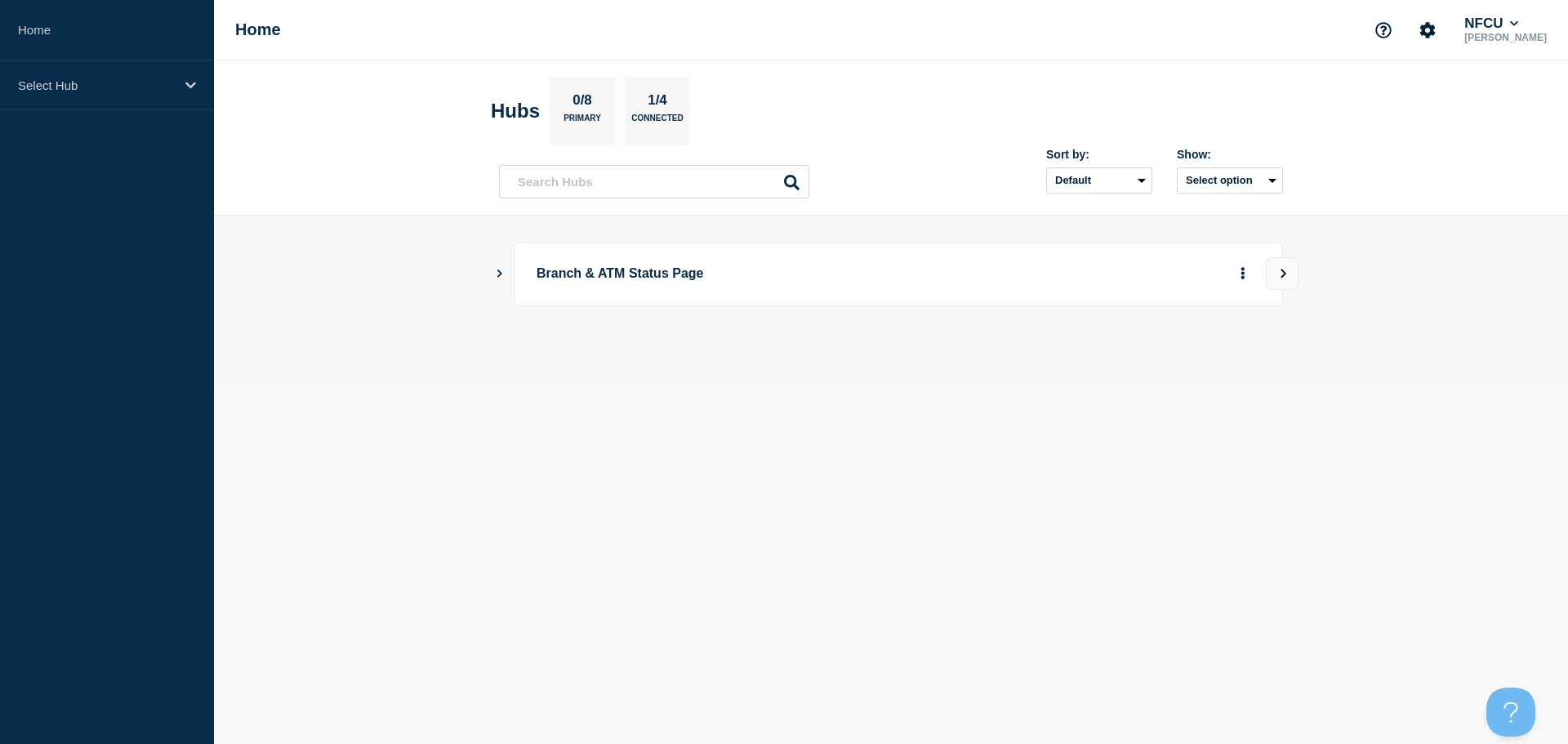
click at [498, 274] on icon "Show Connected Hubs" at bounding box center [500, 272] width 11 height 8
click at [1177, 361] on button "See overview" at bounding box center [1185, 356] width 87 height 33
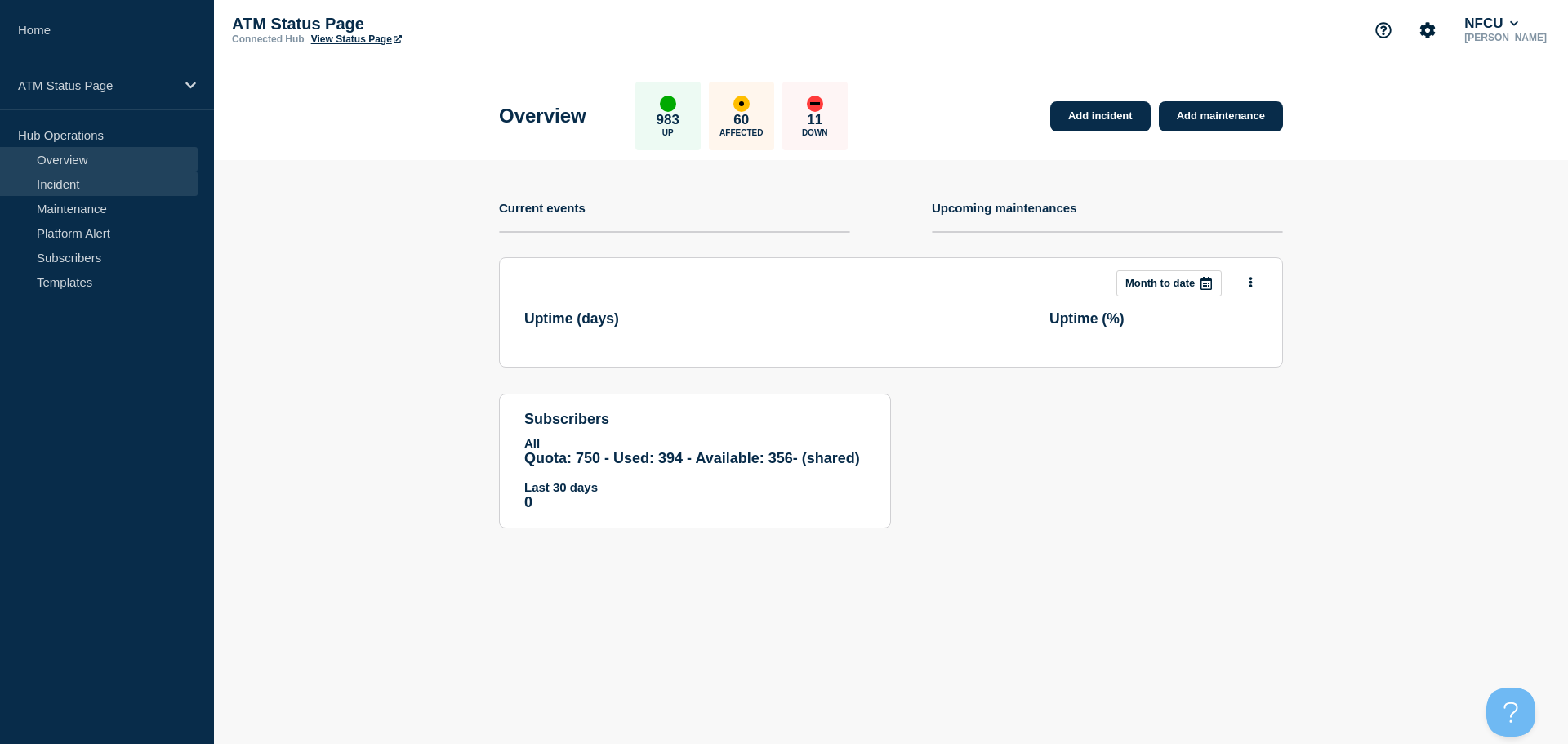
click at [91, 187] on link "Incident" at bounding box center [99, 184] width 197 height 25
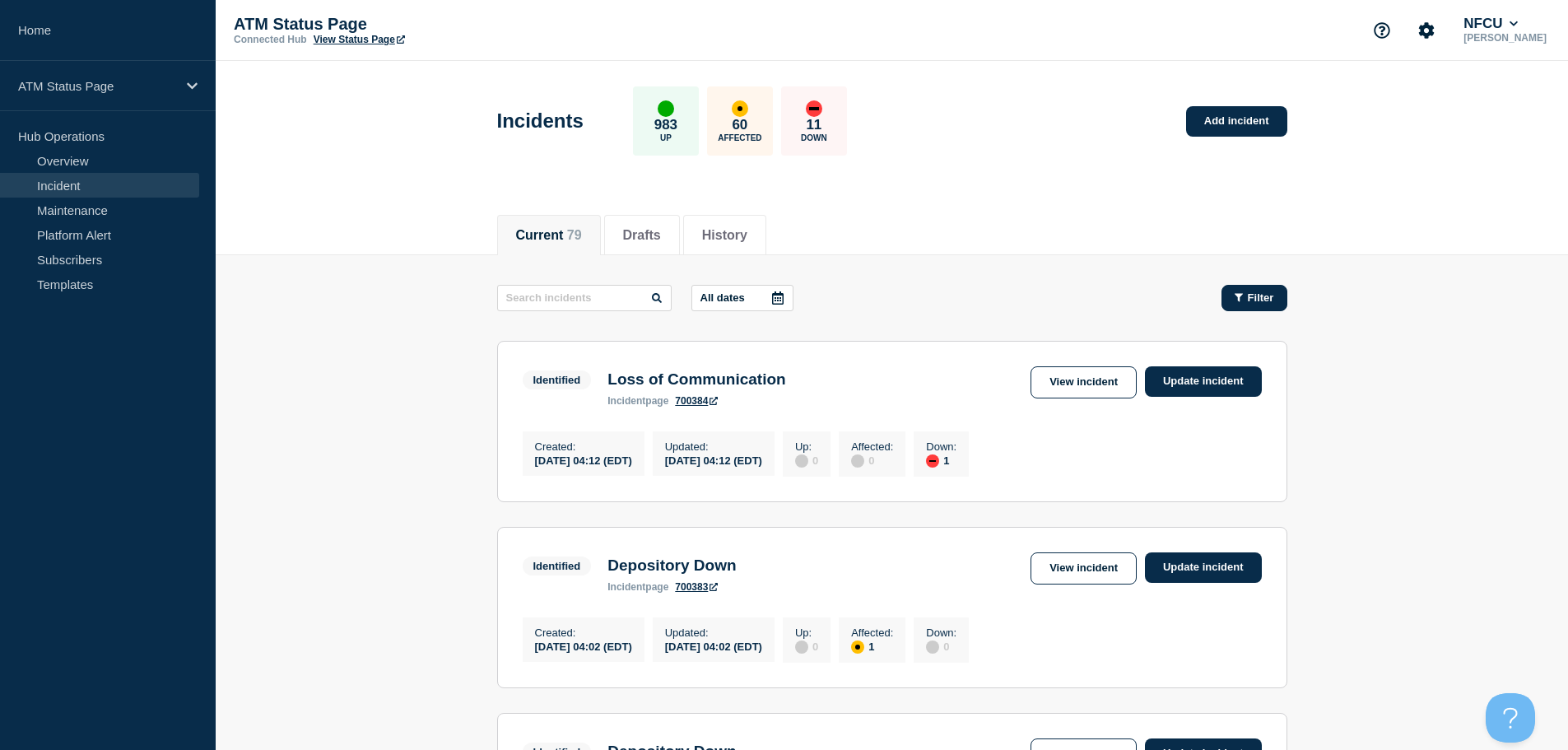
click at [1266, 303] on span "Filter" at bounding box center [1261, 297] width 27 height 12
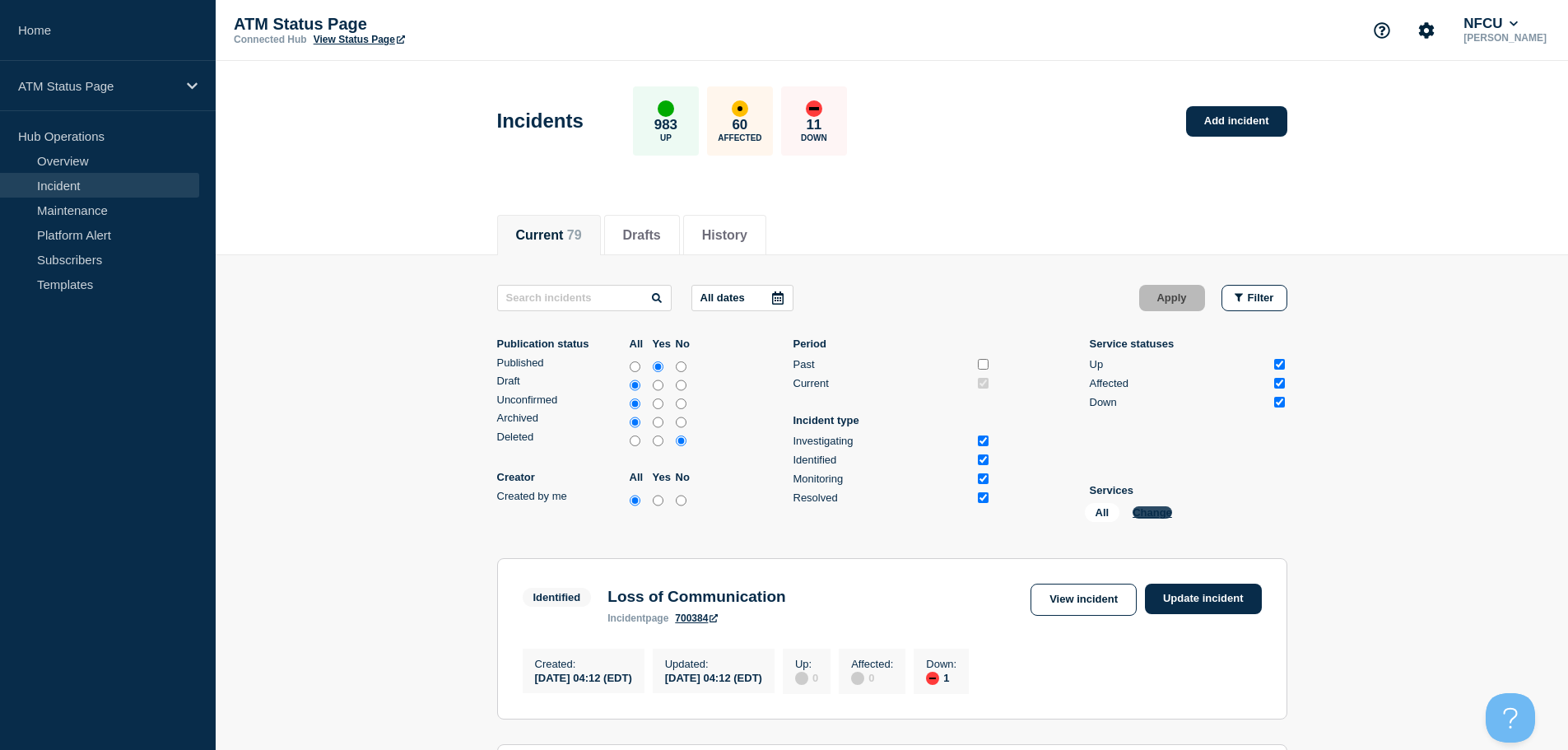
click at [1162, 516] on button "Change" at bounding box center [1153, 512] width 40 height 12
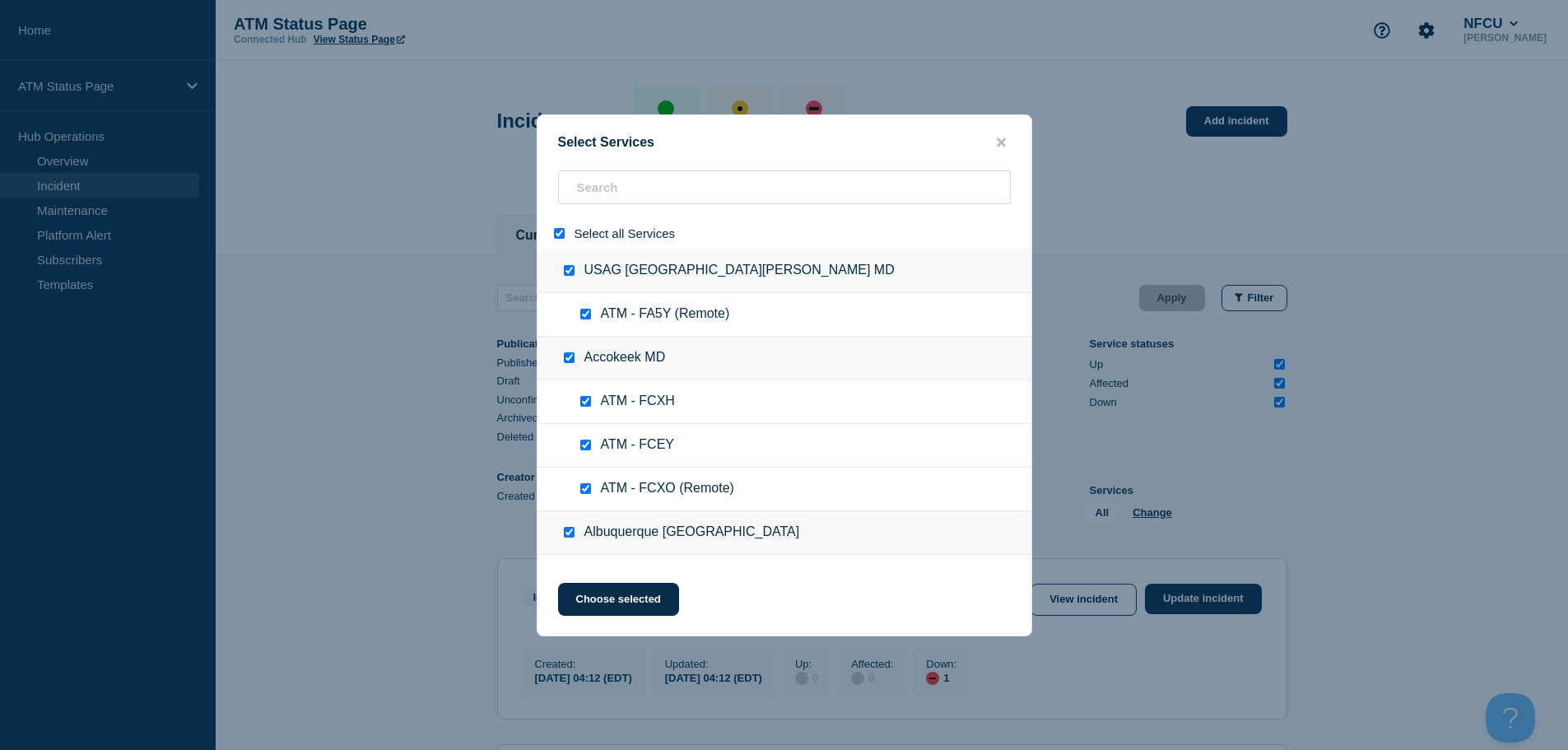
click at [559, 239] on input "select all" at bounding box center [559, 234] width 11 height 11
checkbox input "false"
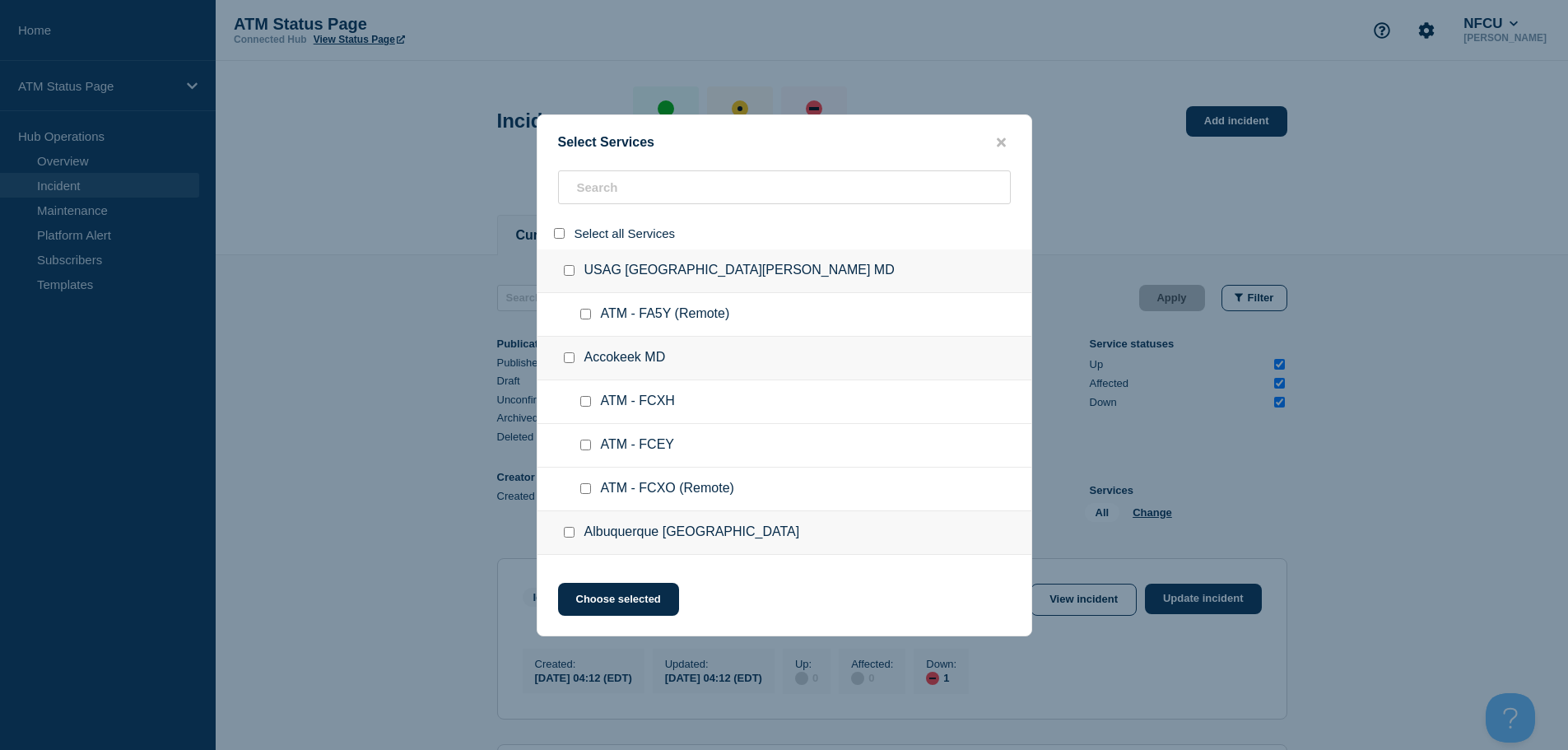
checkbox input "false"
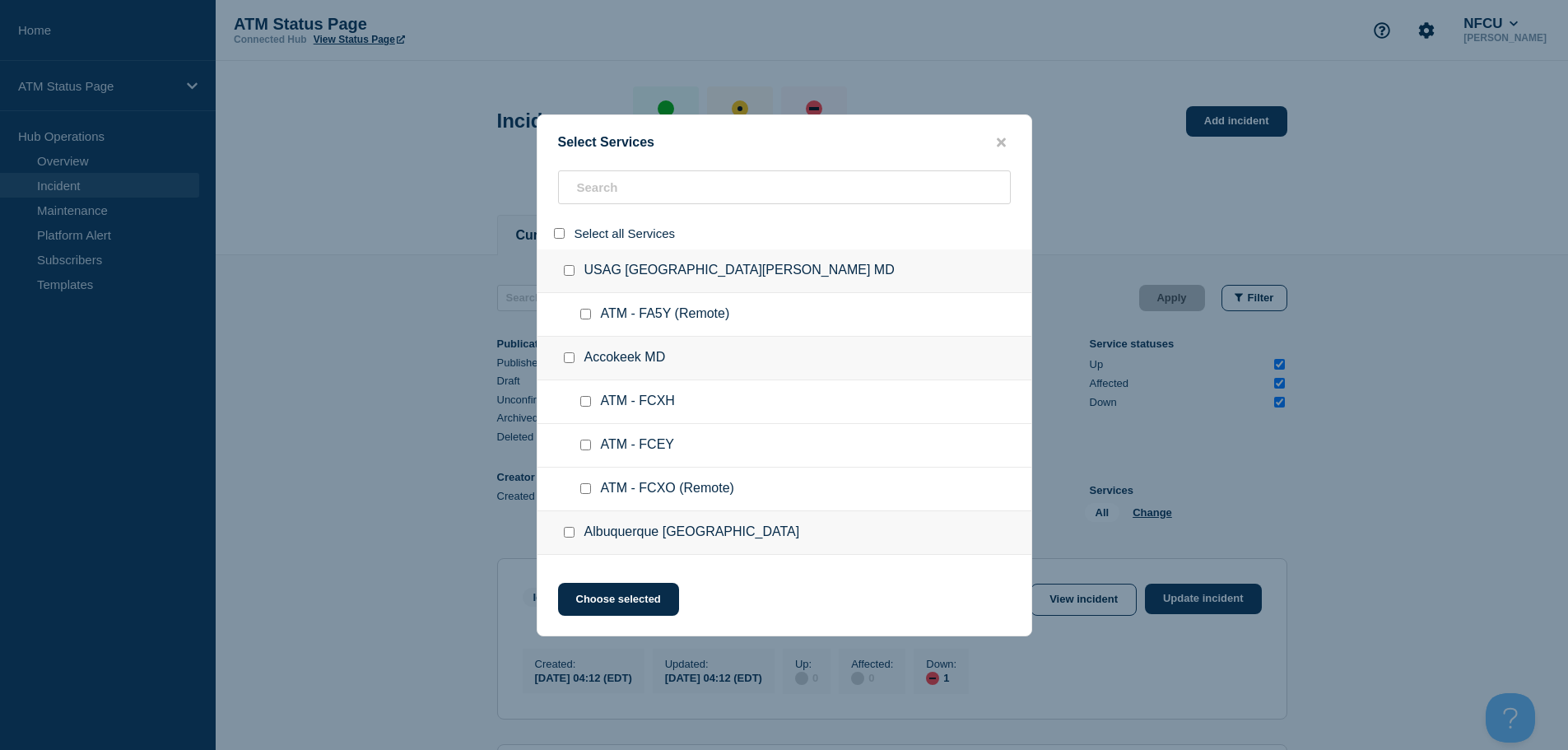
checkbox input "false"
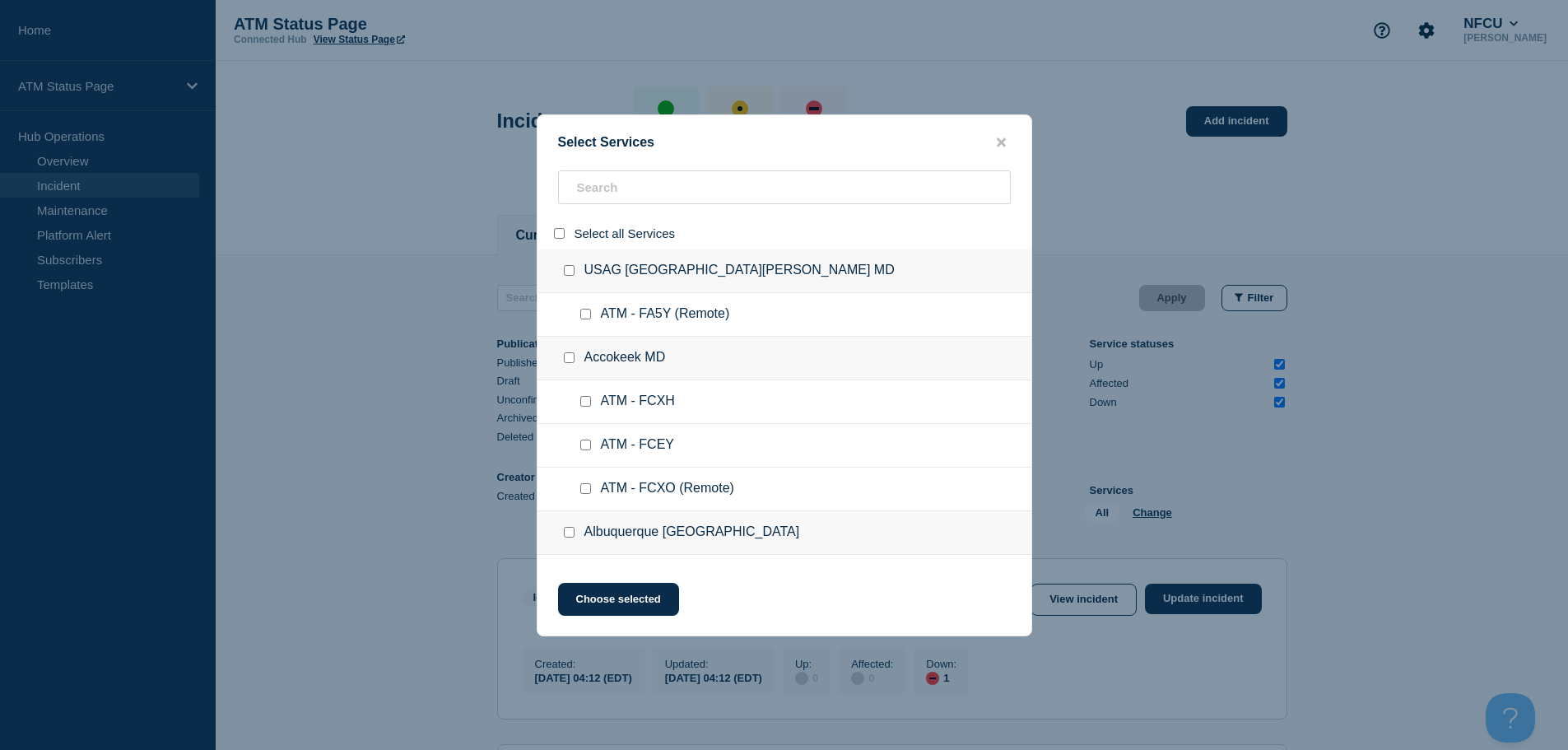
checkbox input "false"
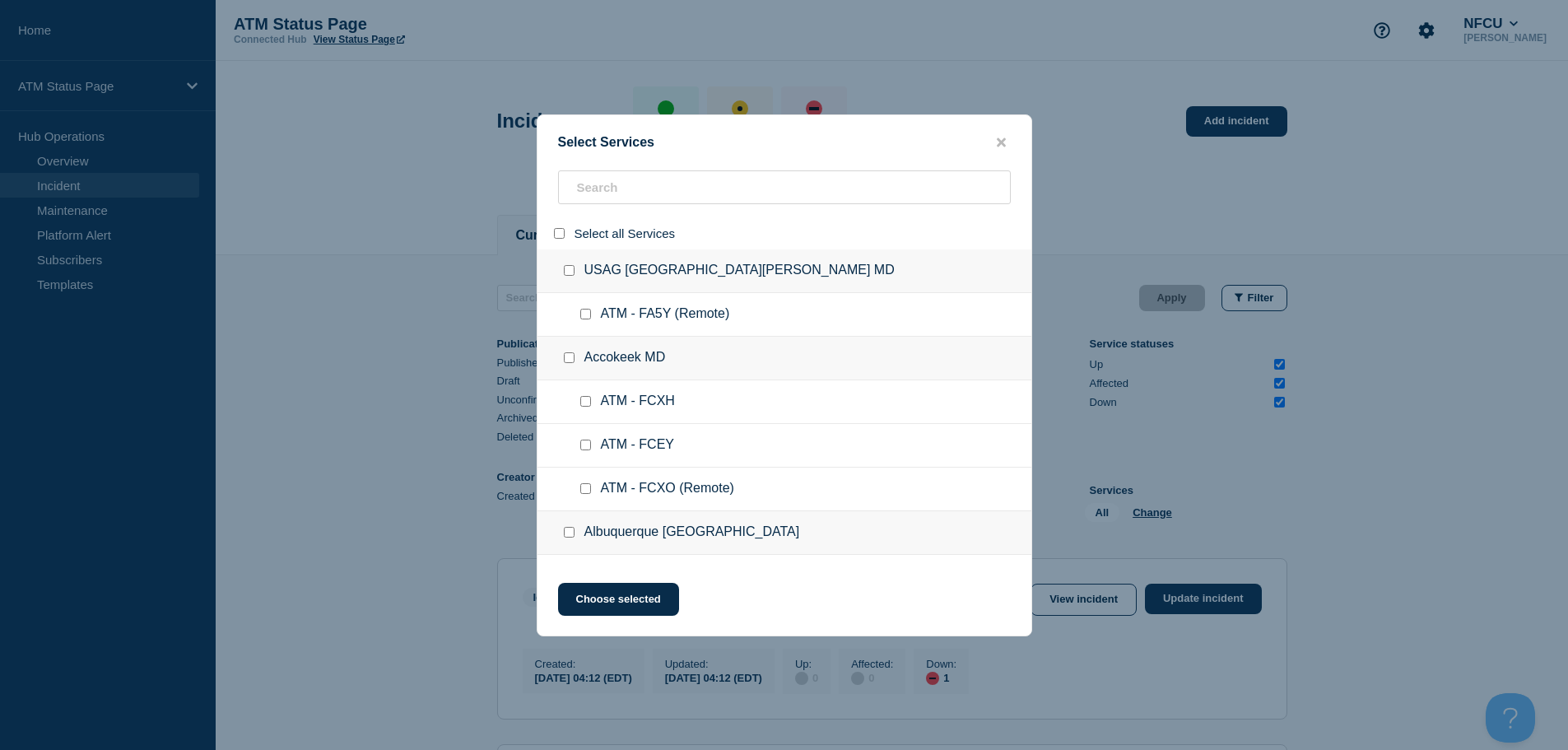
checkbox input "false"
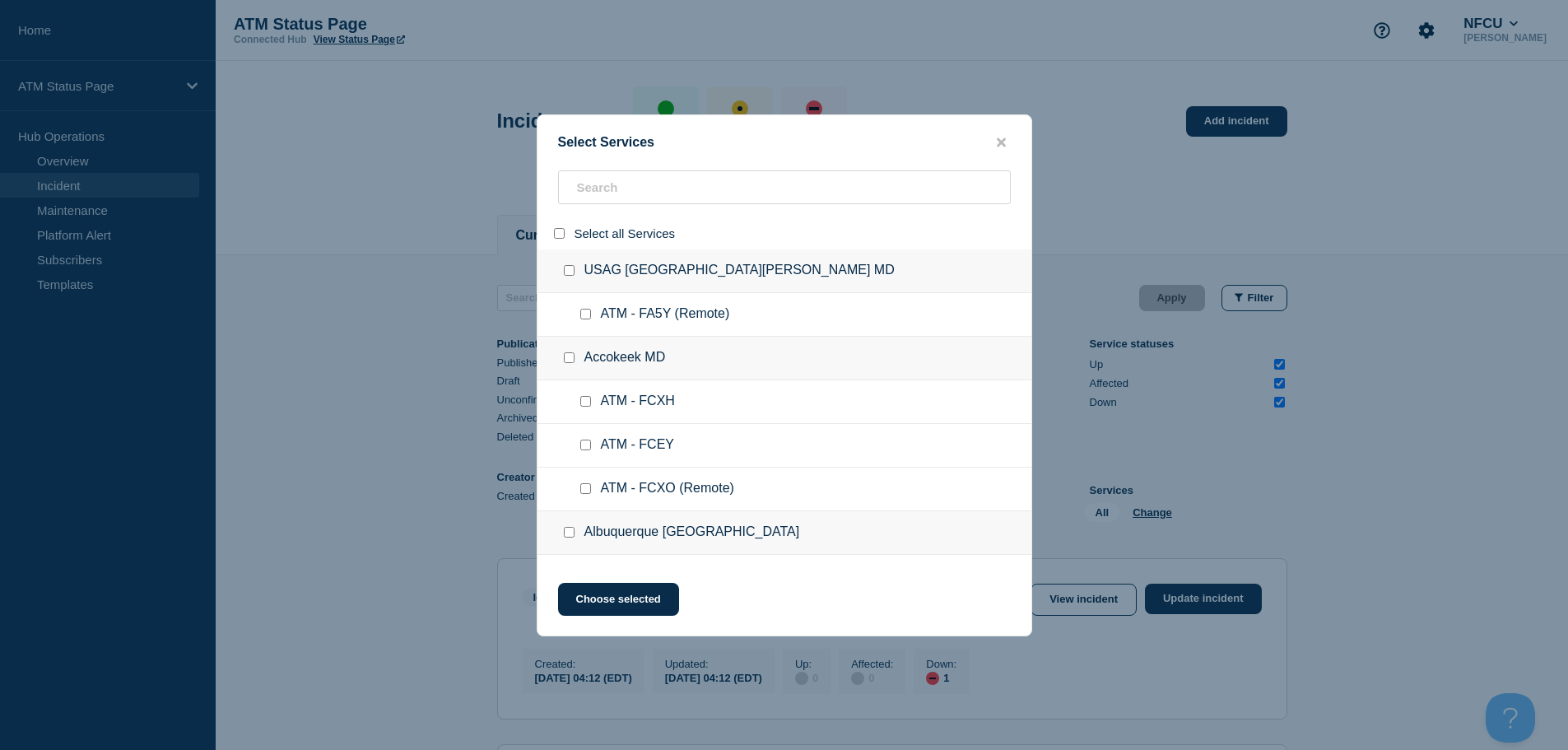
checkbox input "false"
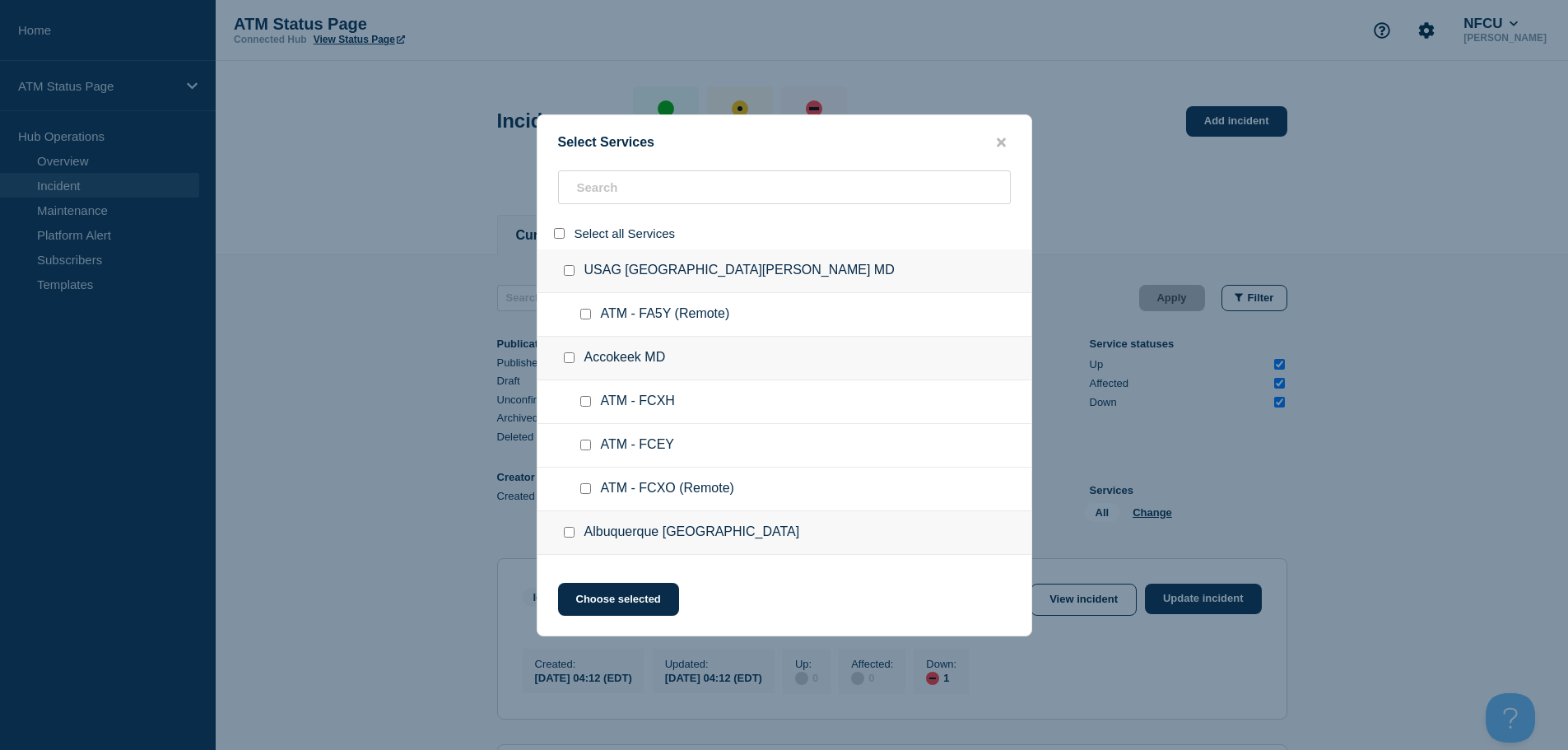
checkbox input "false"
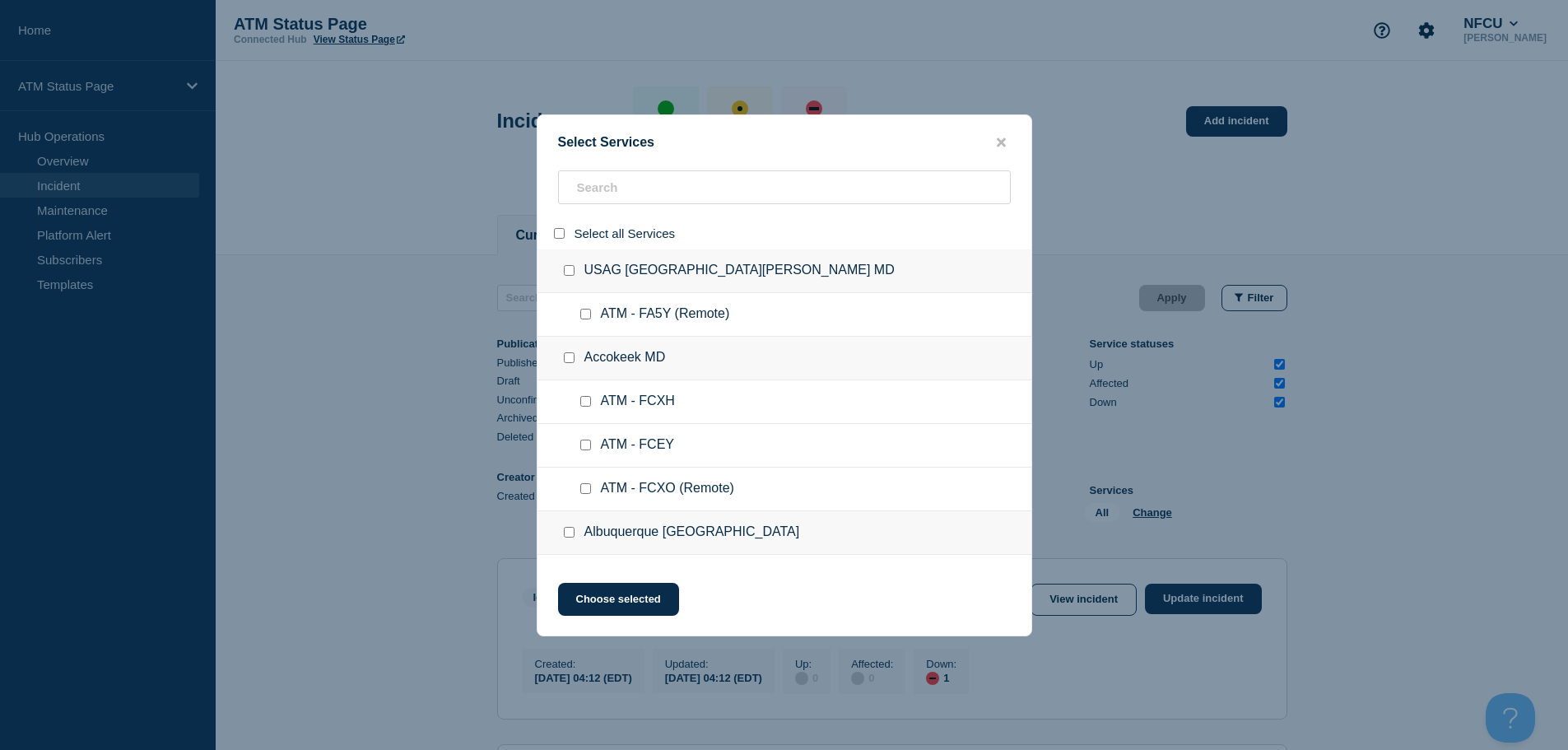
checkbox input "false"
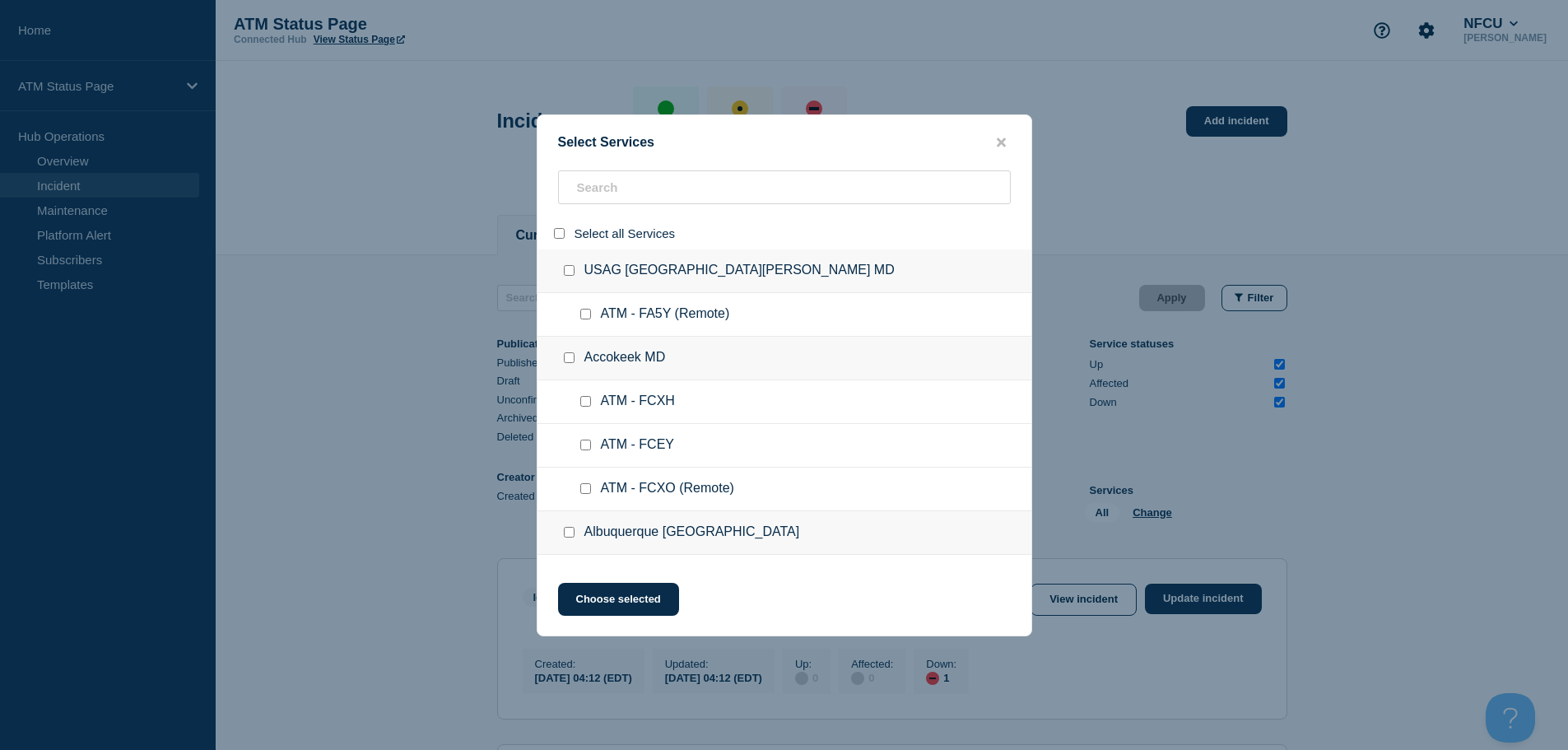
checkbox input "false"
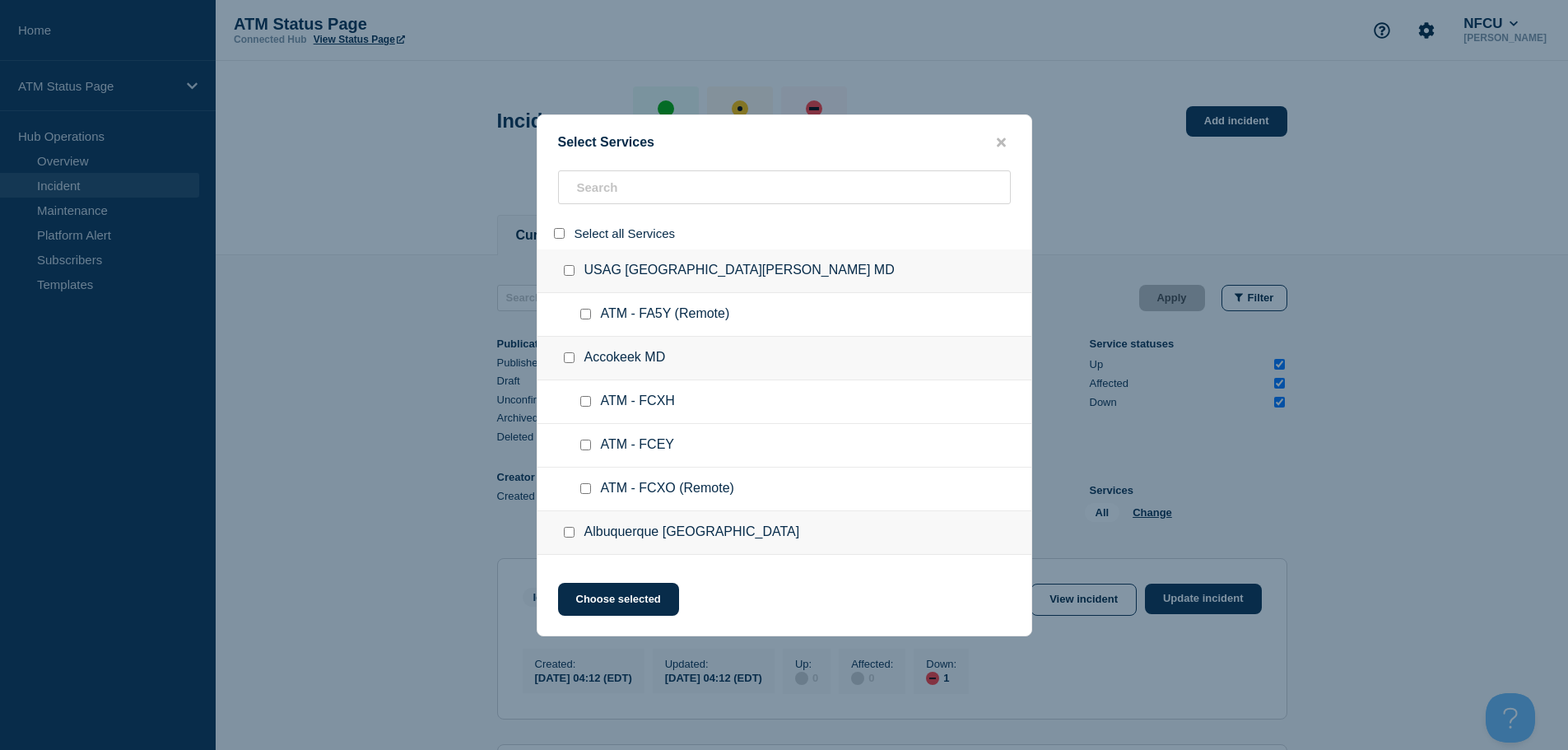
checkbox input "false"
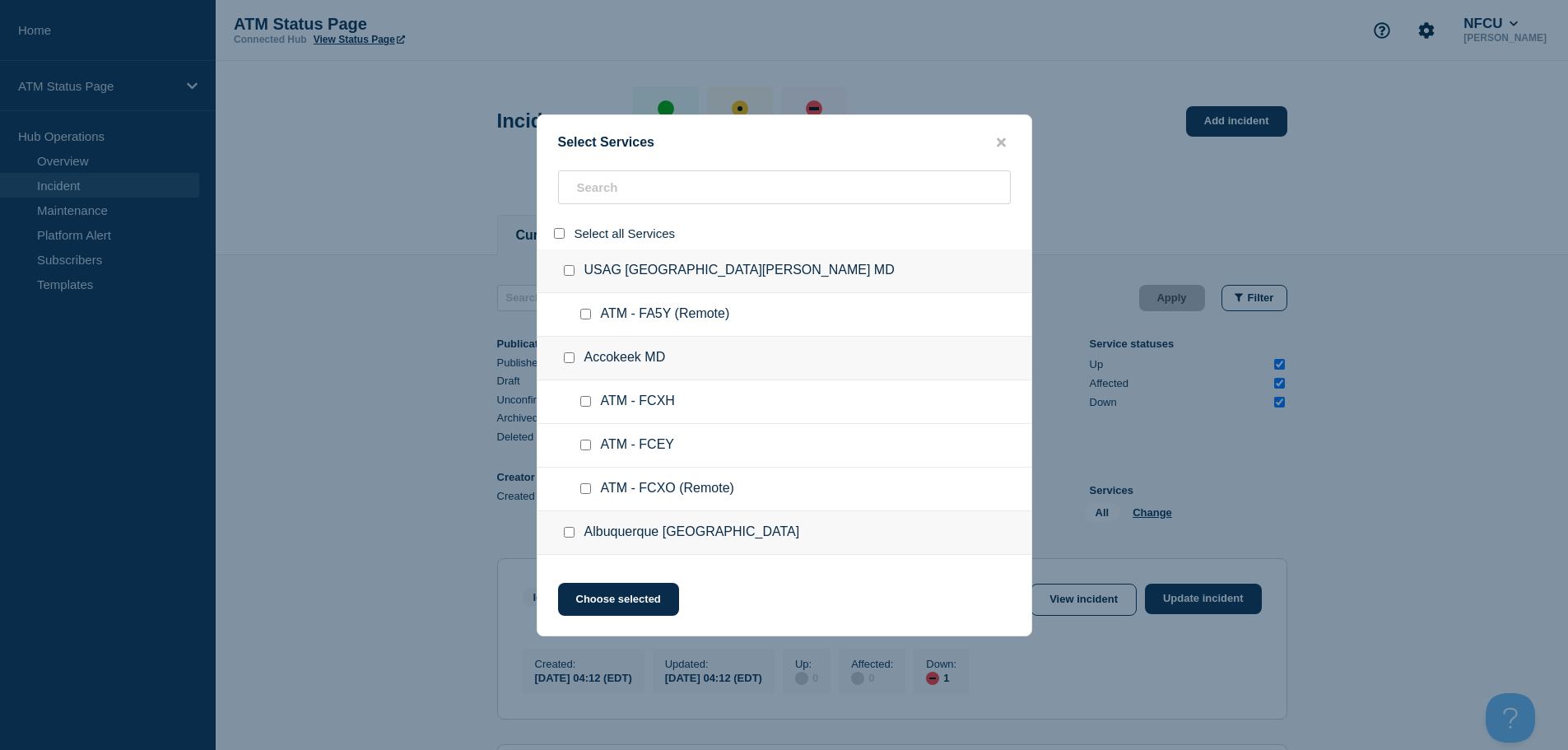
checkbox input "false"
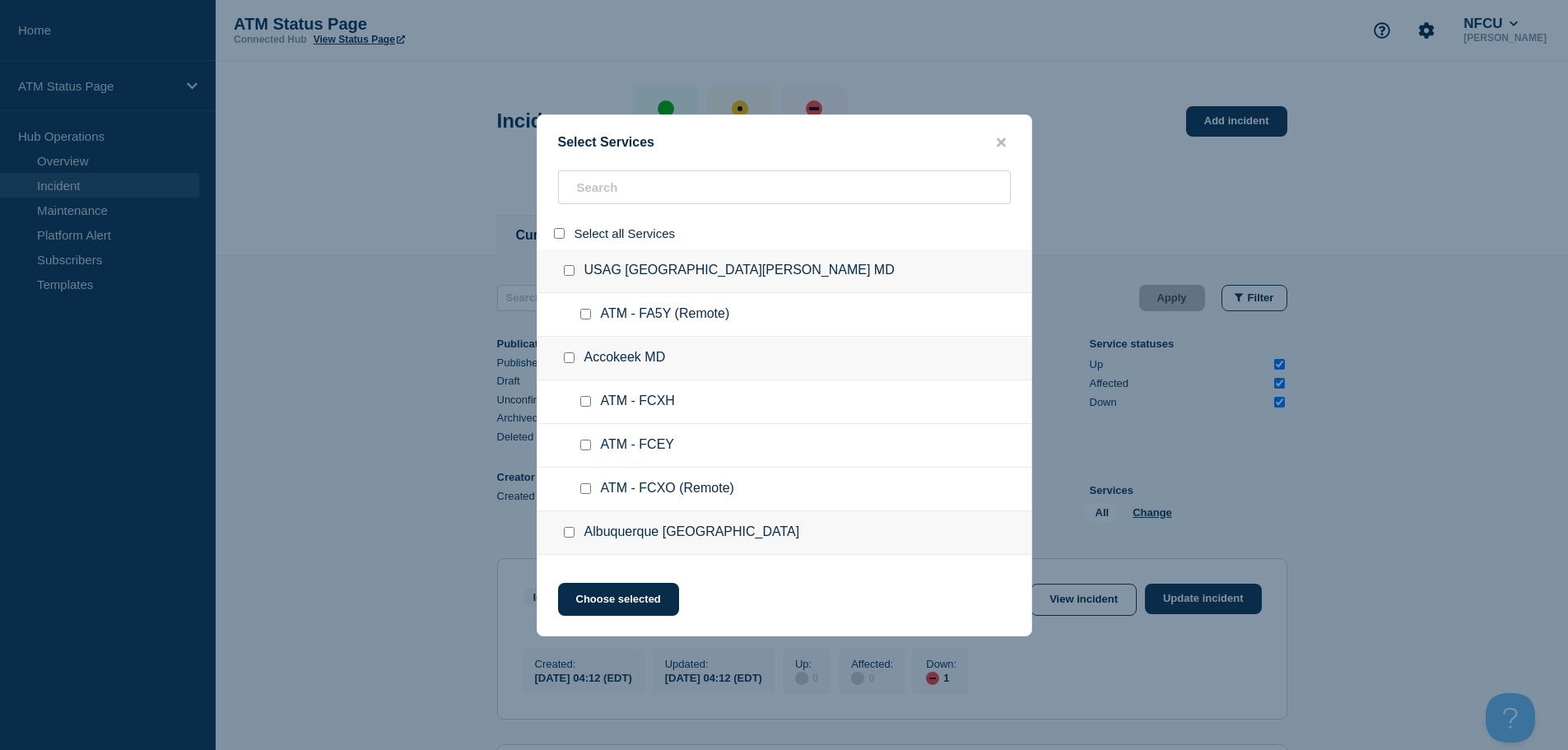
checkbox input "false"
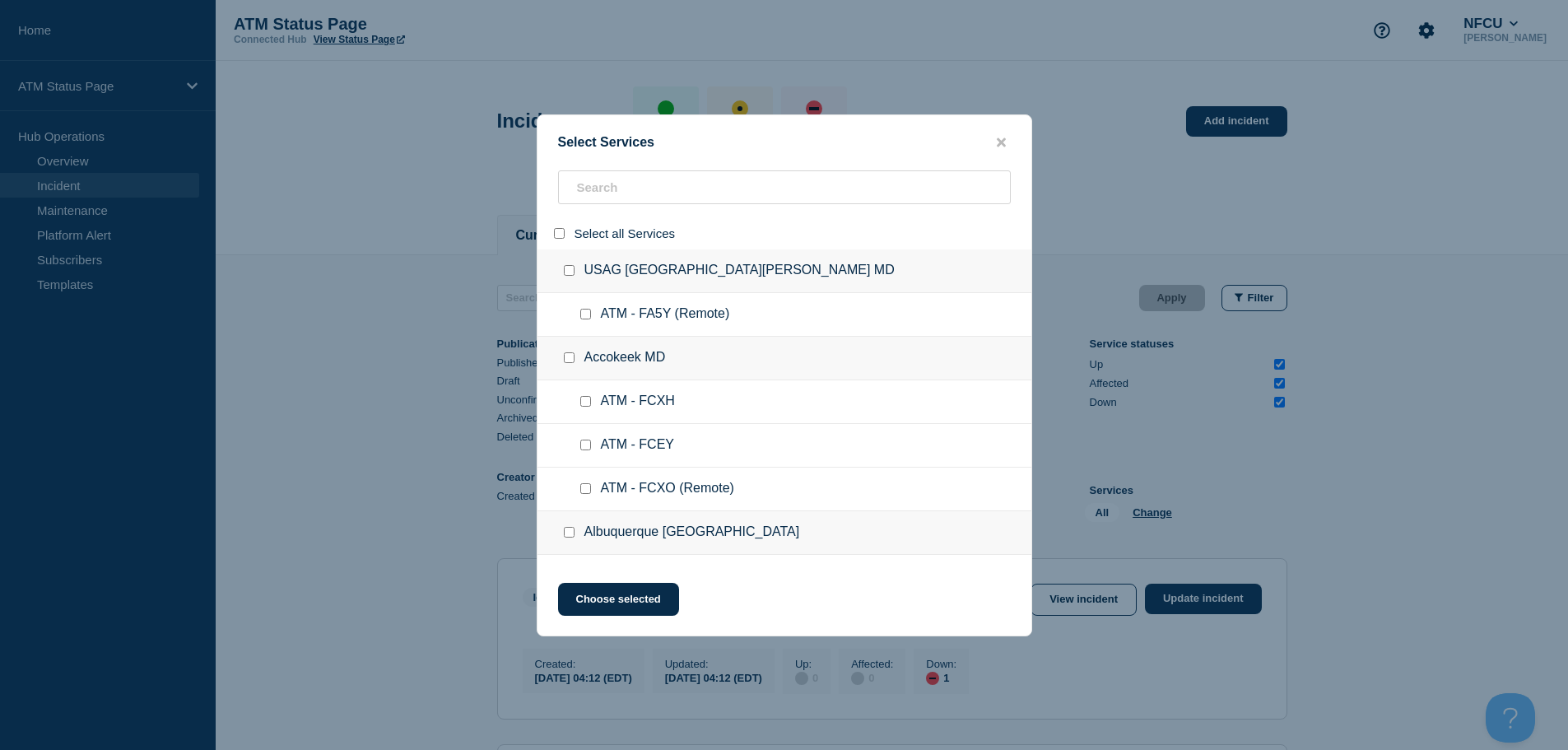
checkbox input "false"
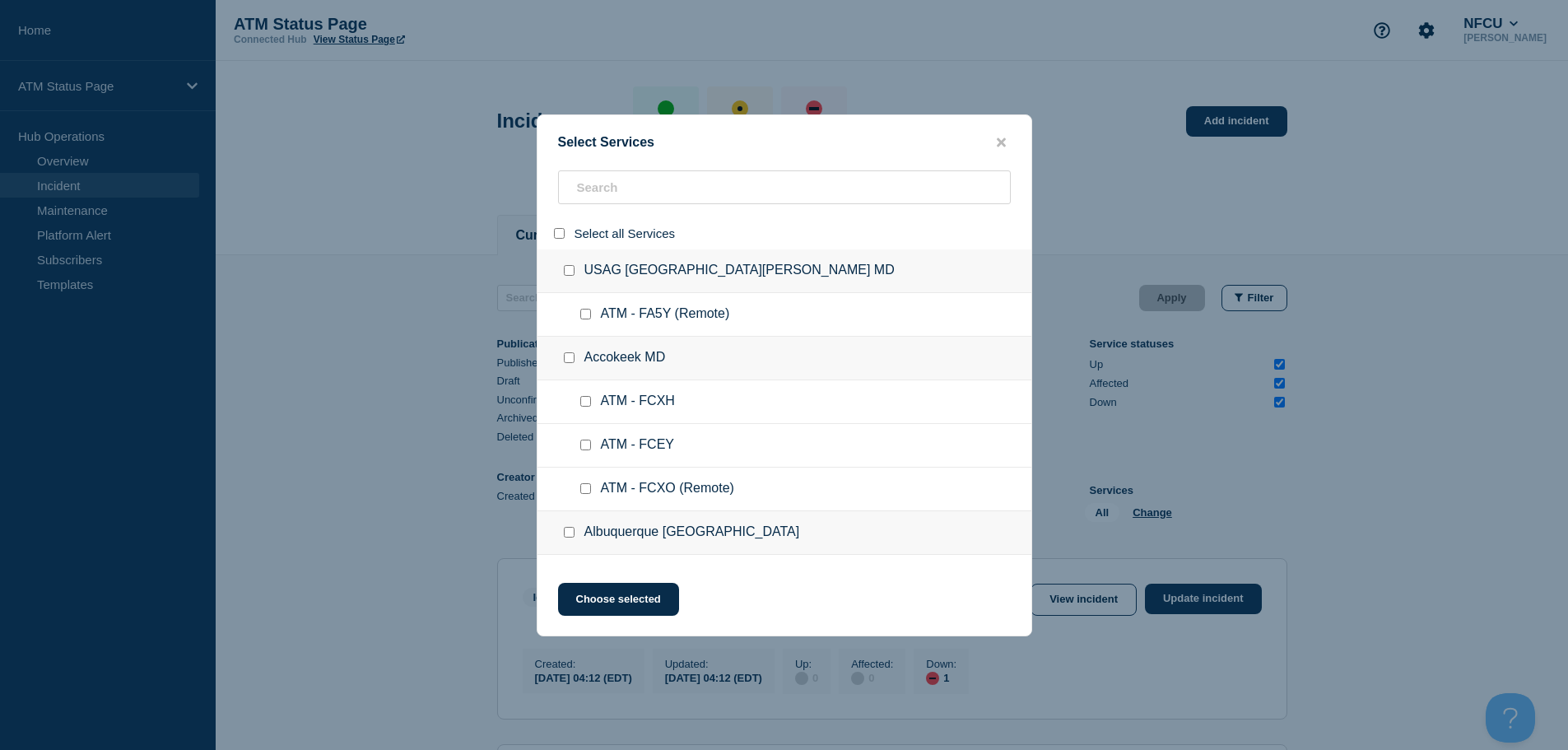
checkbox input "false"
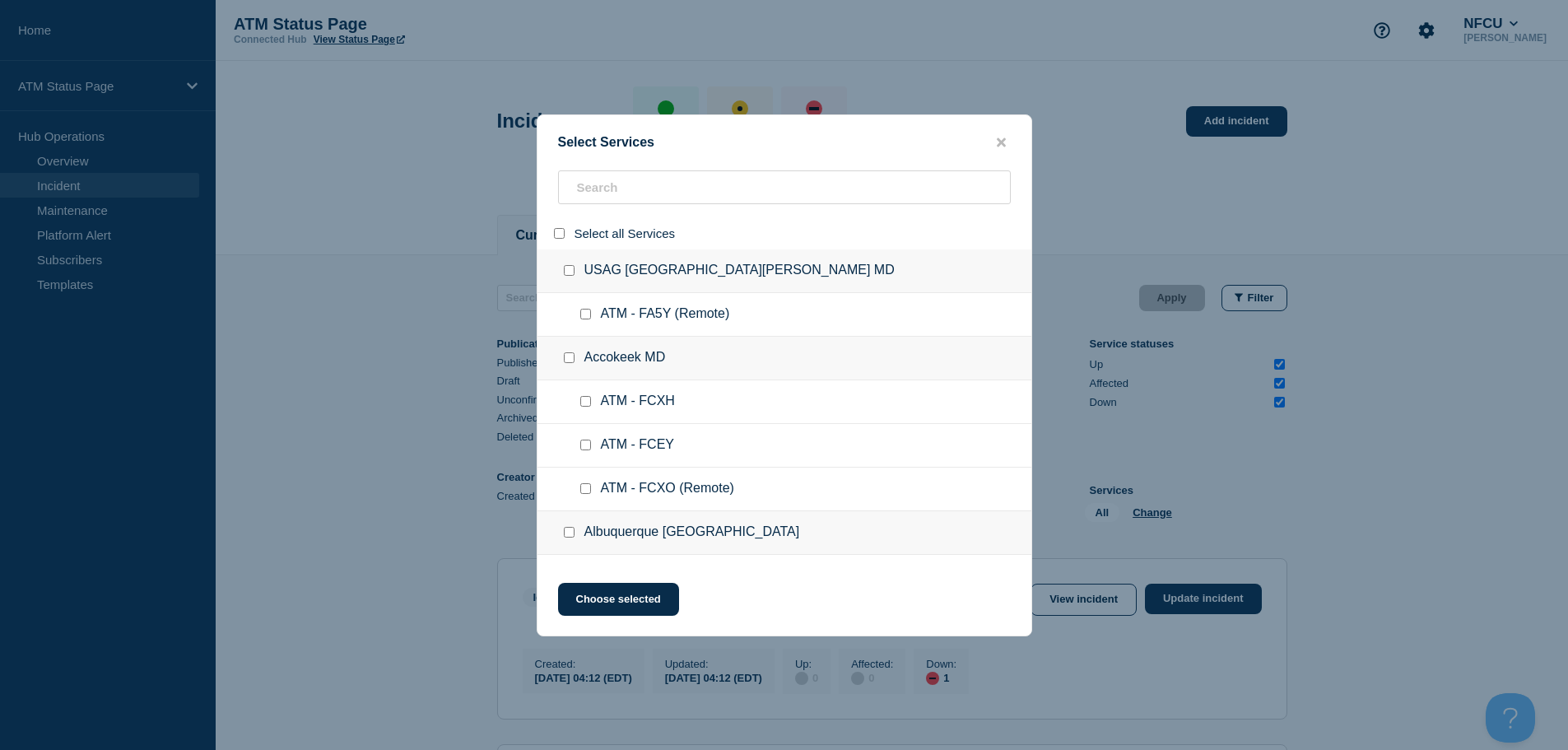
checkbox input "false"
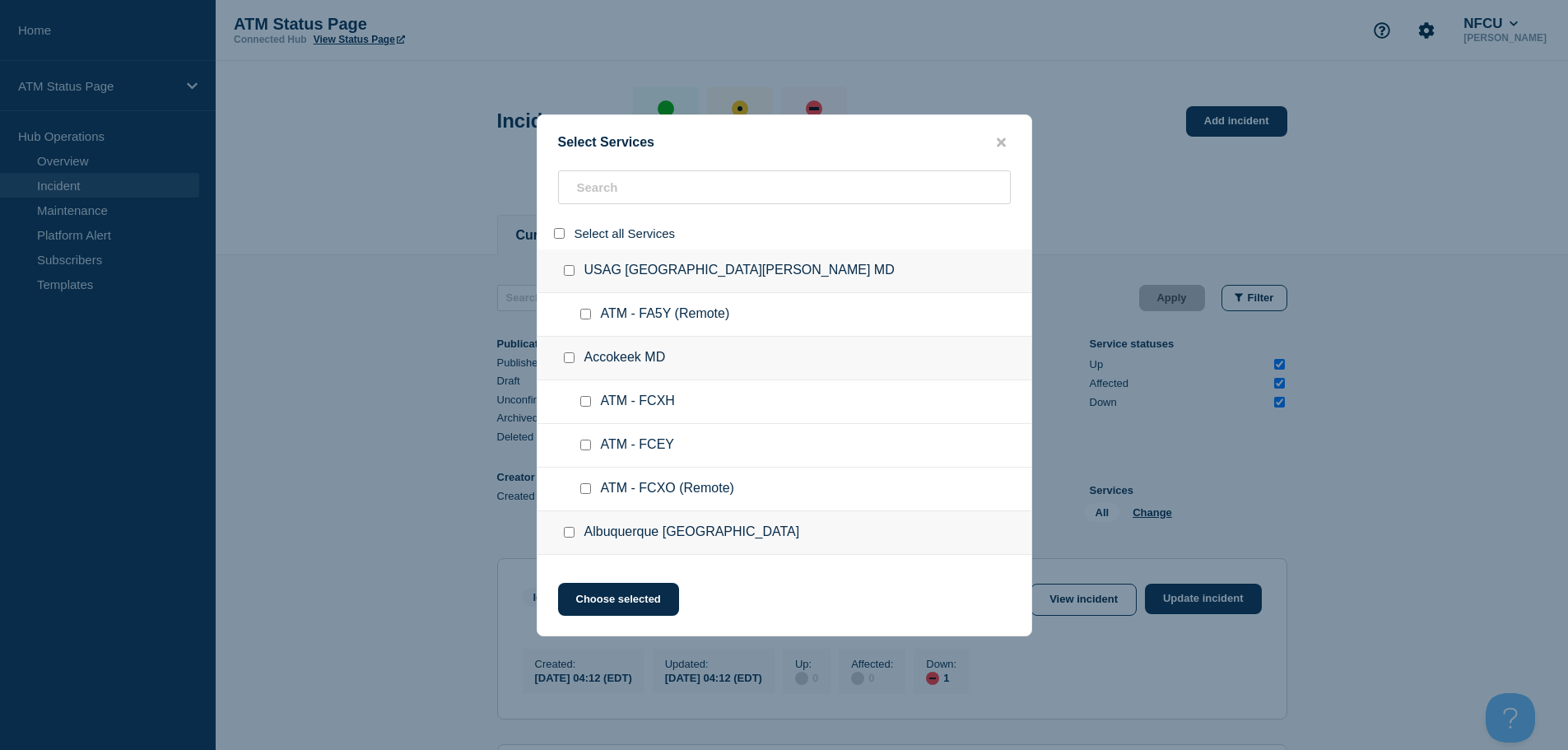
checkbox input "false"
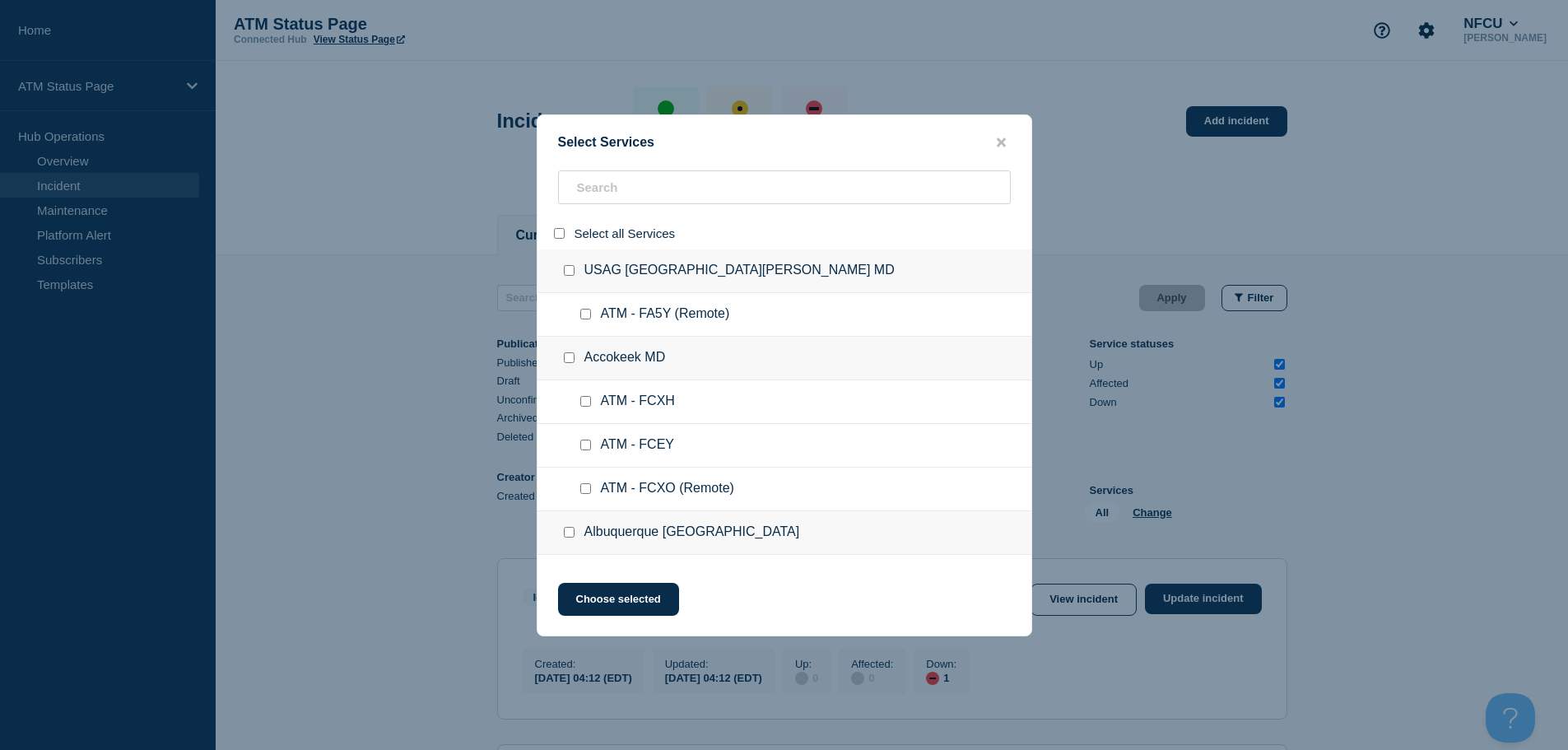
checkbox input "false"
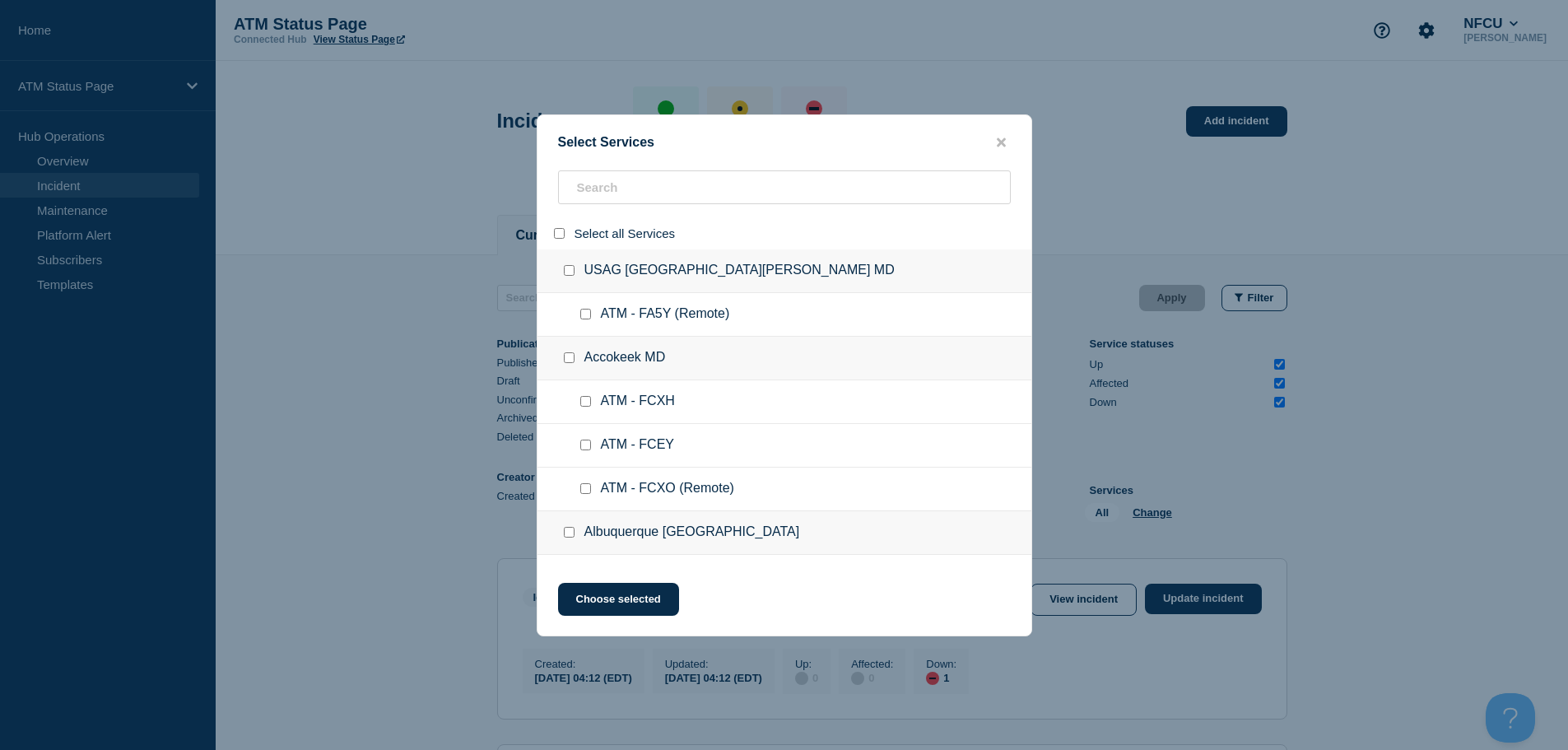
checkbox input "false"
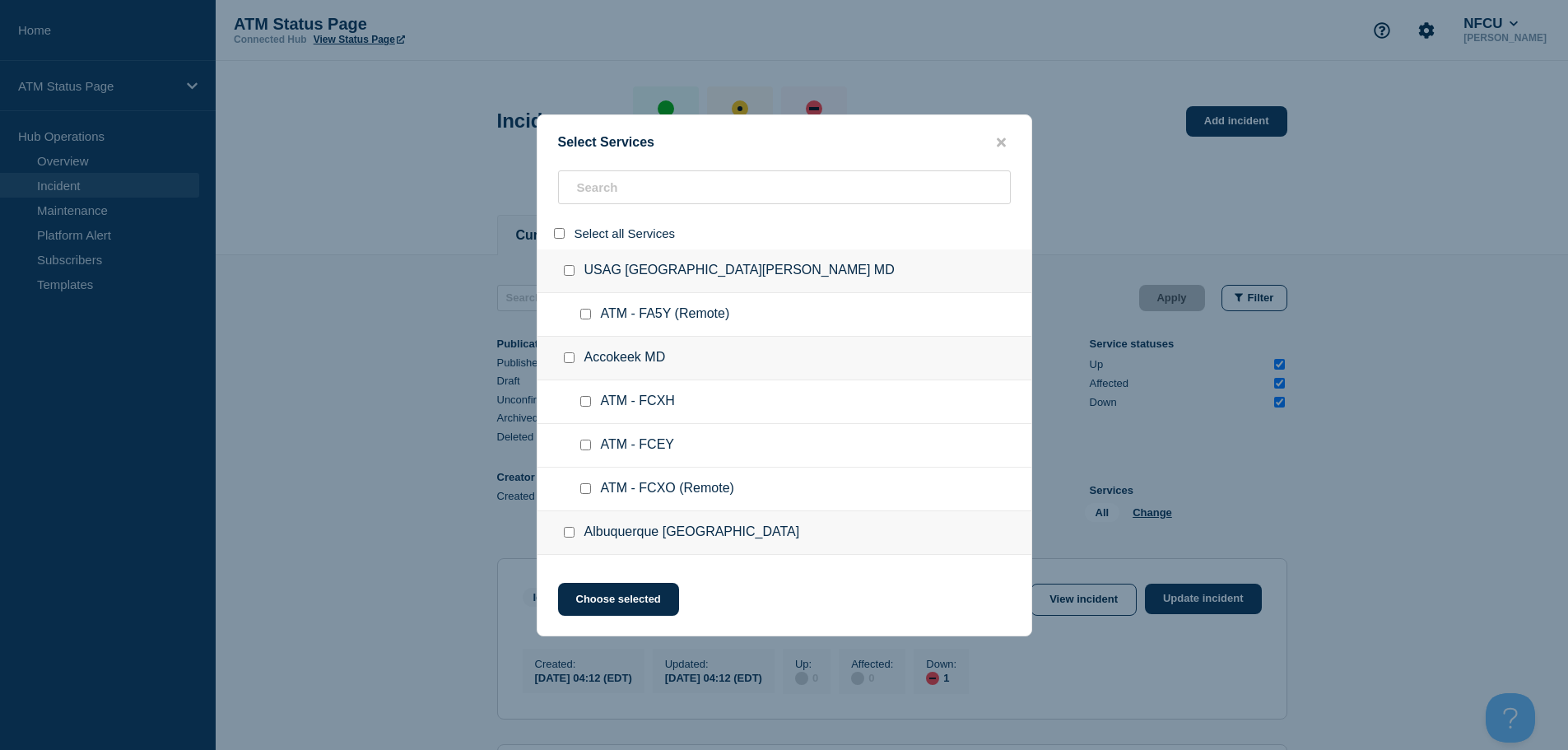
checkbox input "false"
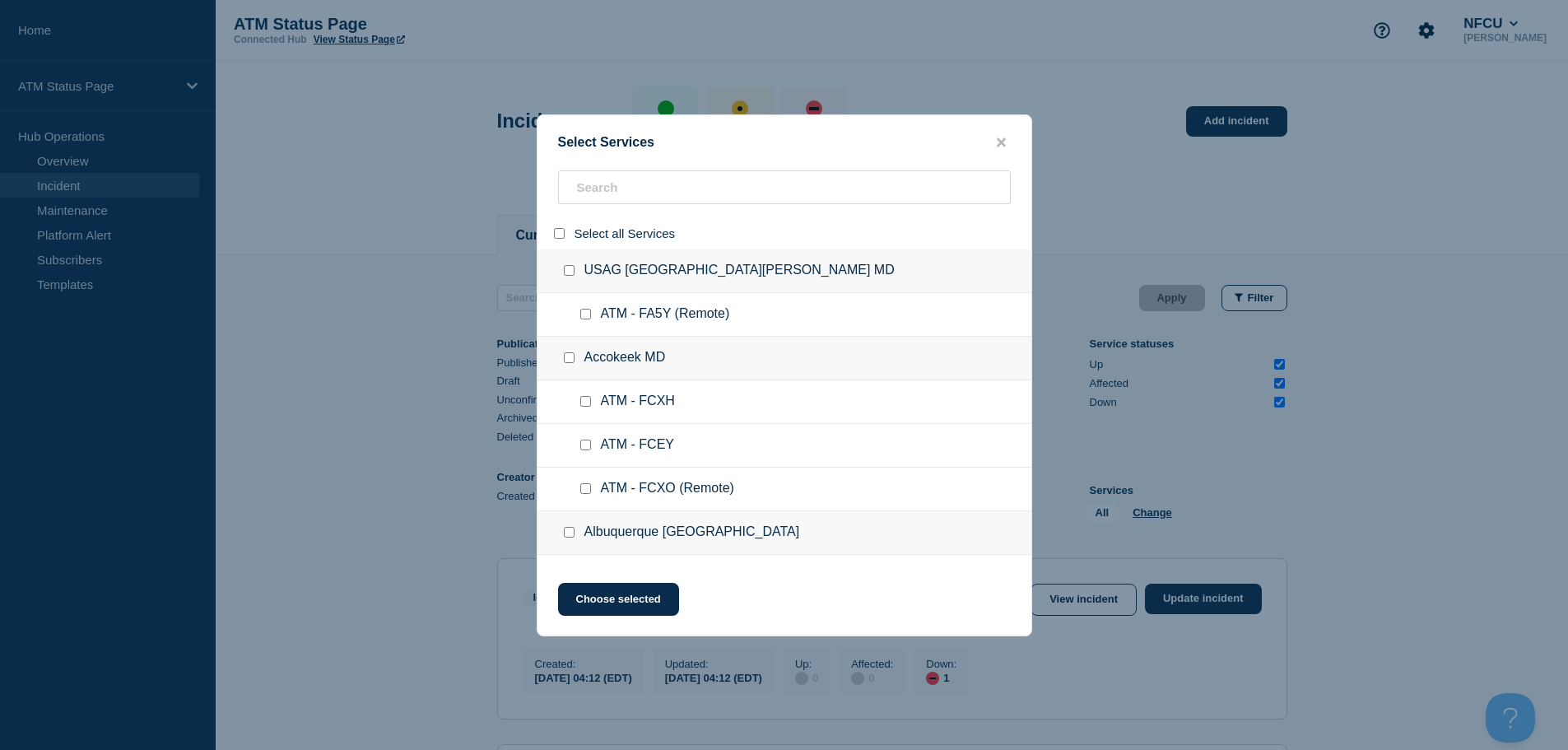
checkbox input "false"
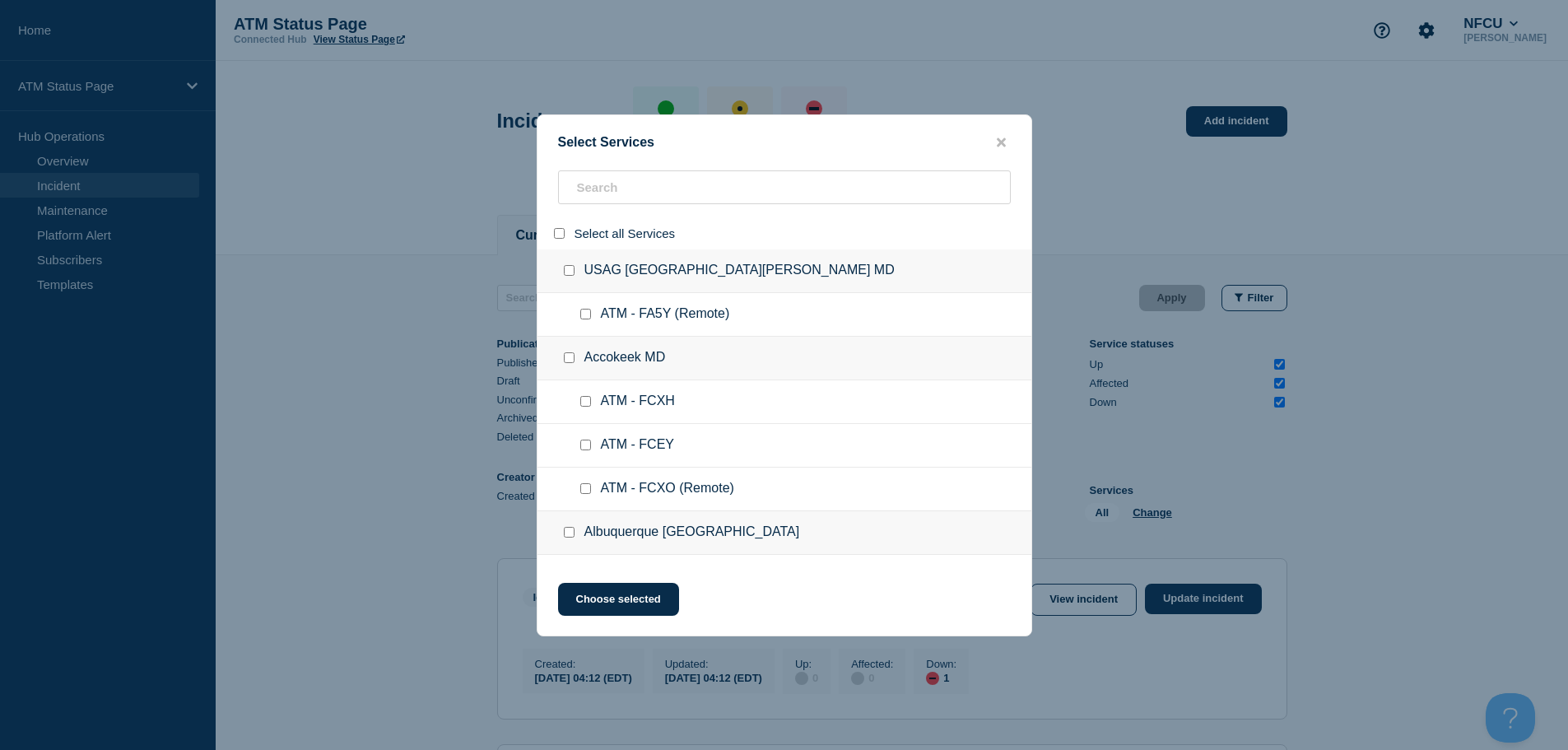
checkbox input "false"
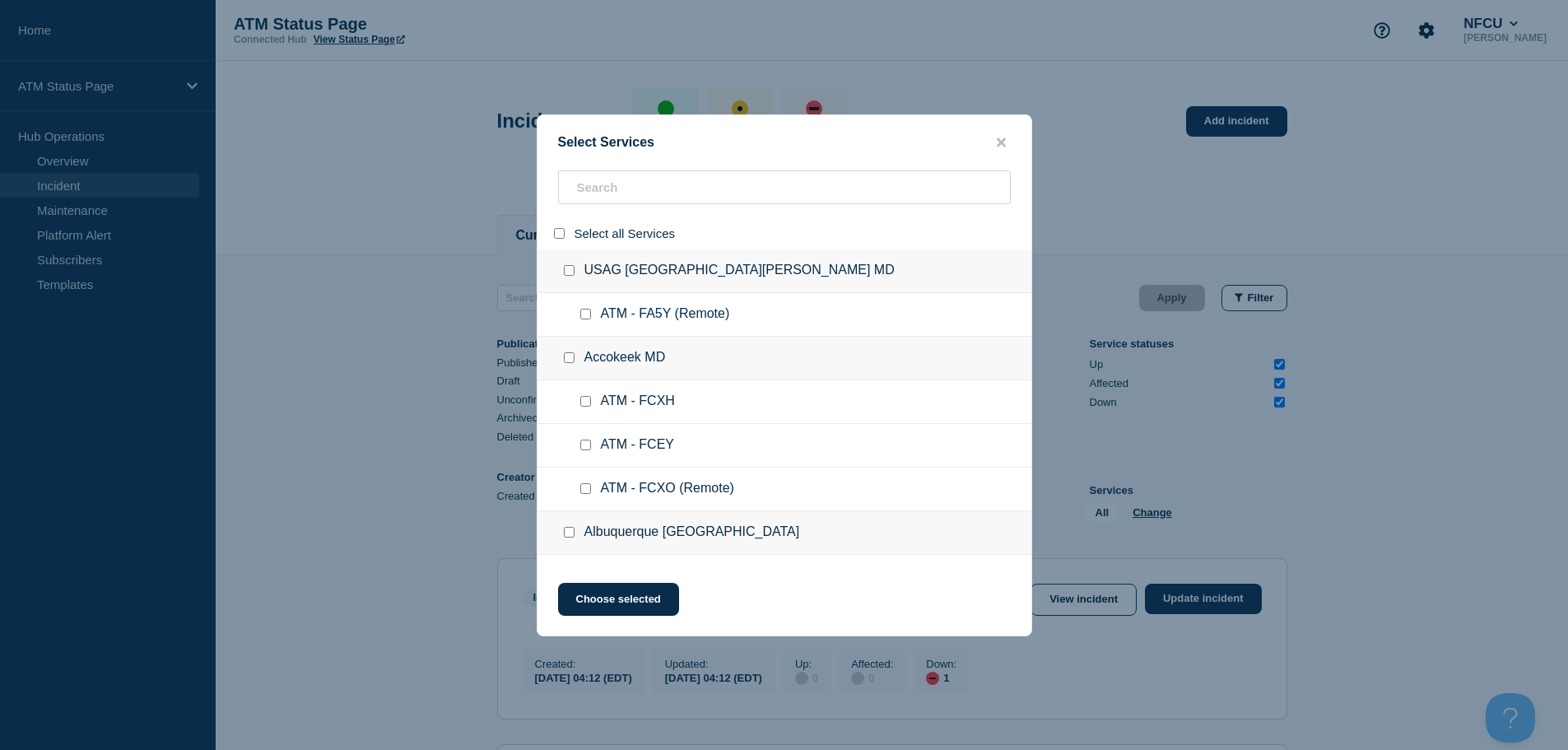
checkbox input "false"
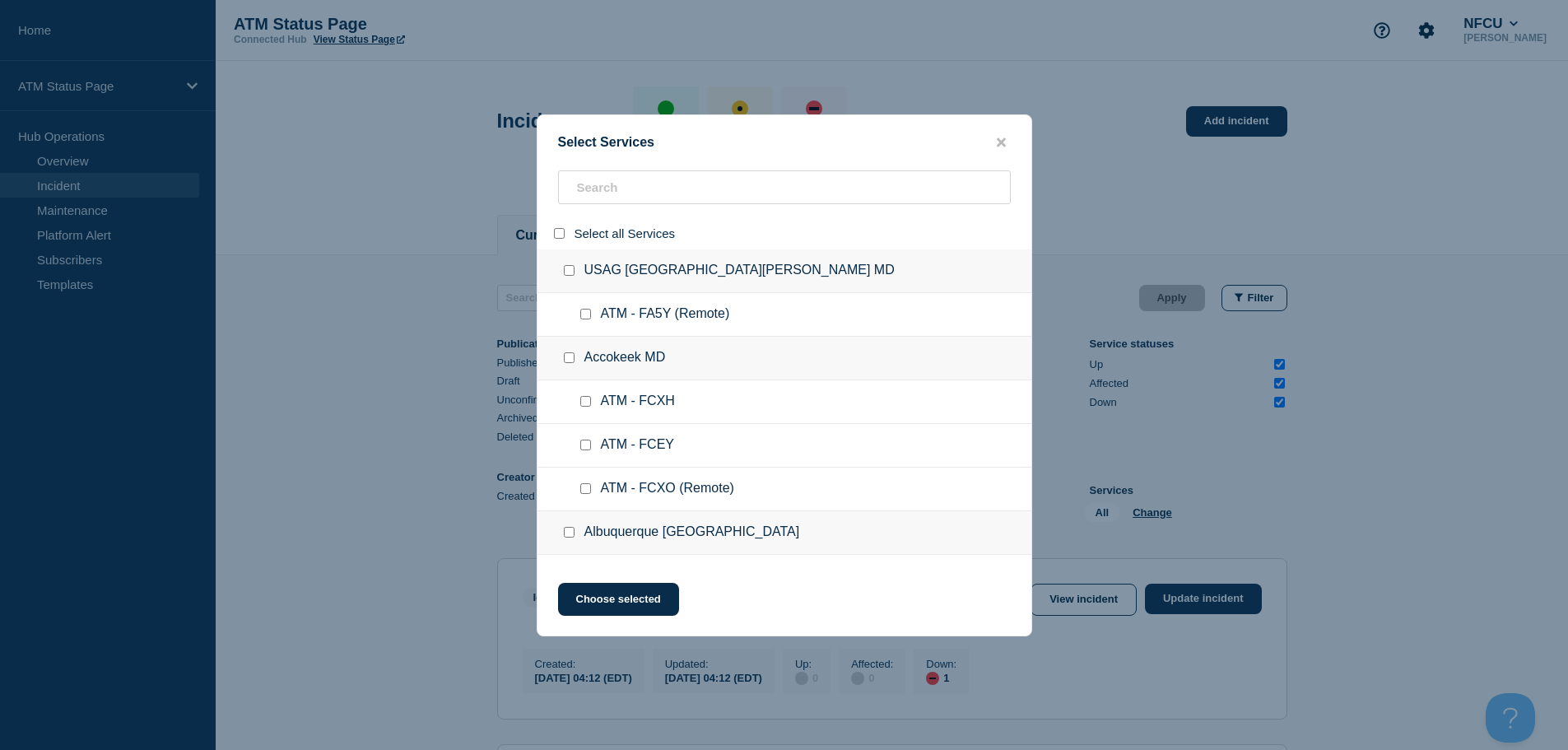
checkbox input "false"
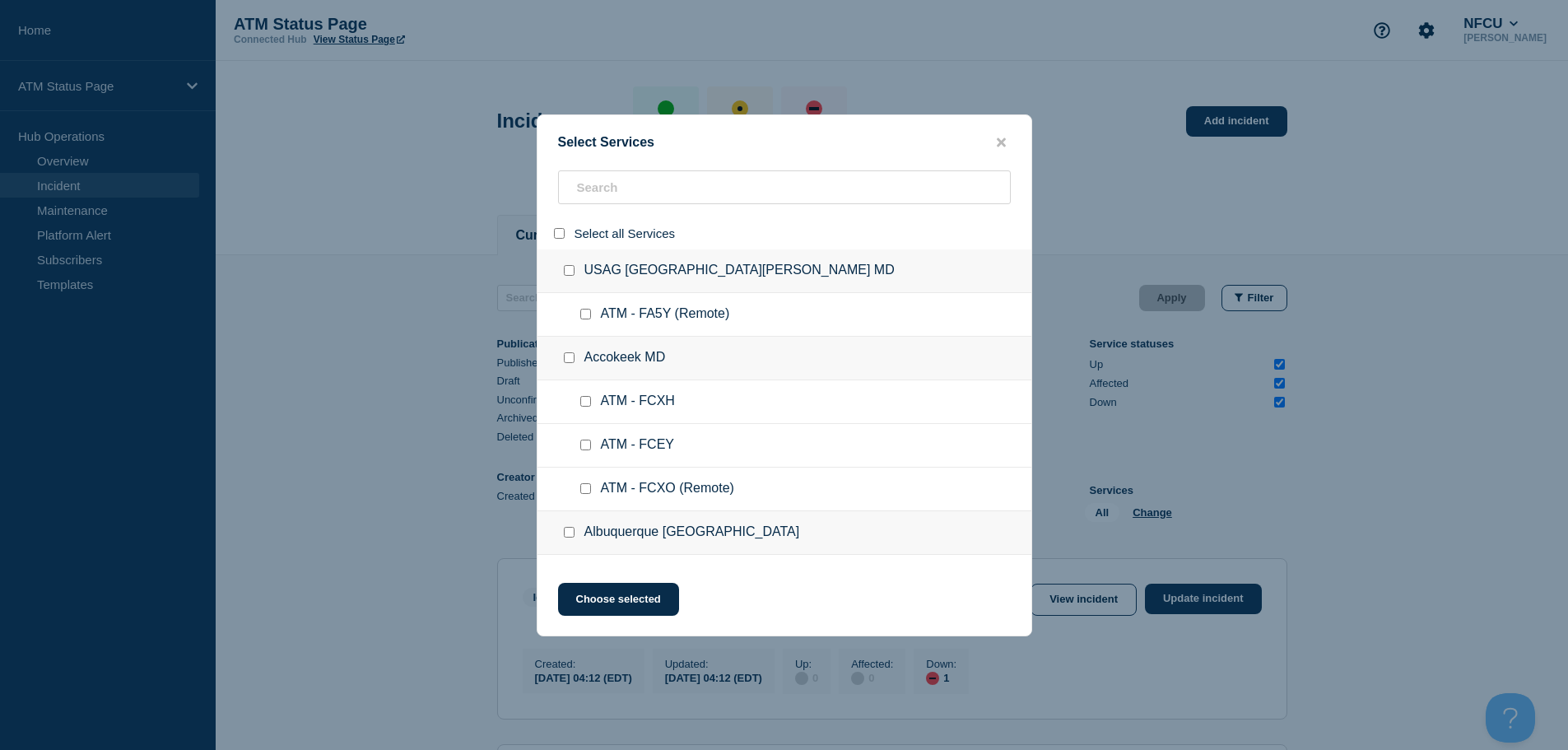
checkbox input "false"
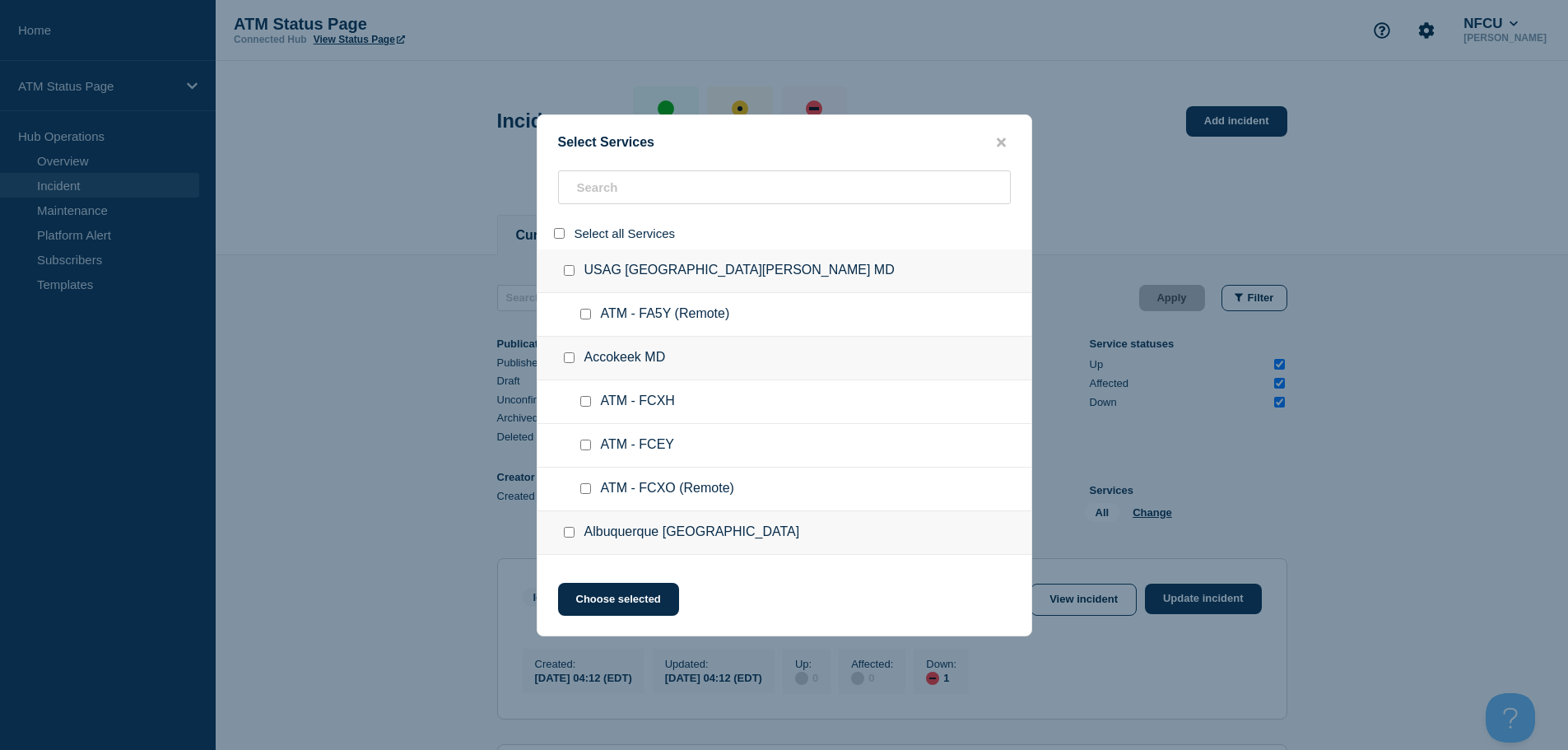
checkbox input "false"
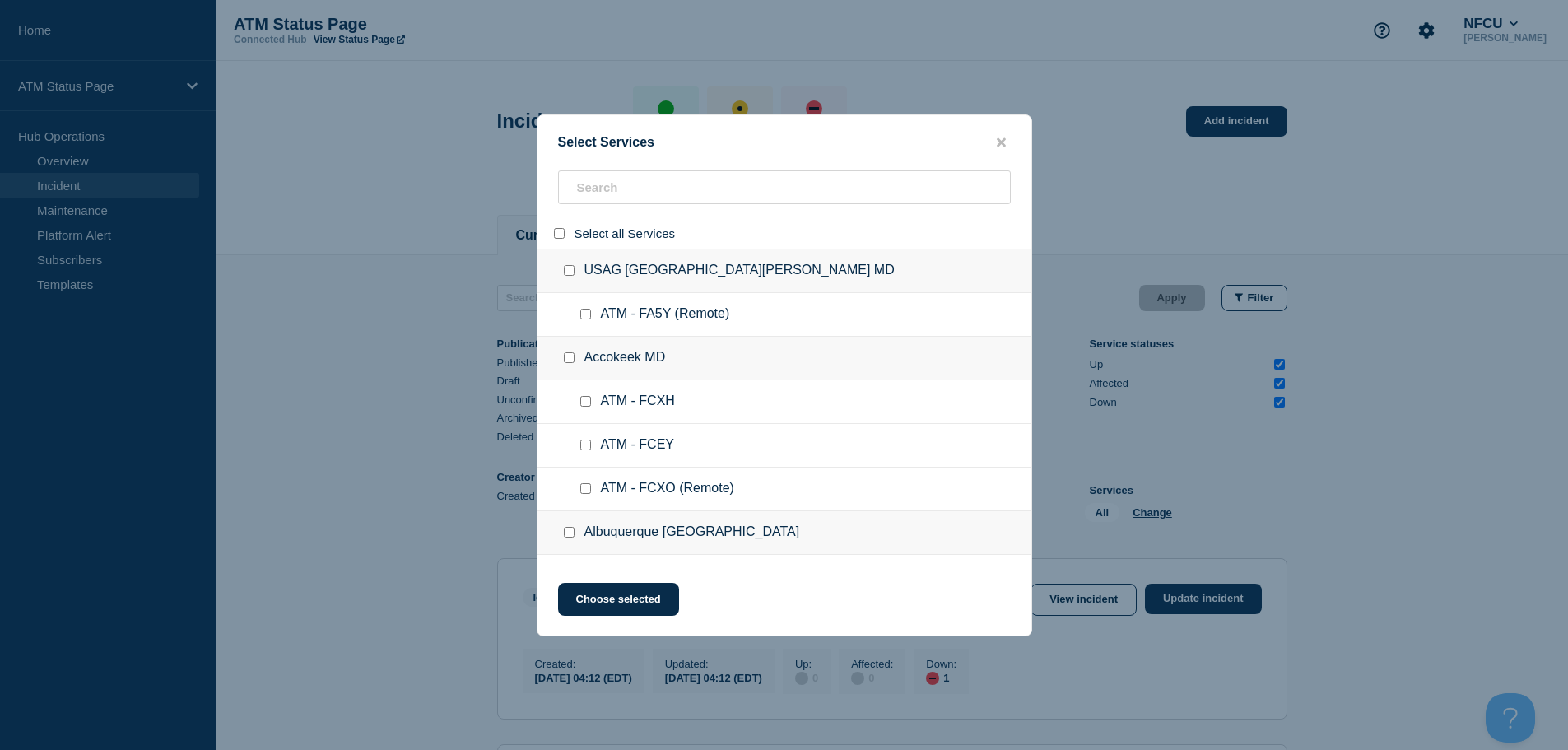
checkbox input "false"
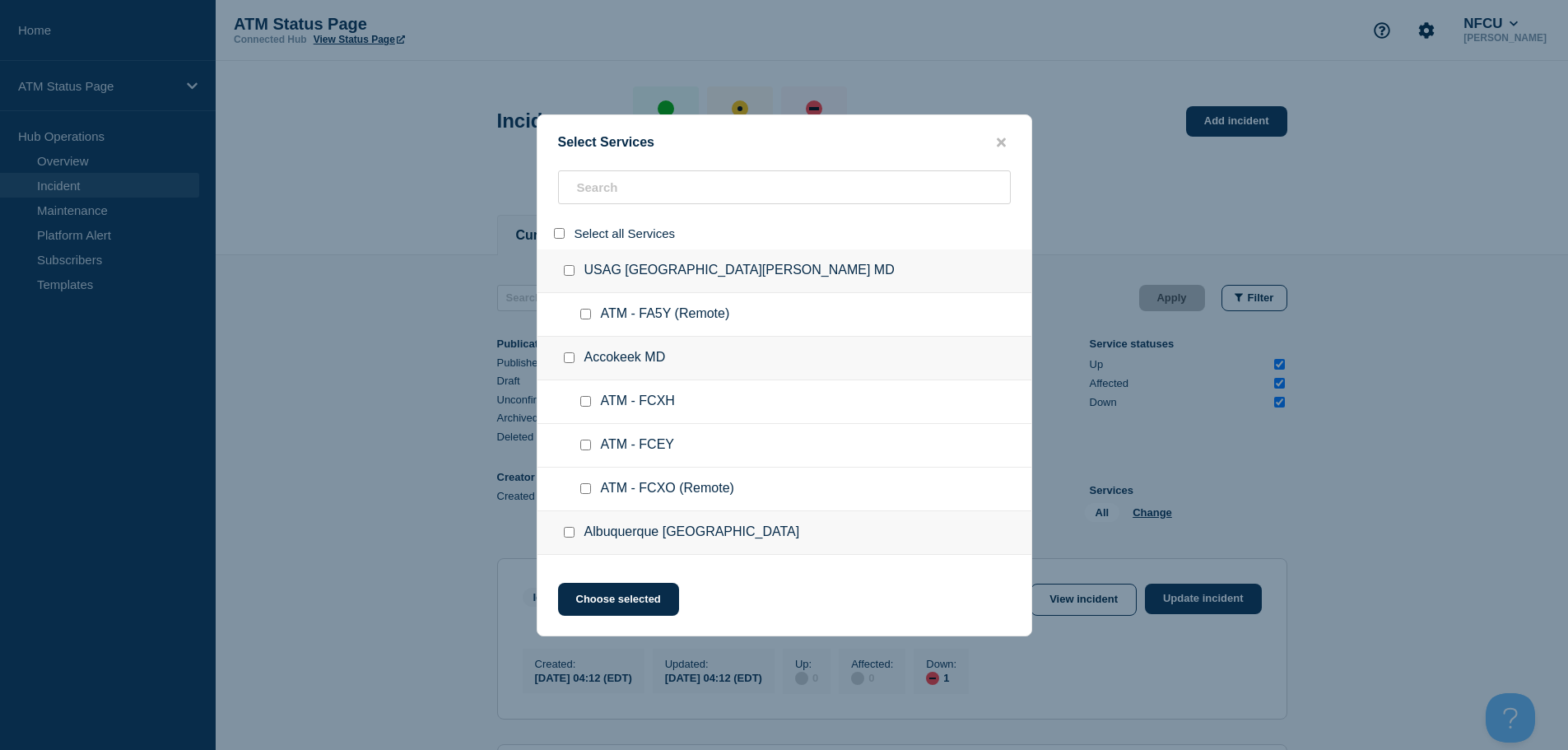
checkbox input "false"
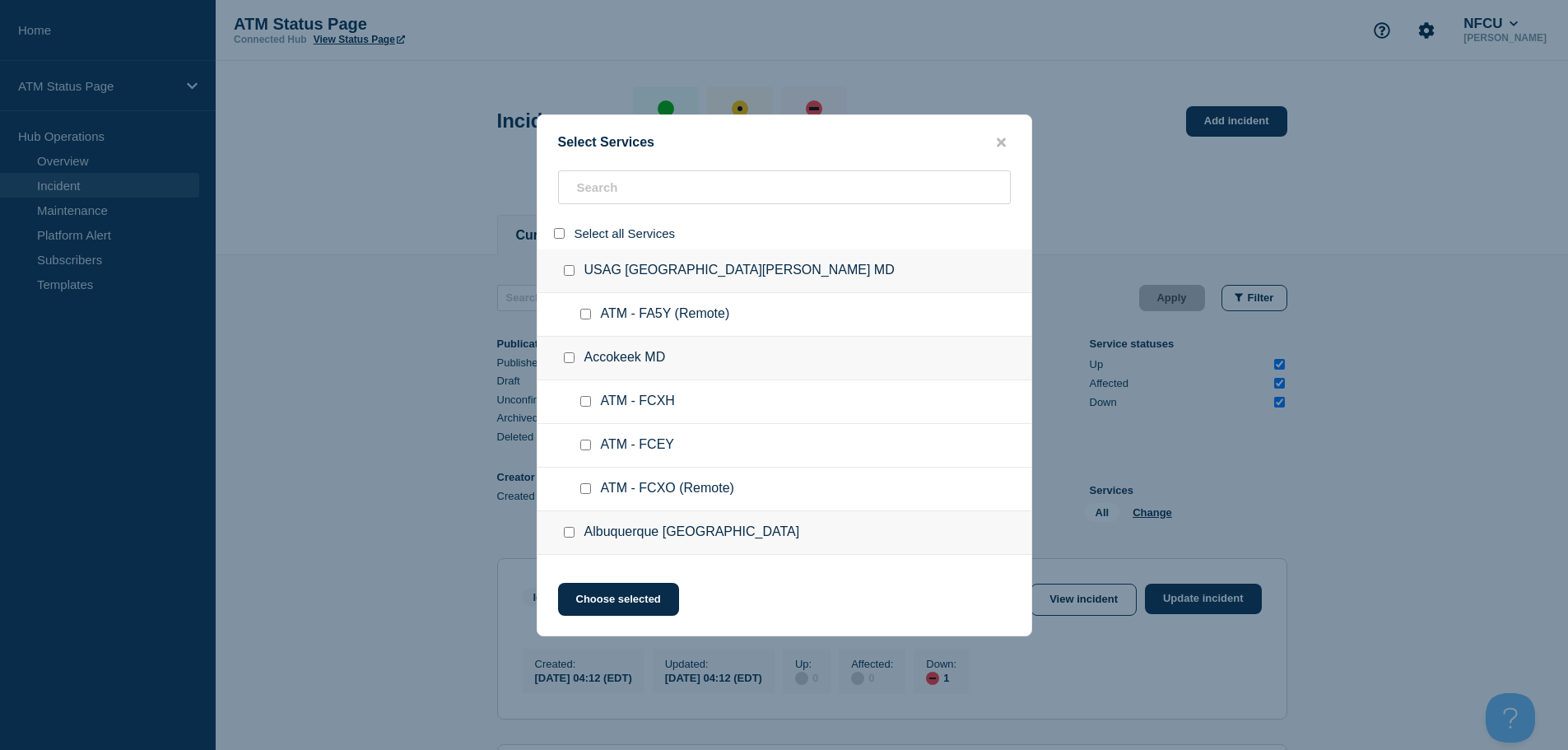
checkbox input "false"
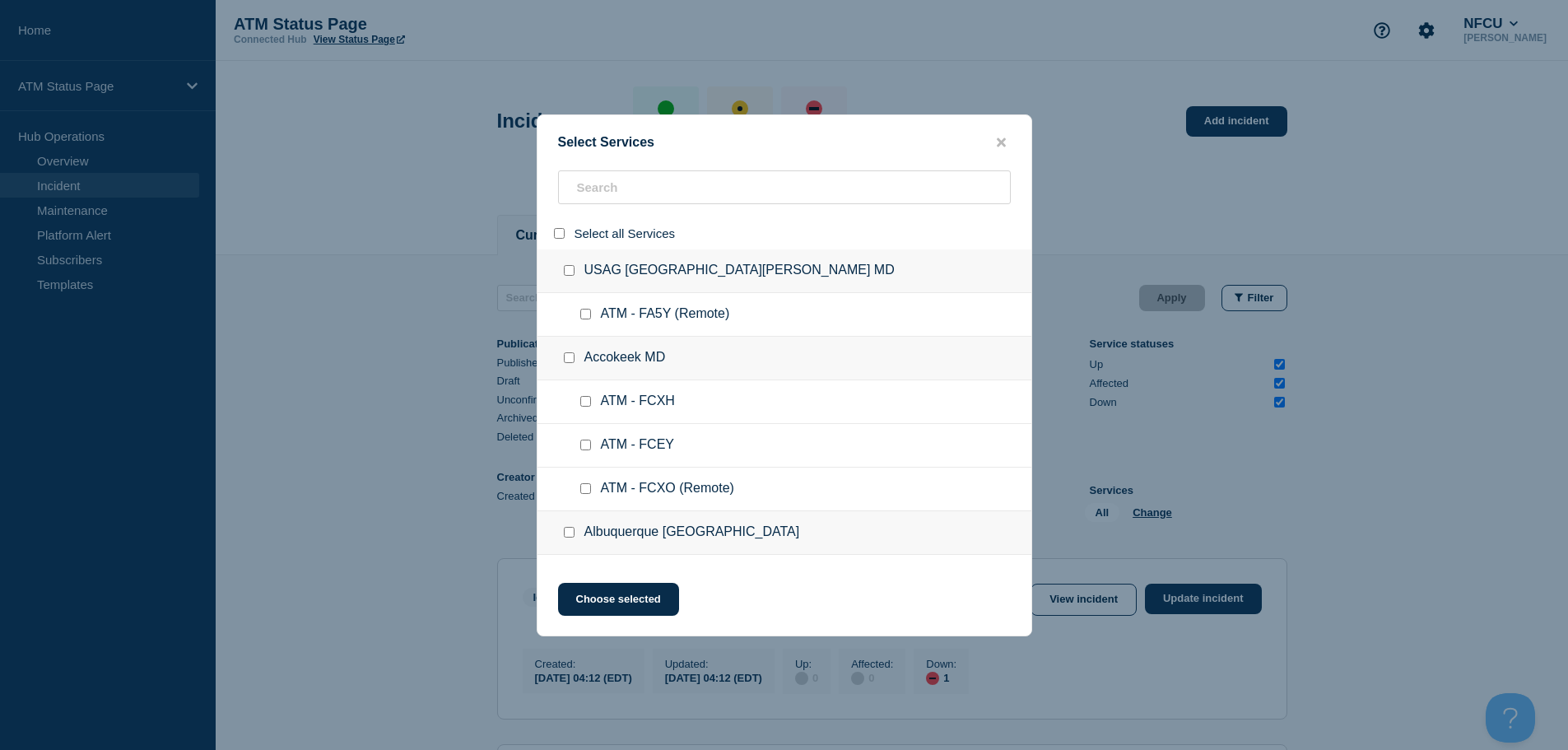
checkbox input "false"
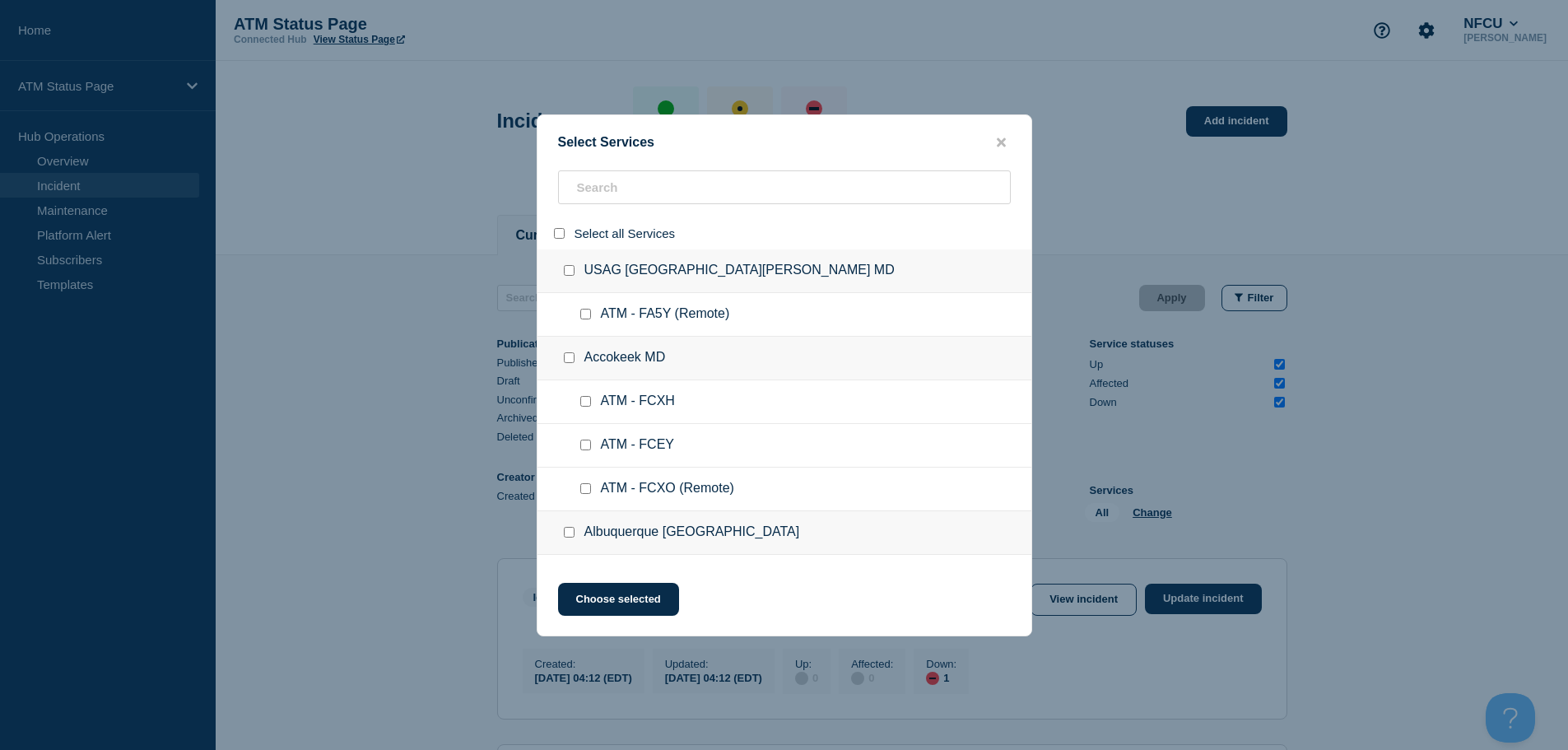
checkbox input "false"
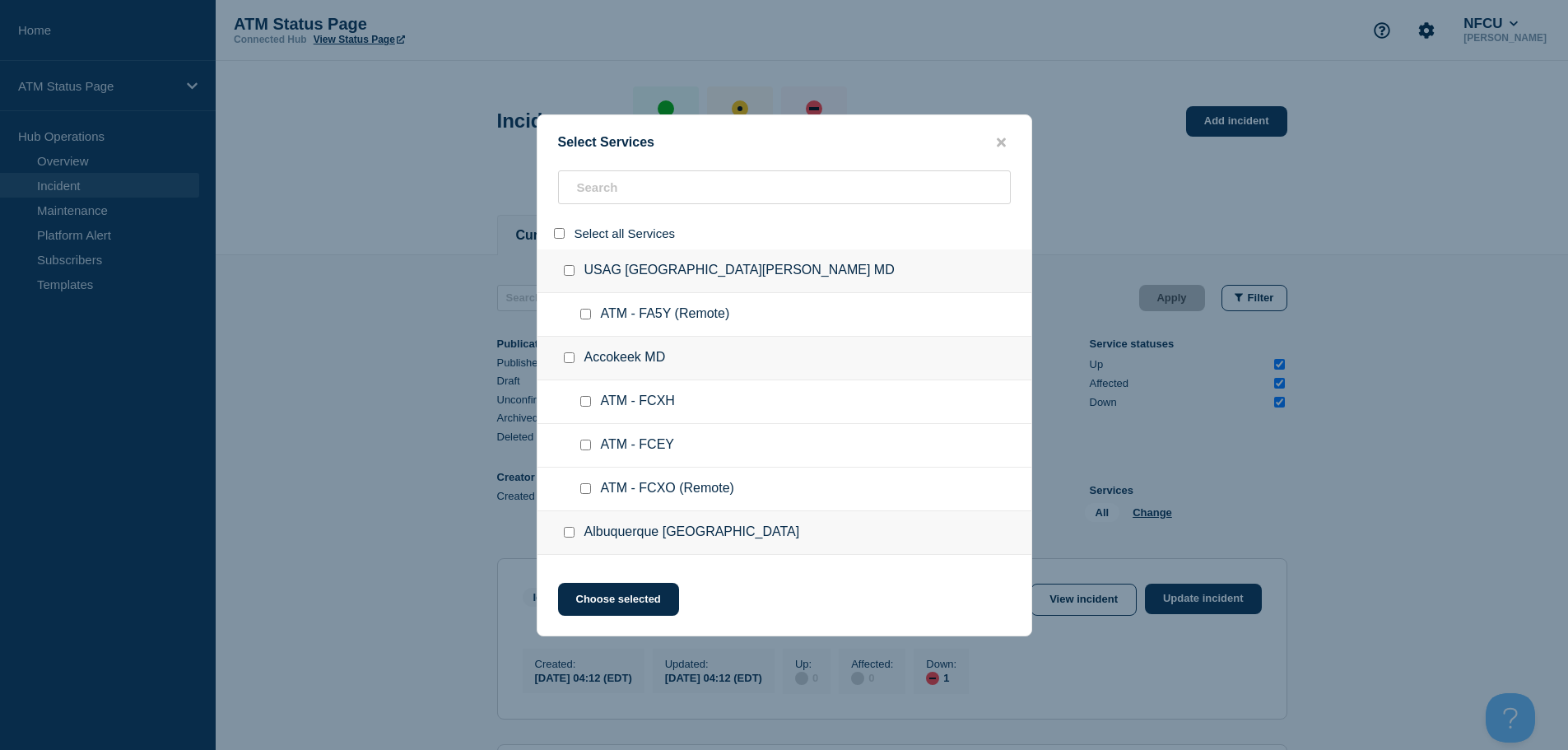
checkbox input "false"
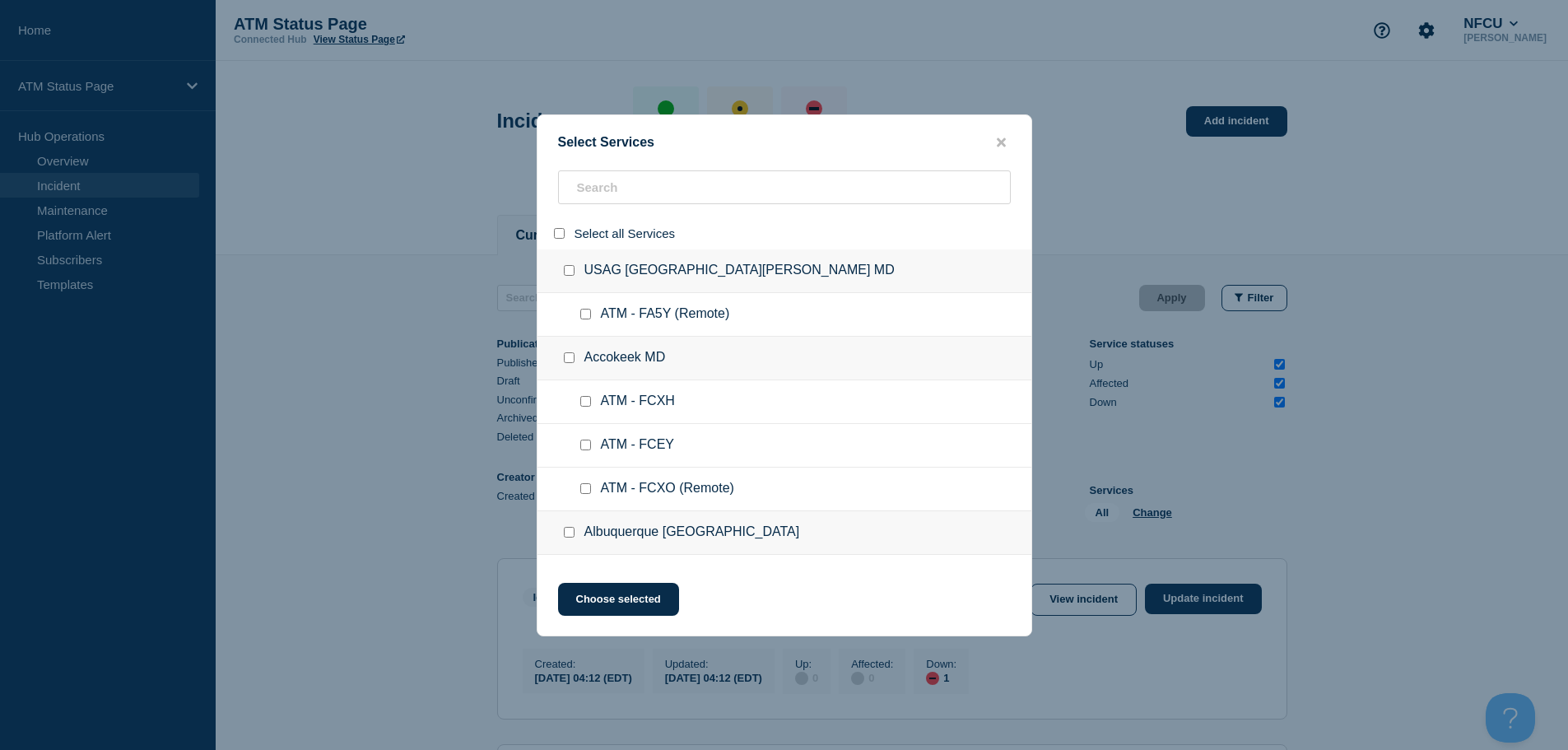
checkbox input "false"
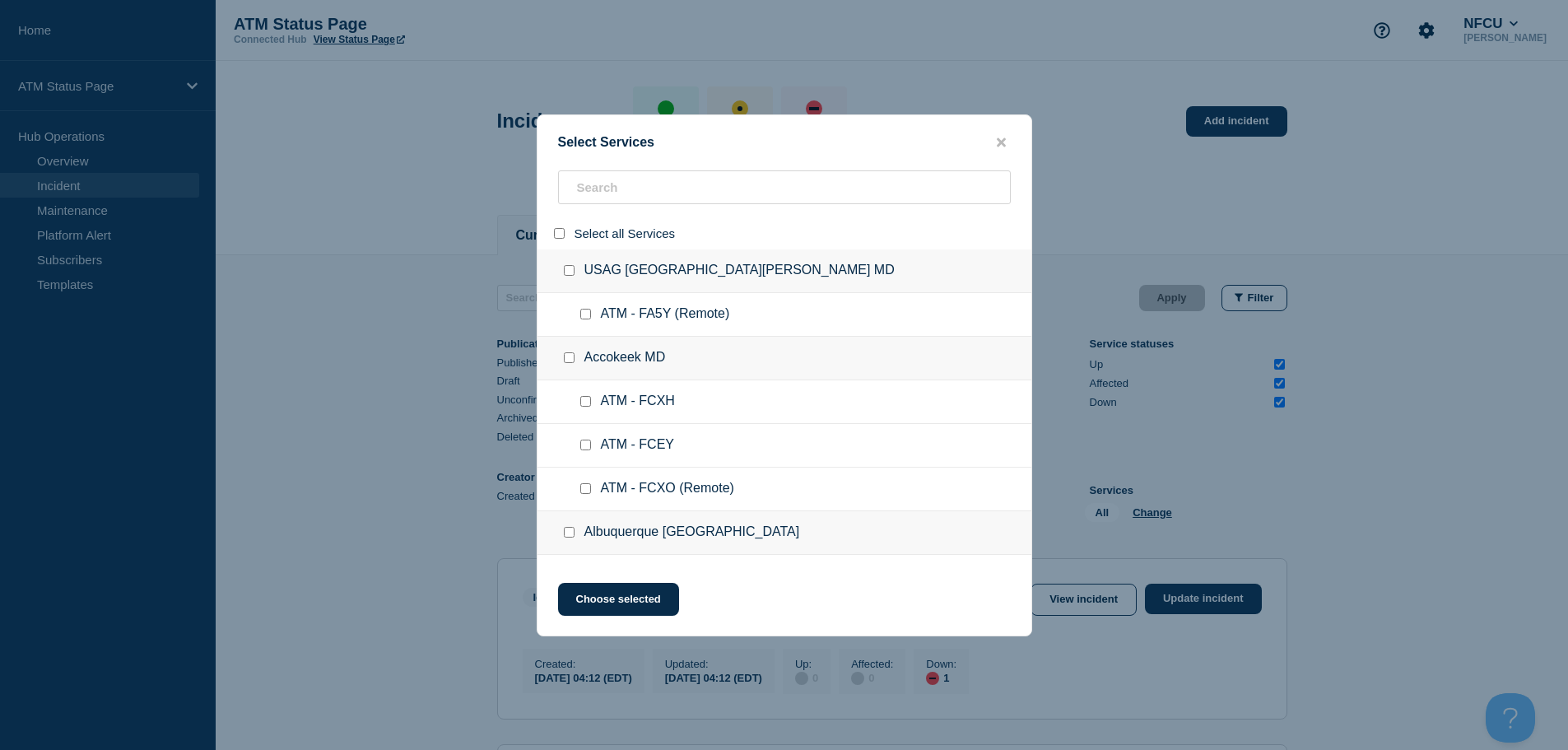
checkbox input "false"
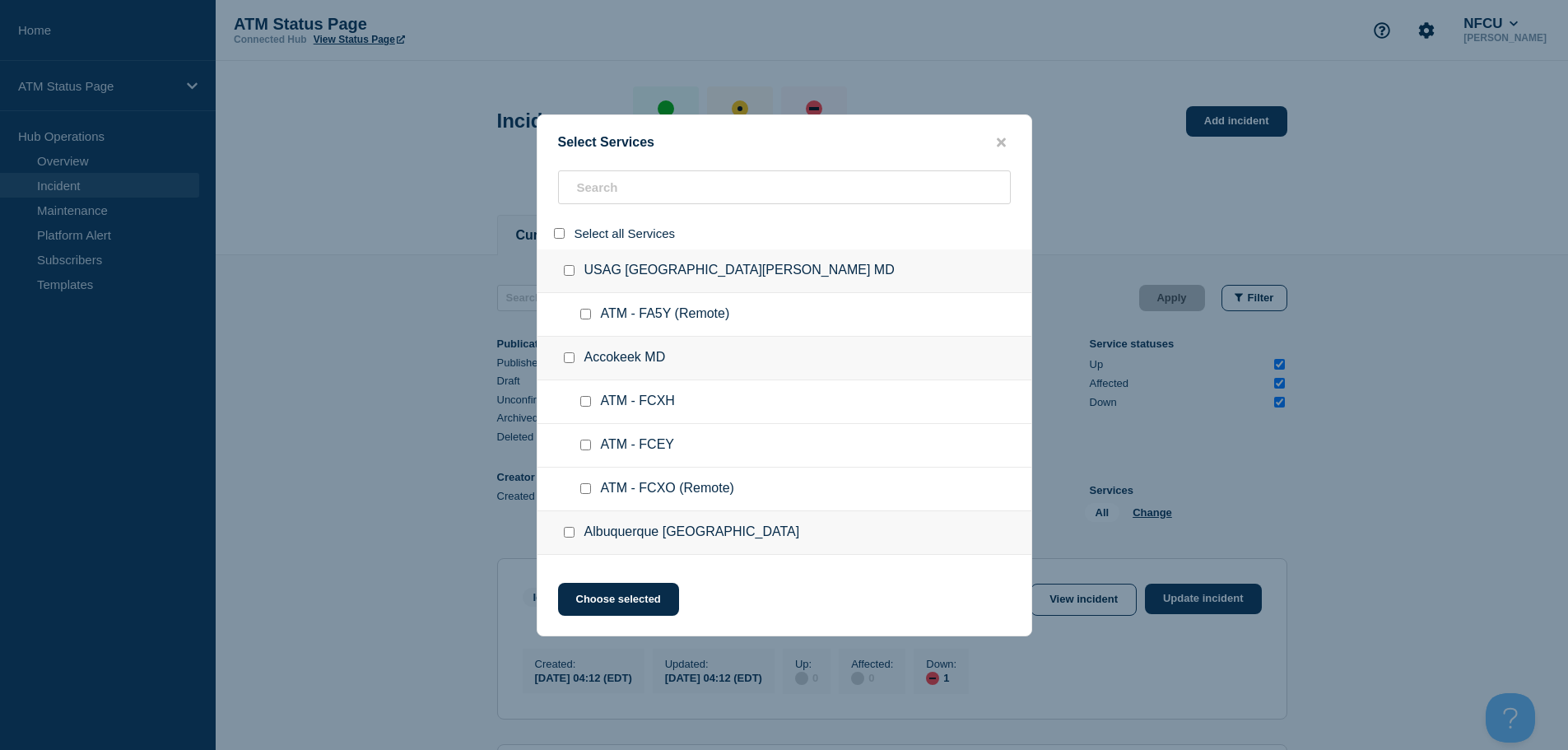
checkbox input "false"
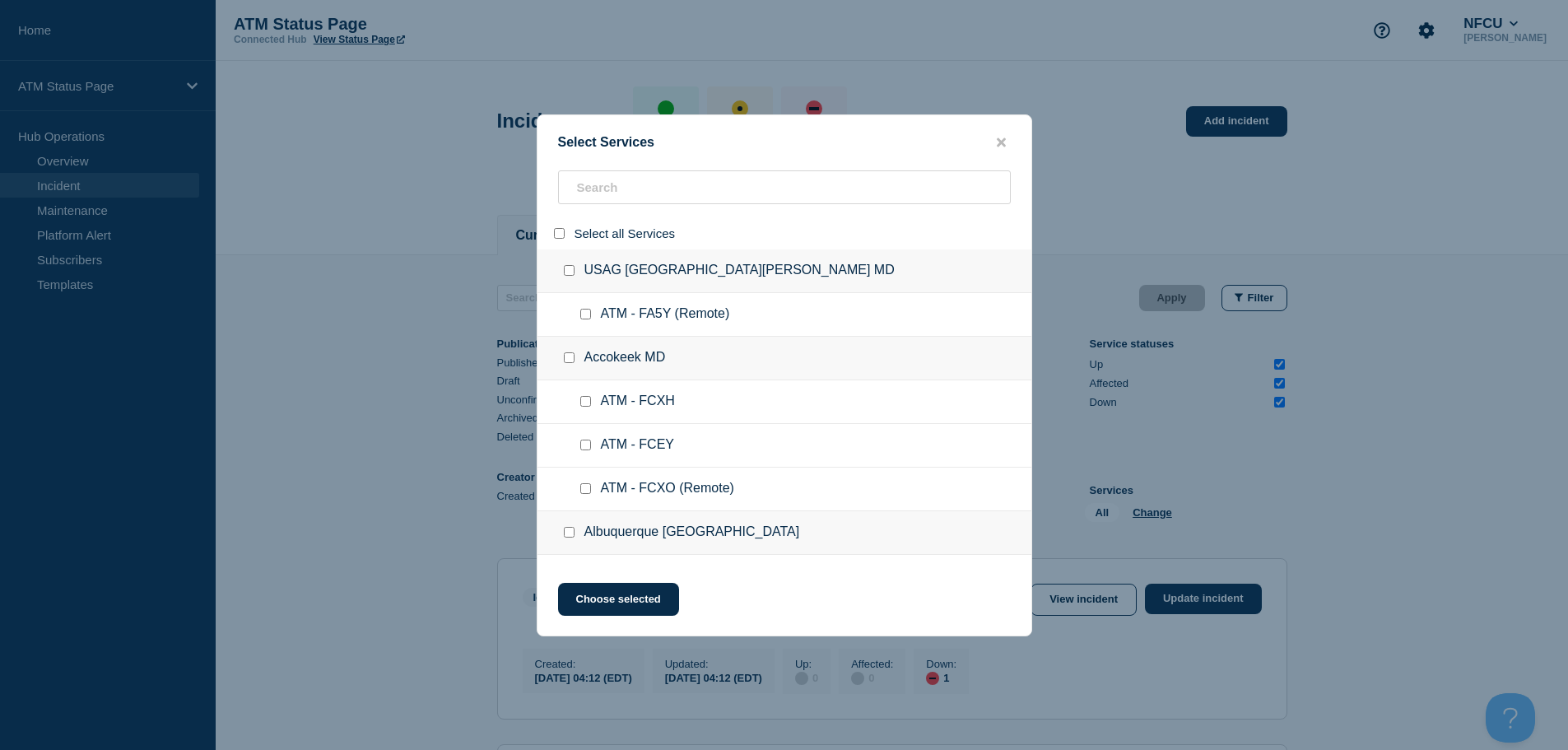
checkbox input "false"
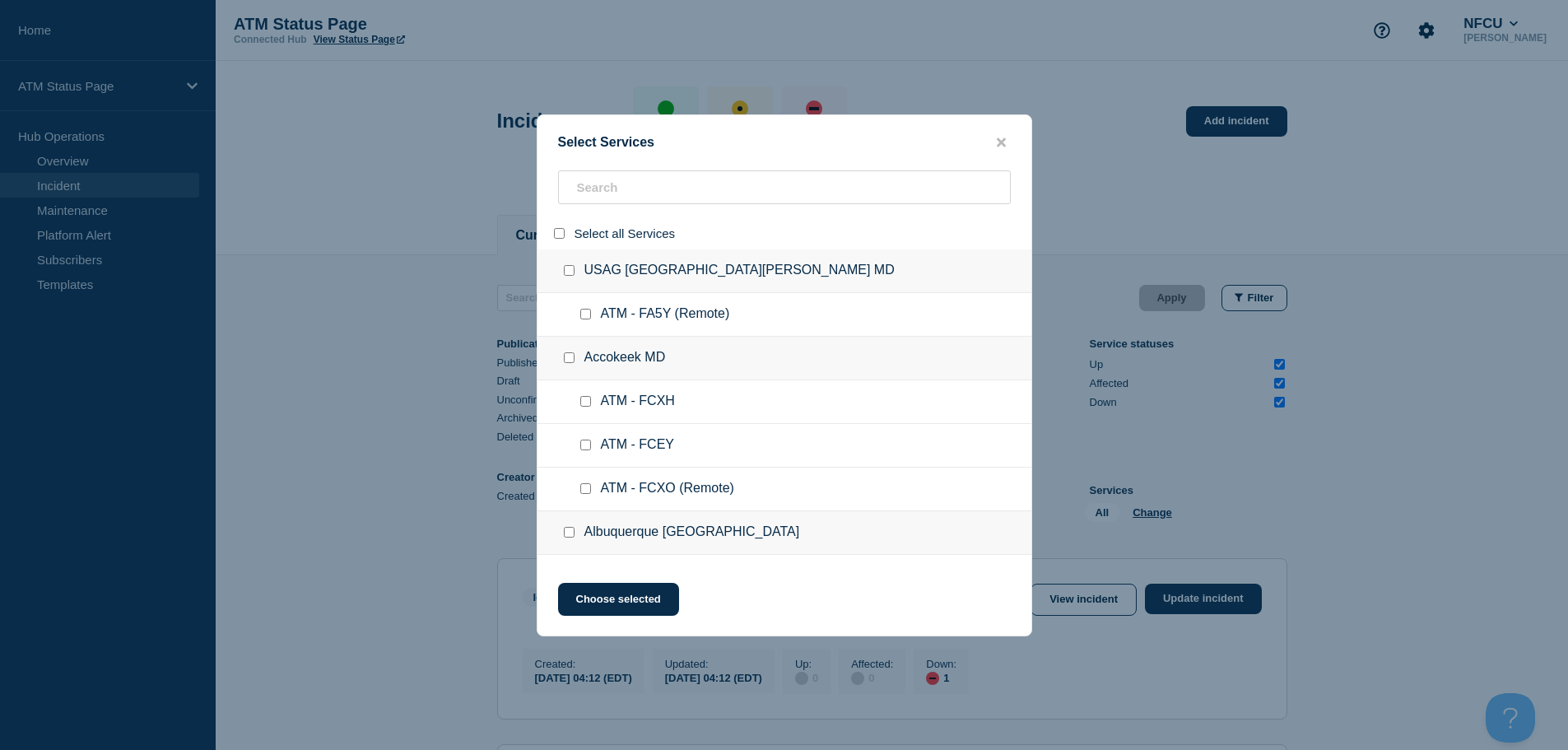
checkbox input "false"
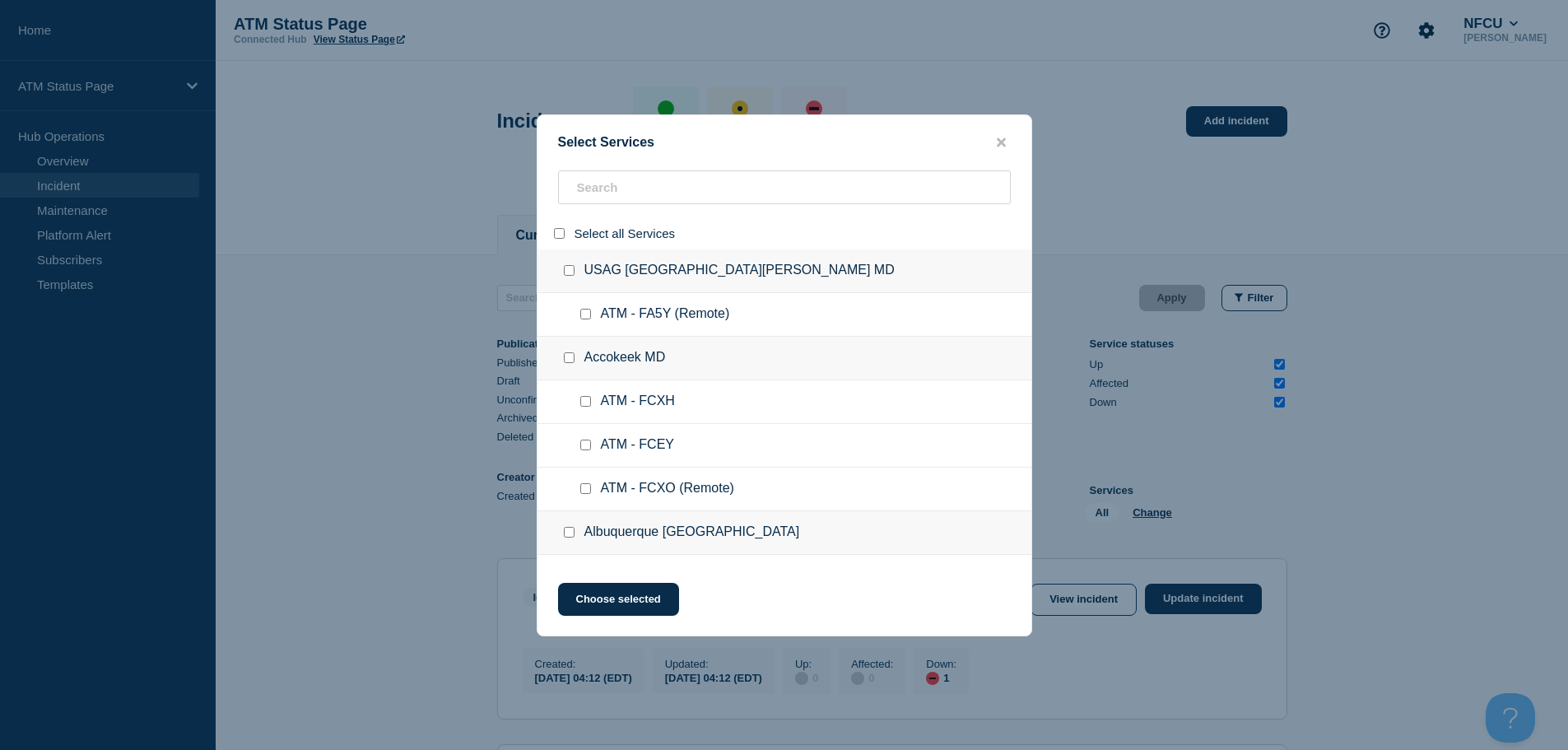
checkbox input "false"
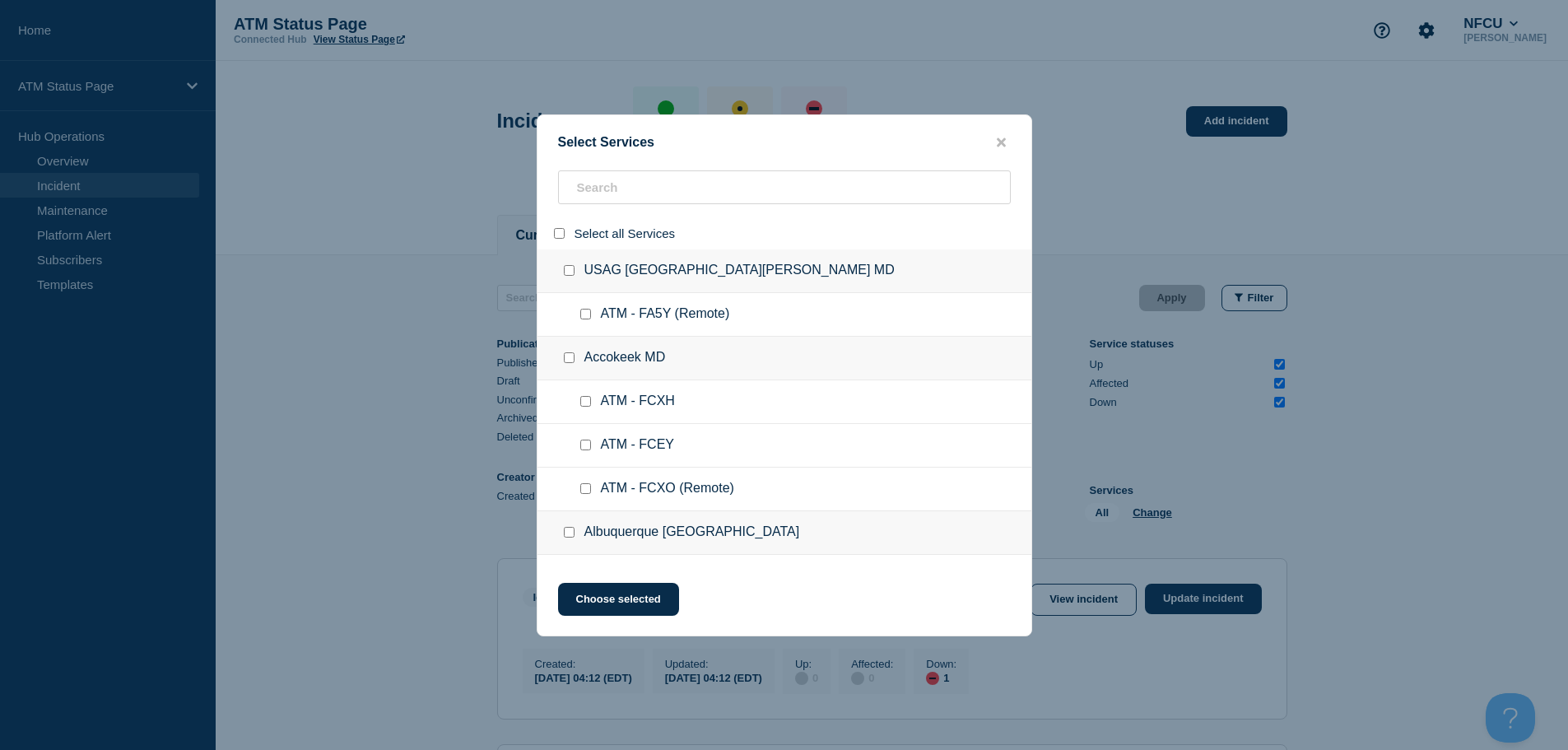
checkbox input "false"
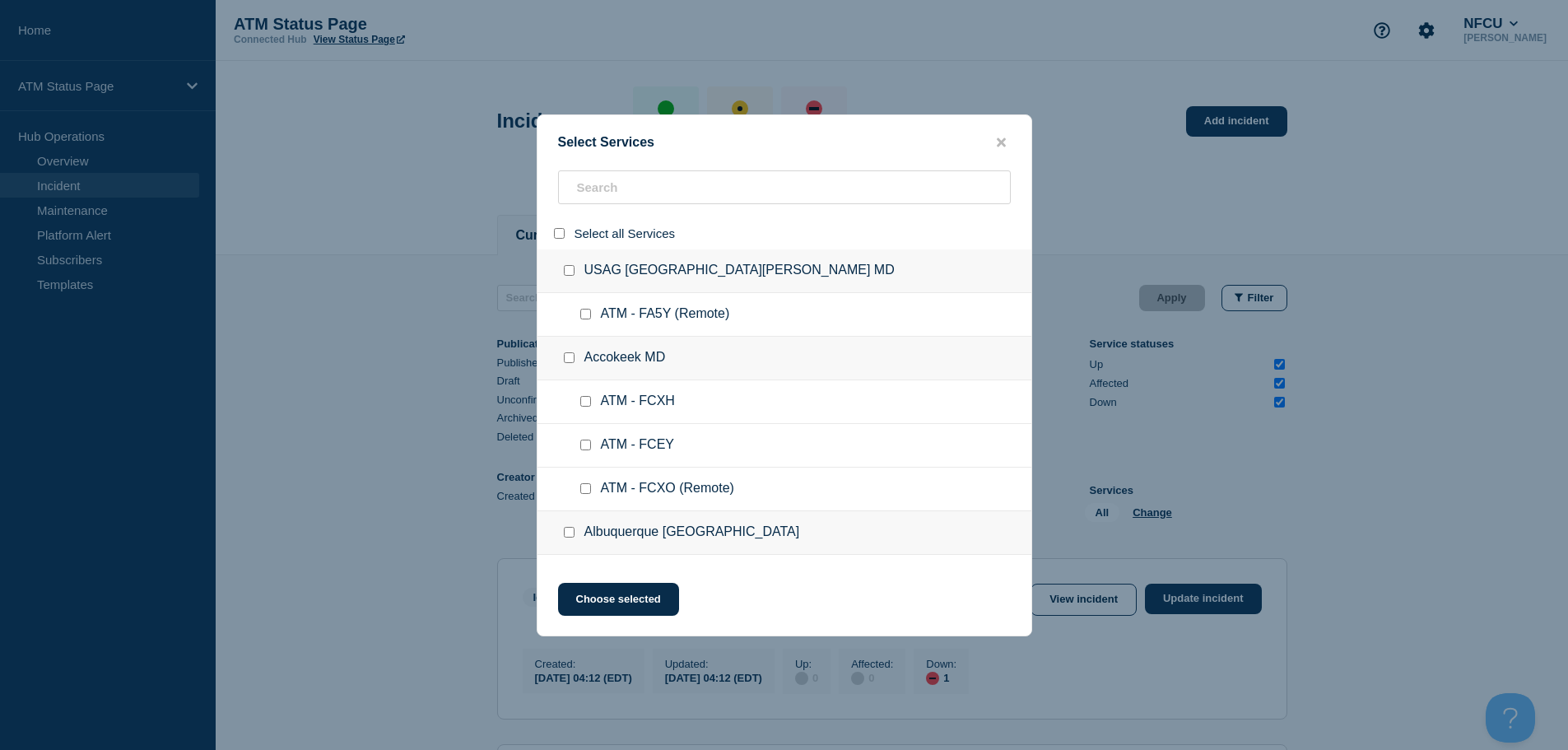
checkbox input "false"
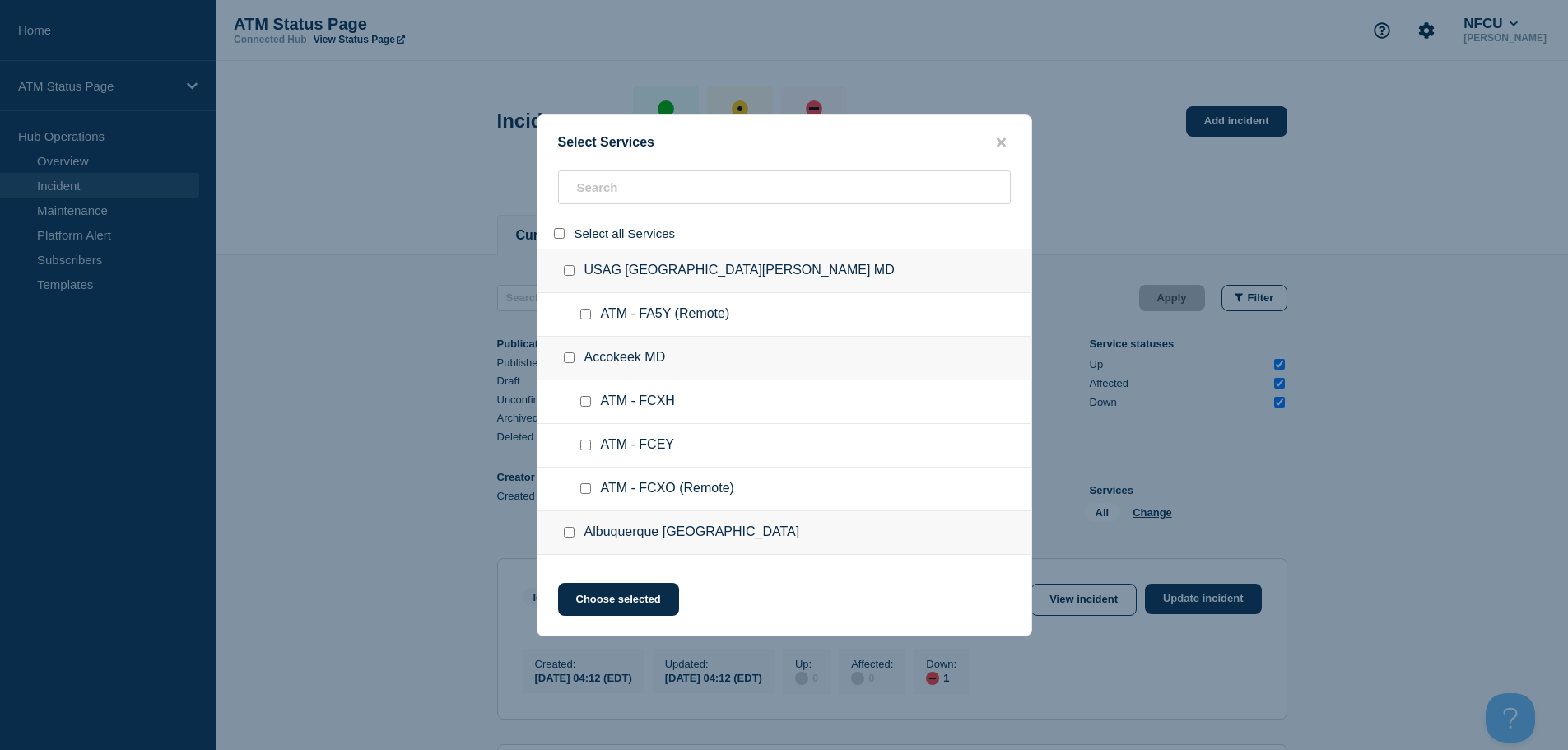
checkbox input "false"
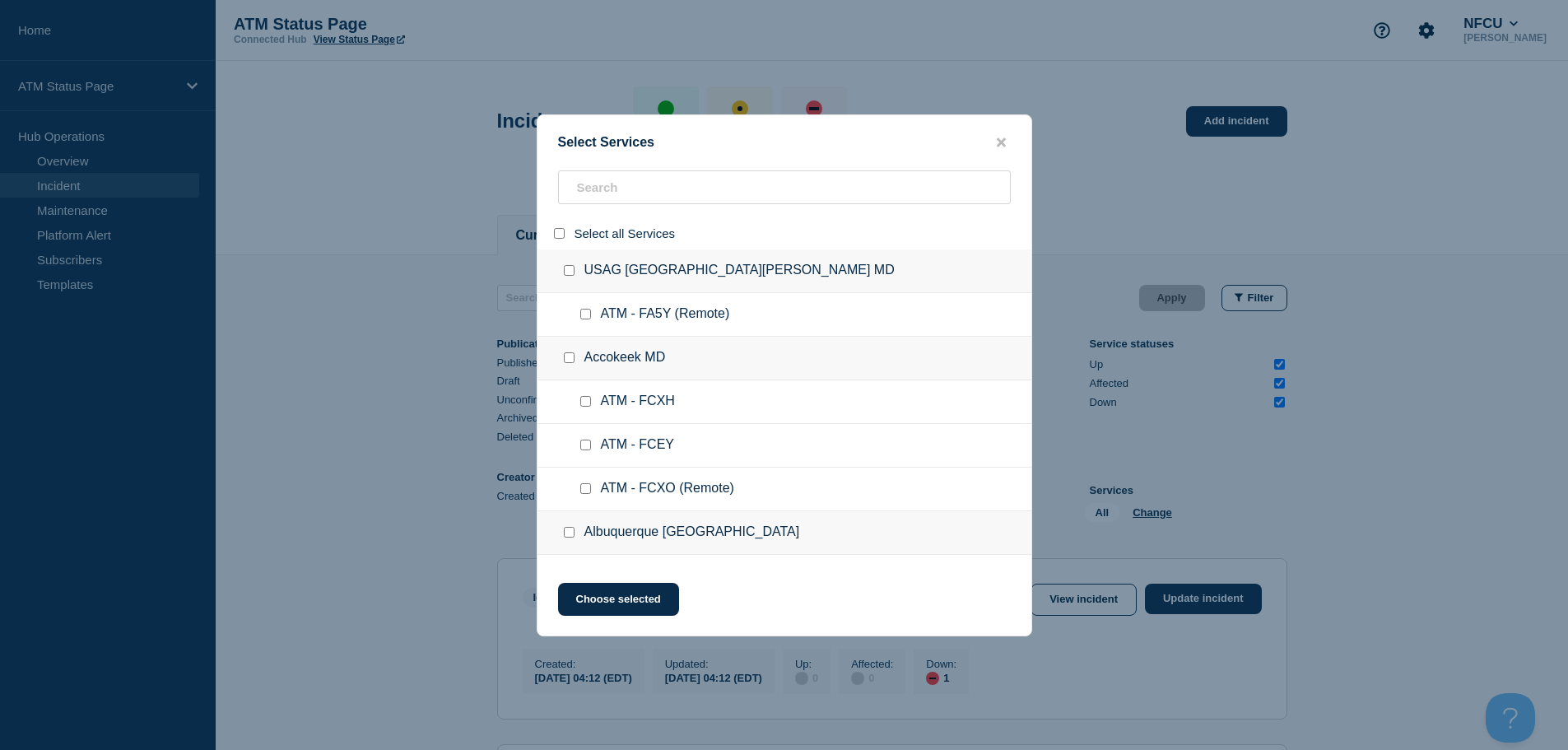
checkbox input "false"
click at [624, 194] on input "search" at bounding box center [785, 187] width 453 height 34
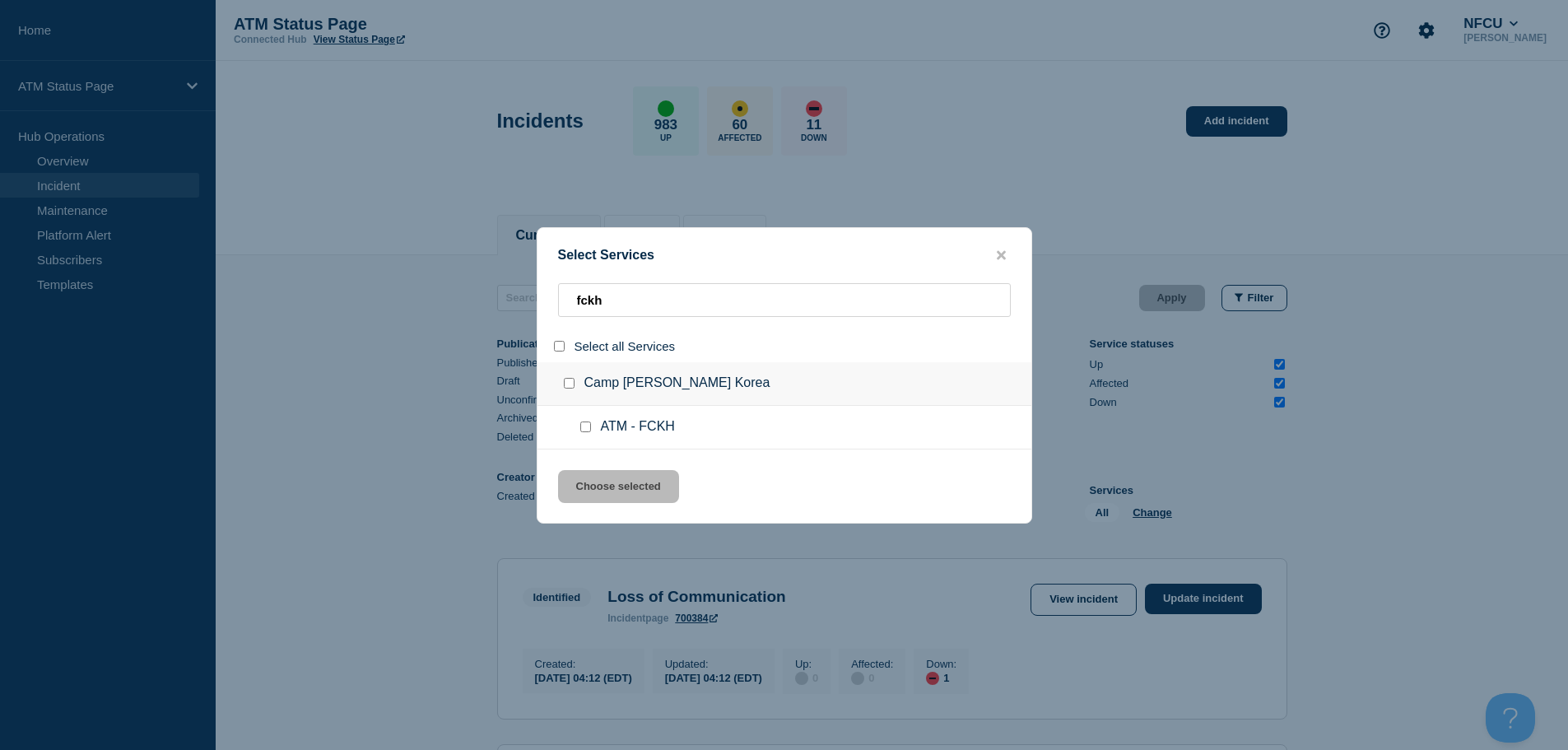
click at [591, 430] on div at bounding box center [589, 428] width 24 height 17
click at [587, 430] on input "service: ATM - FCKH" at bounding box center [586, 428] width 11 height 11
click at [609, 493] on button "Choose selected" at bounding box center [618, 486] width 121 height 33
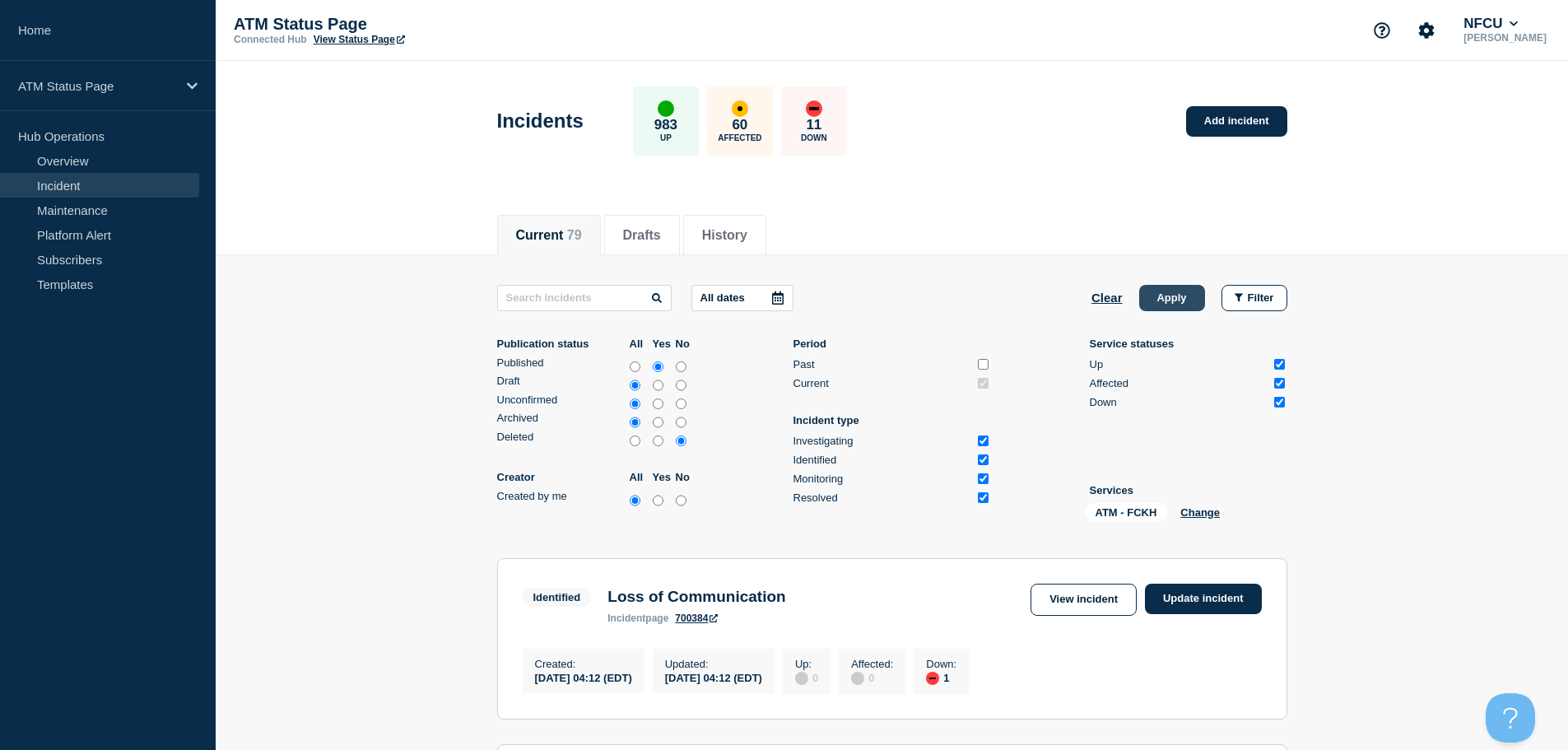
click at [1164, 305] on button "Apply" at bounding box center [1172, 298] width 65 height 27
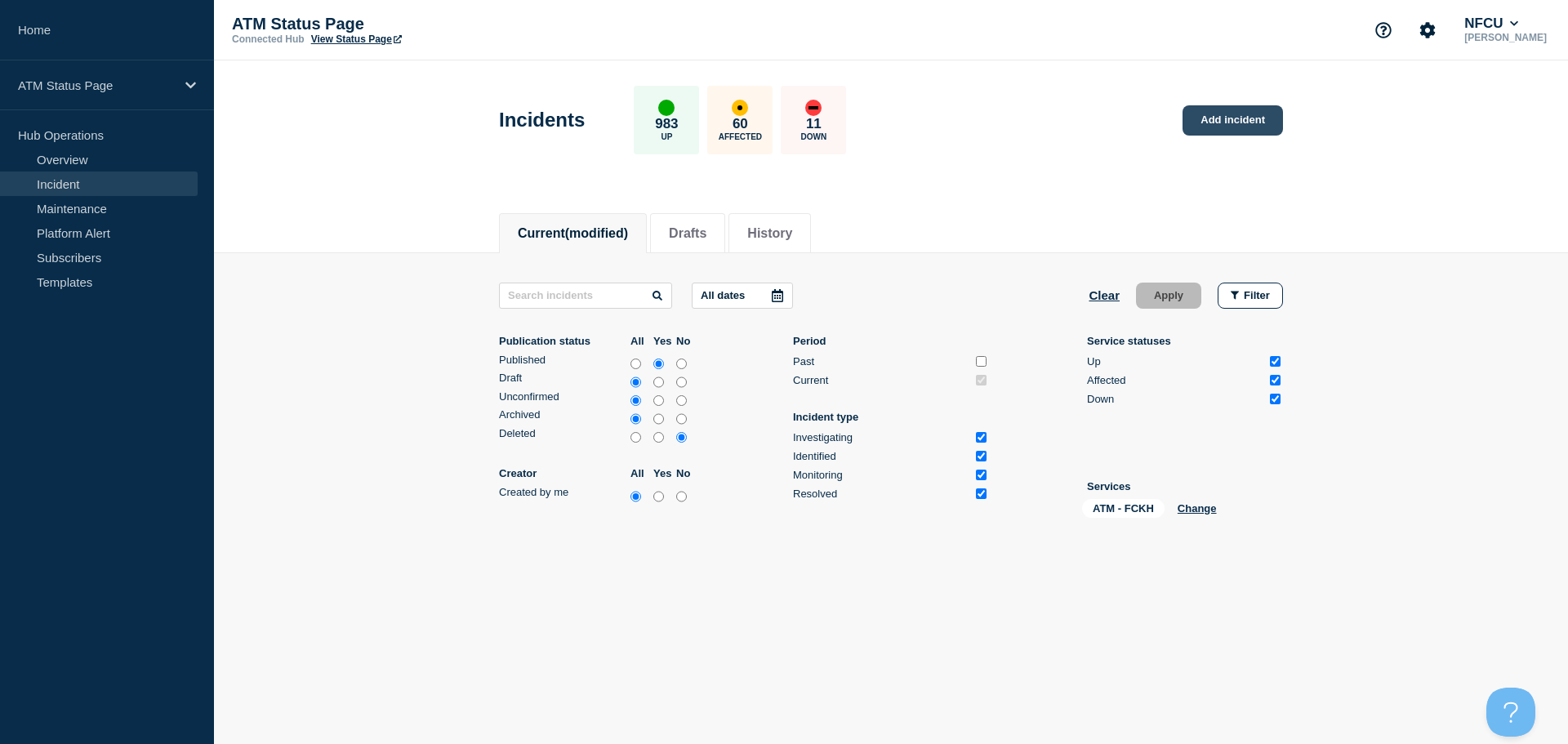
click at [1234, 117] on link "Add incident" at bounding box center [1233, 120] width 101 height 30
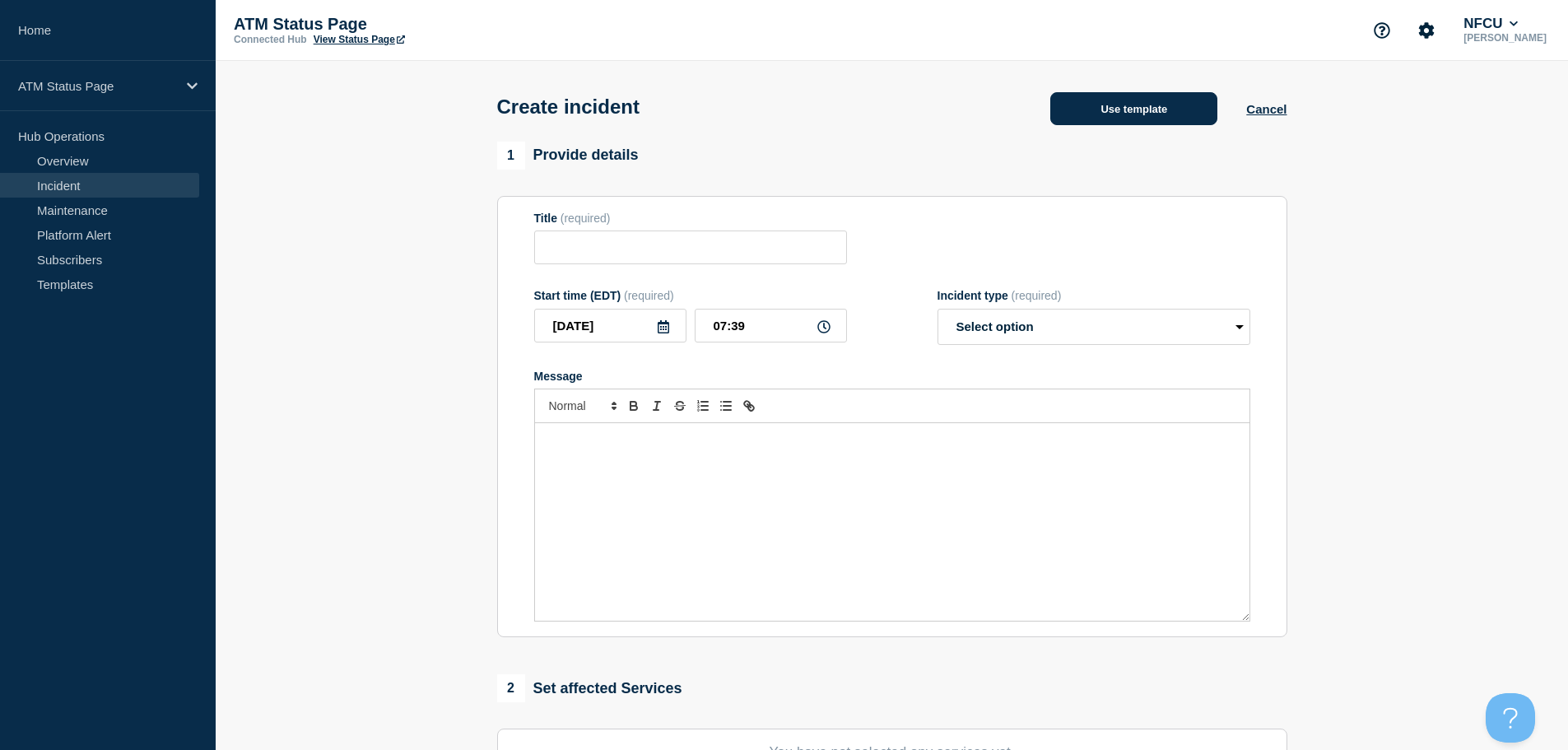
click at [1144, 99] on button "Use template" at bounding box center [1133, 109] width 167 height 33
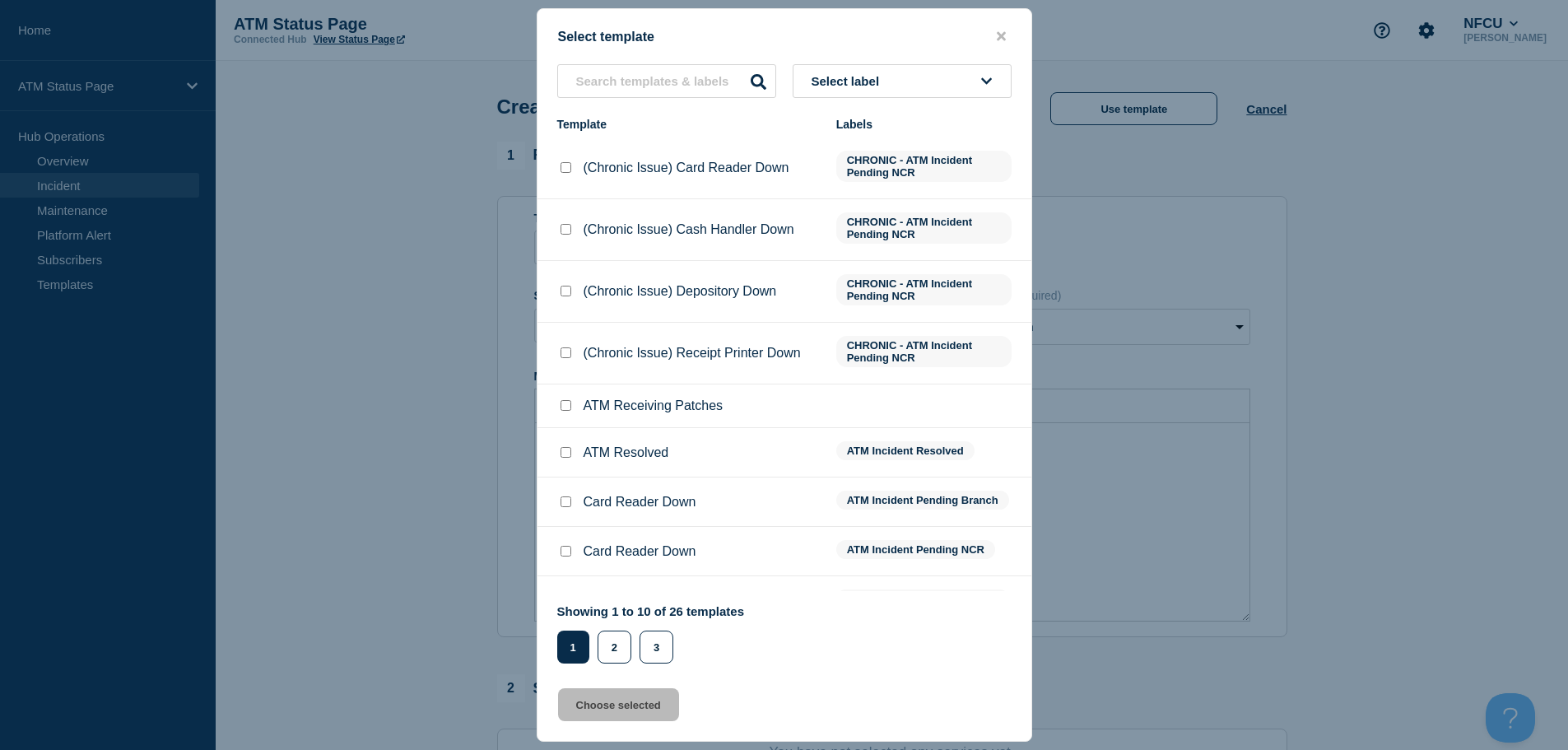
click at [856, 91] on button "Select label" at bounding box center [903, 81] width 219 height 34
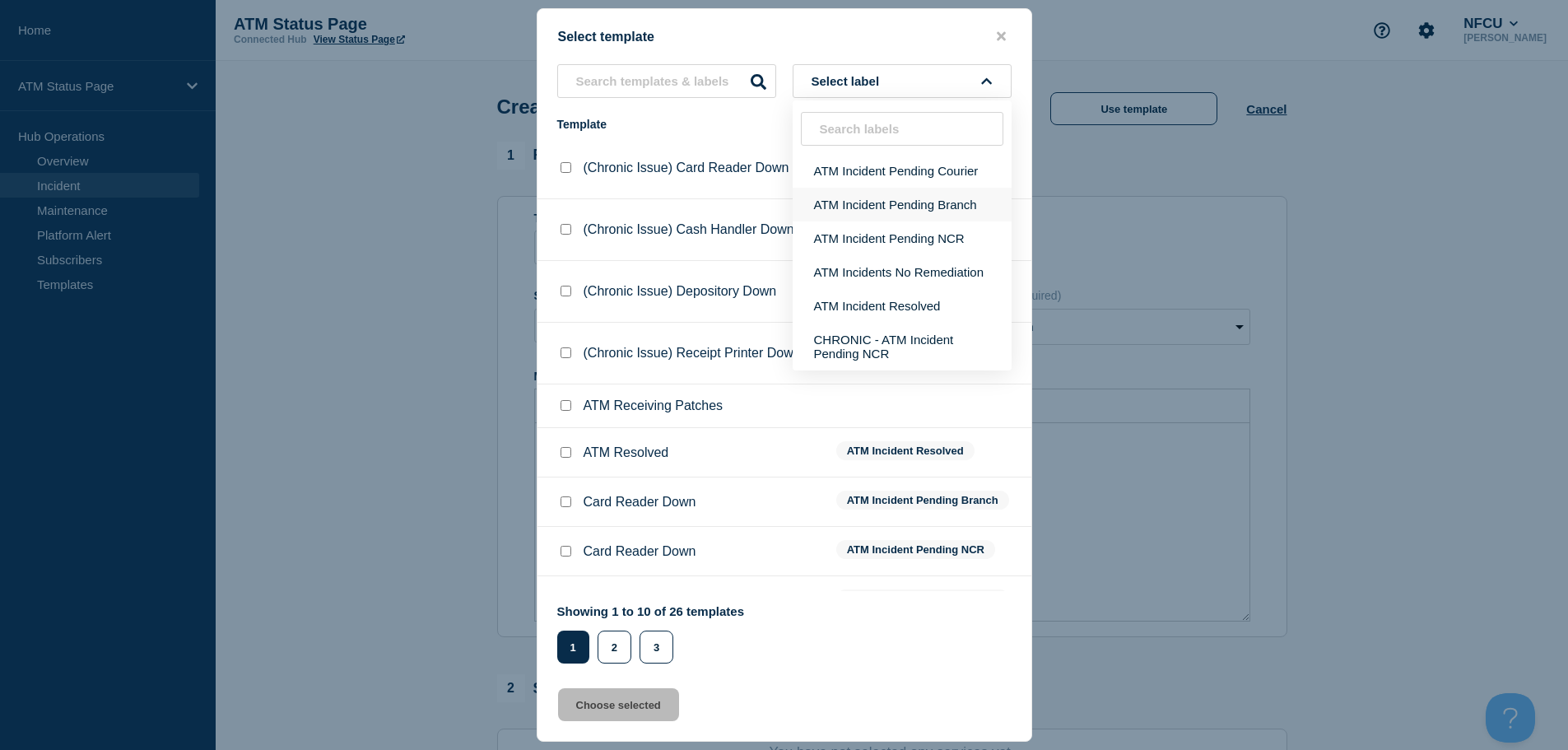
click at [954, 211] on button "ATM Incident Pending Branch" at bounding box center [903, 205] width 219 height 34
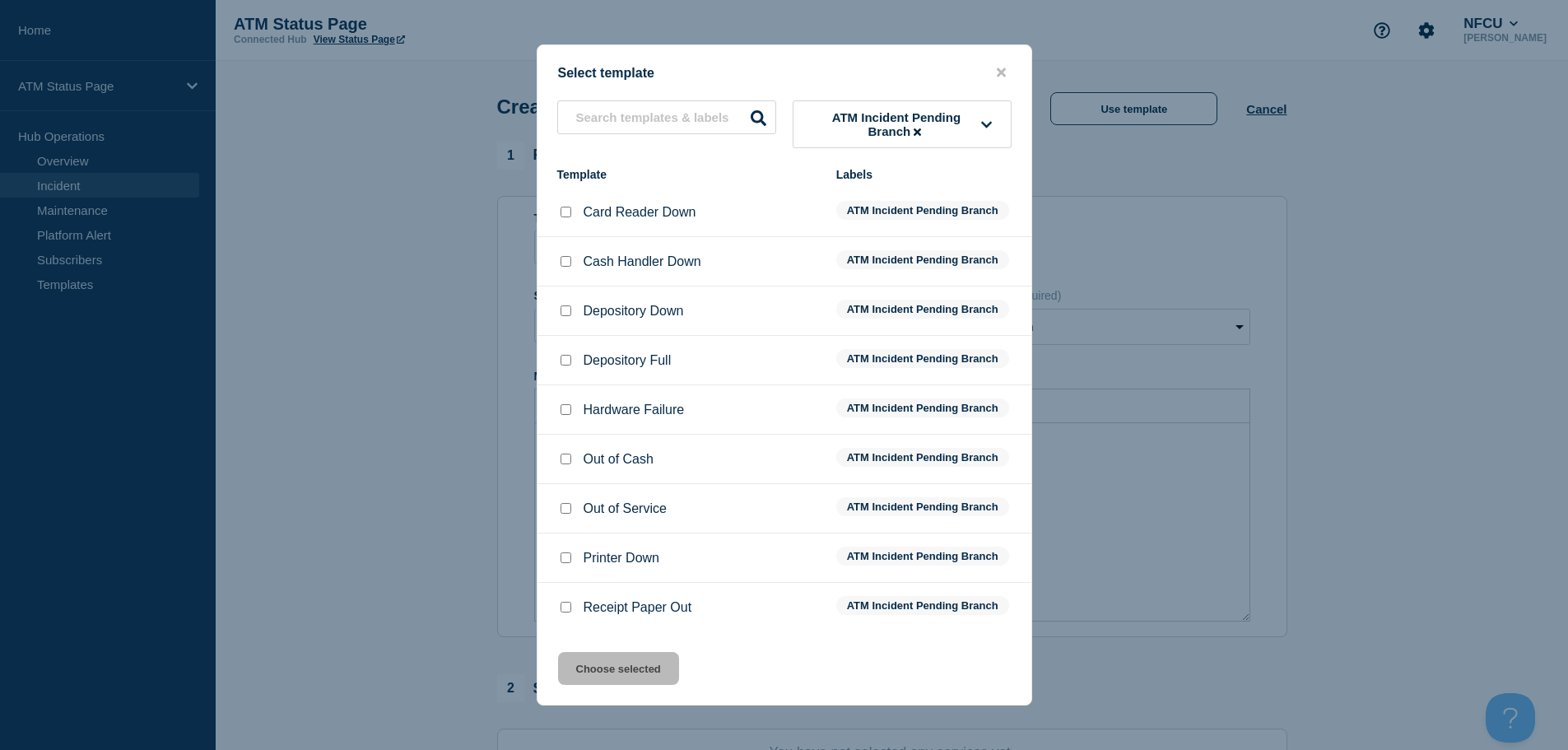
click at [568, 613] on input "Receipt Paper Out checkbox" at bounding box center [567, 607] width 11 height 11
click at [649, 673] on button "Choose selected" at bounding box center [618, 669] width 121 height 33
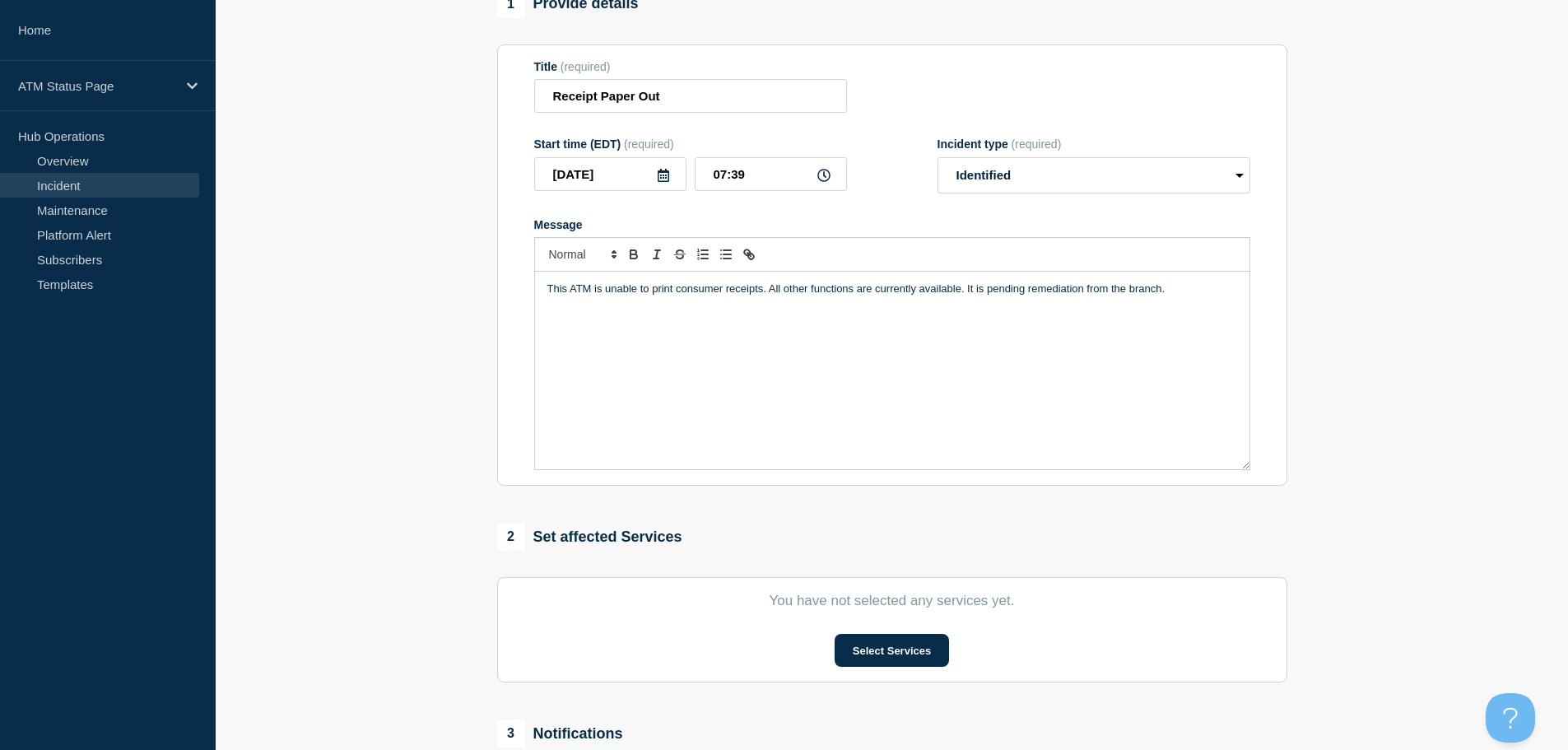
scroll to position [404, 0]
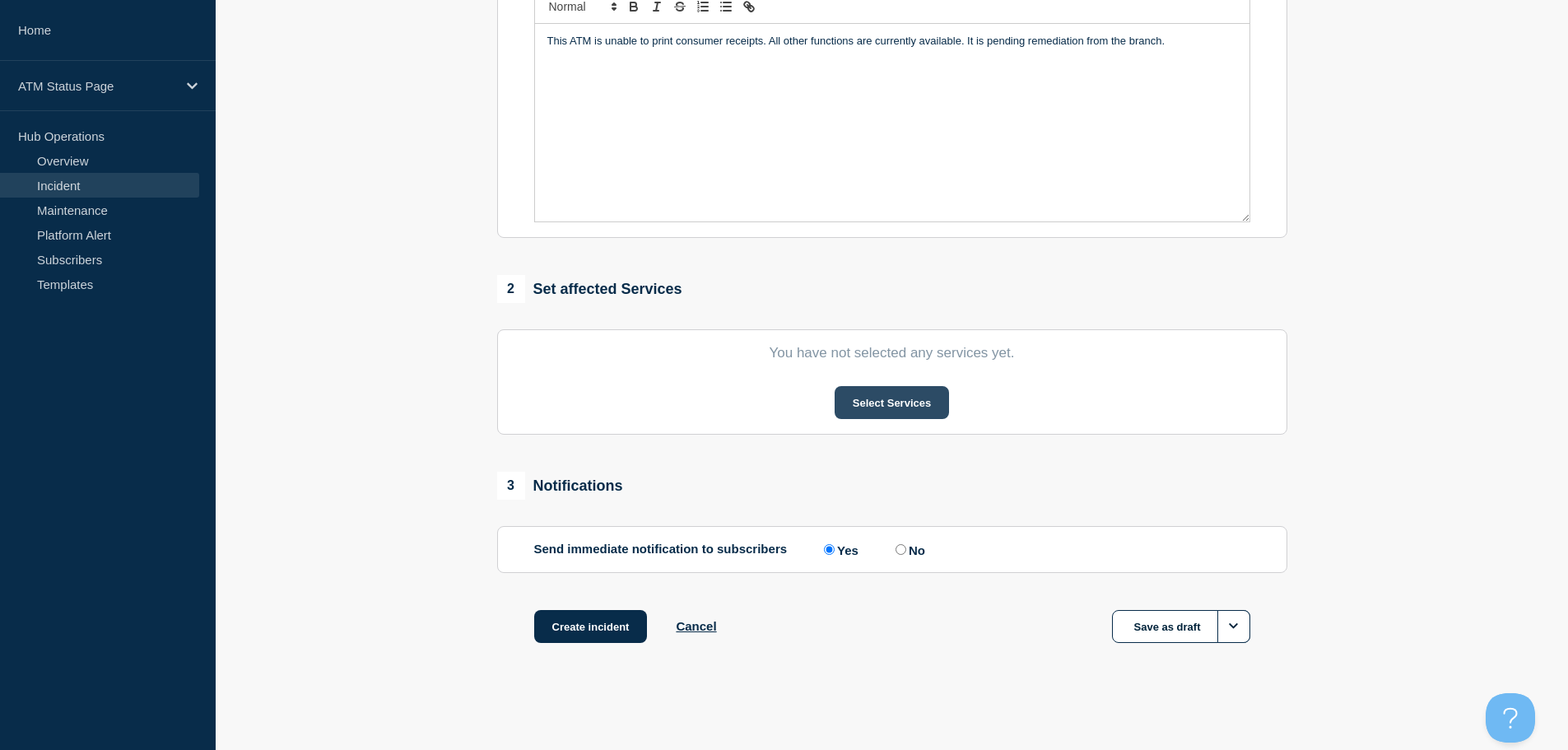
click at [886, 400] on button "Select Services" at bounding box center [892, 403] width 114 height 33
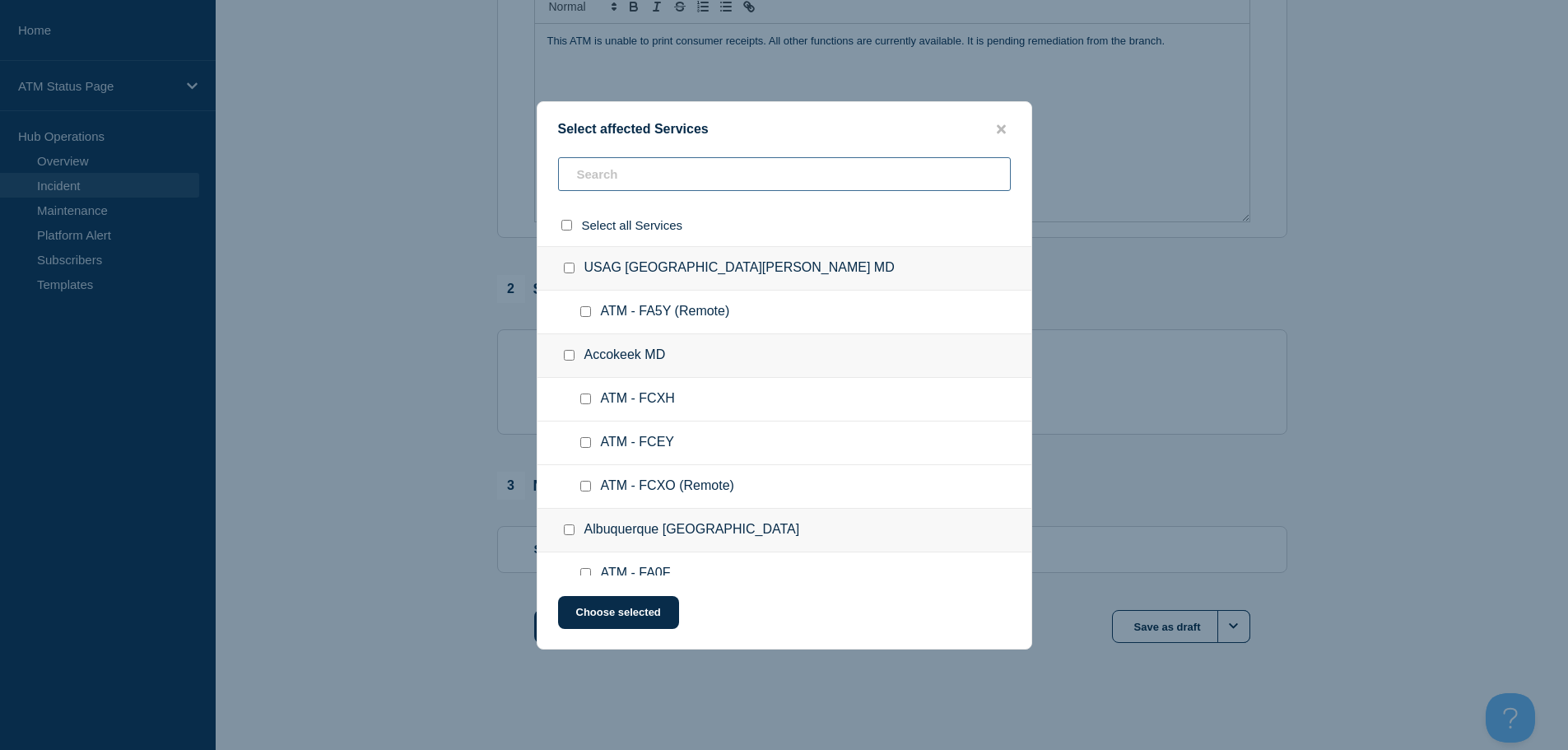
click at [625, 187] on input "text" at bounding box center [785, 174] width 453 height 34
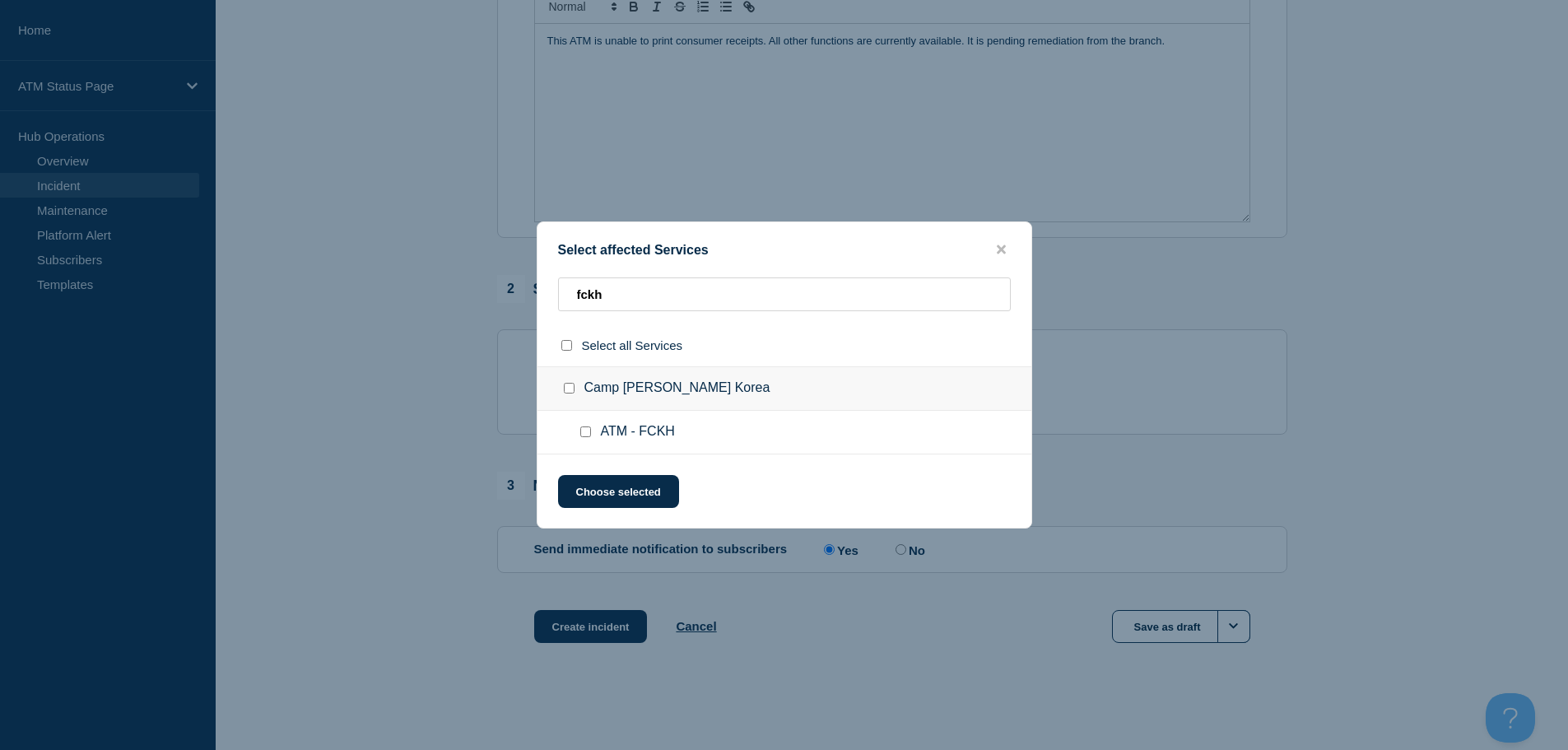
click at [585, 430] on input "ATM - FCKH checkbox" at bounding box center [586, 432] width 11 height 11
click at [608, 496] on button "Choose selected" at bounding box center [618, 492] width 121 height 33
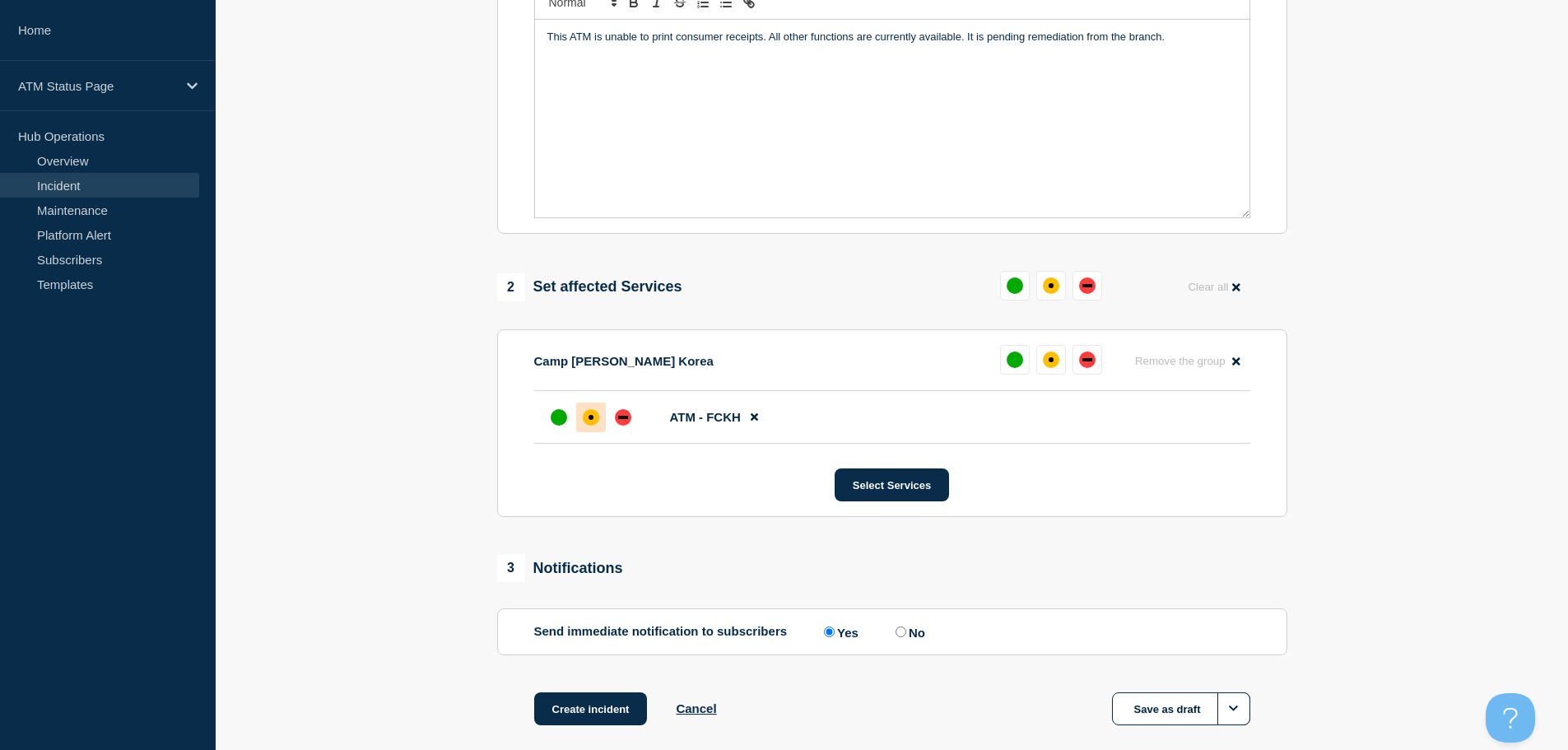
click at [591, 420] on div "affected" at bounding box center [591, 416] width 5 height 5
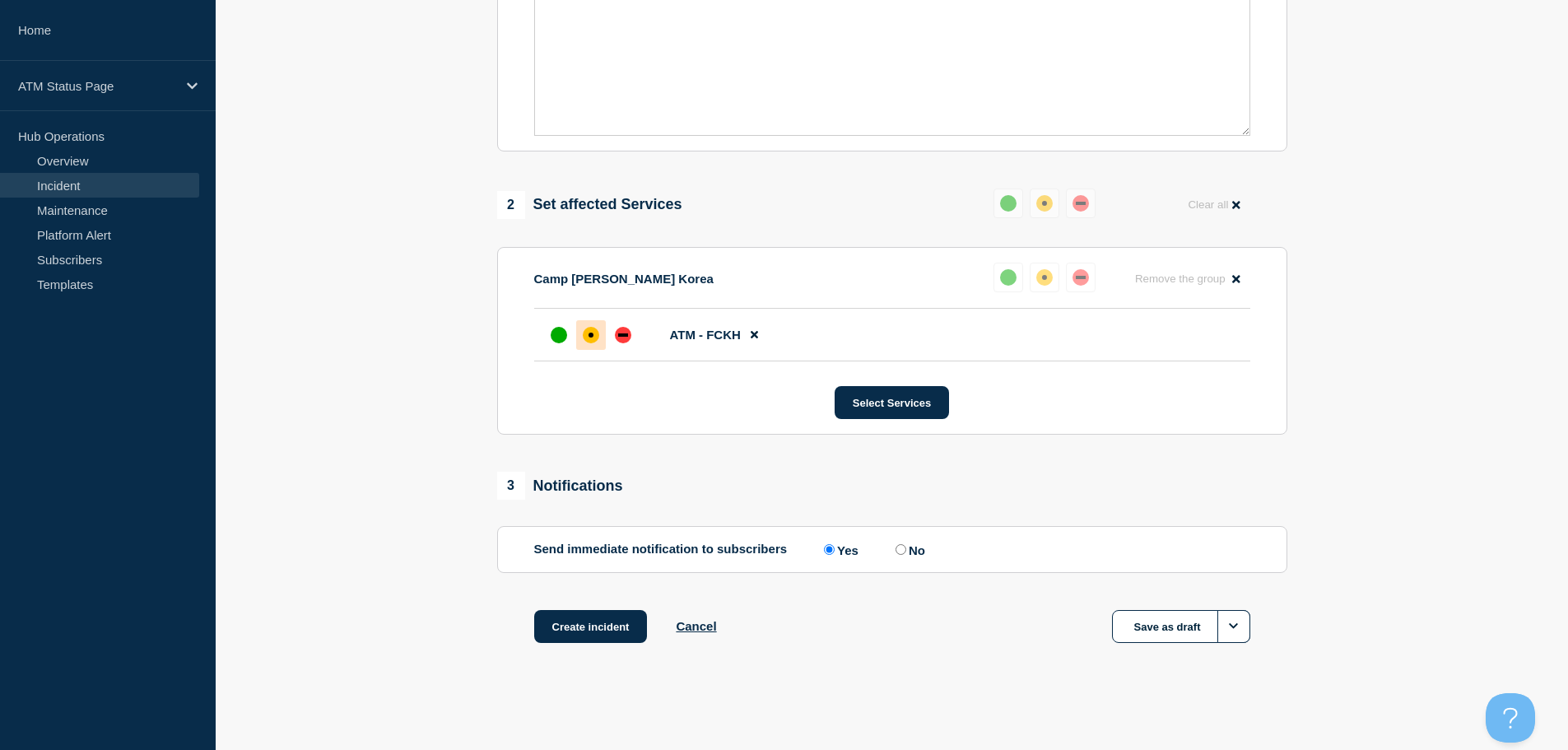
scroll to position [490, 0]
click at [579, 616] on button "Create incident" at bounding box center [591, 627] width 113 height 33
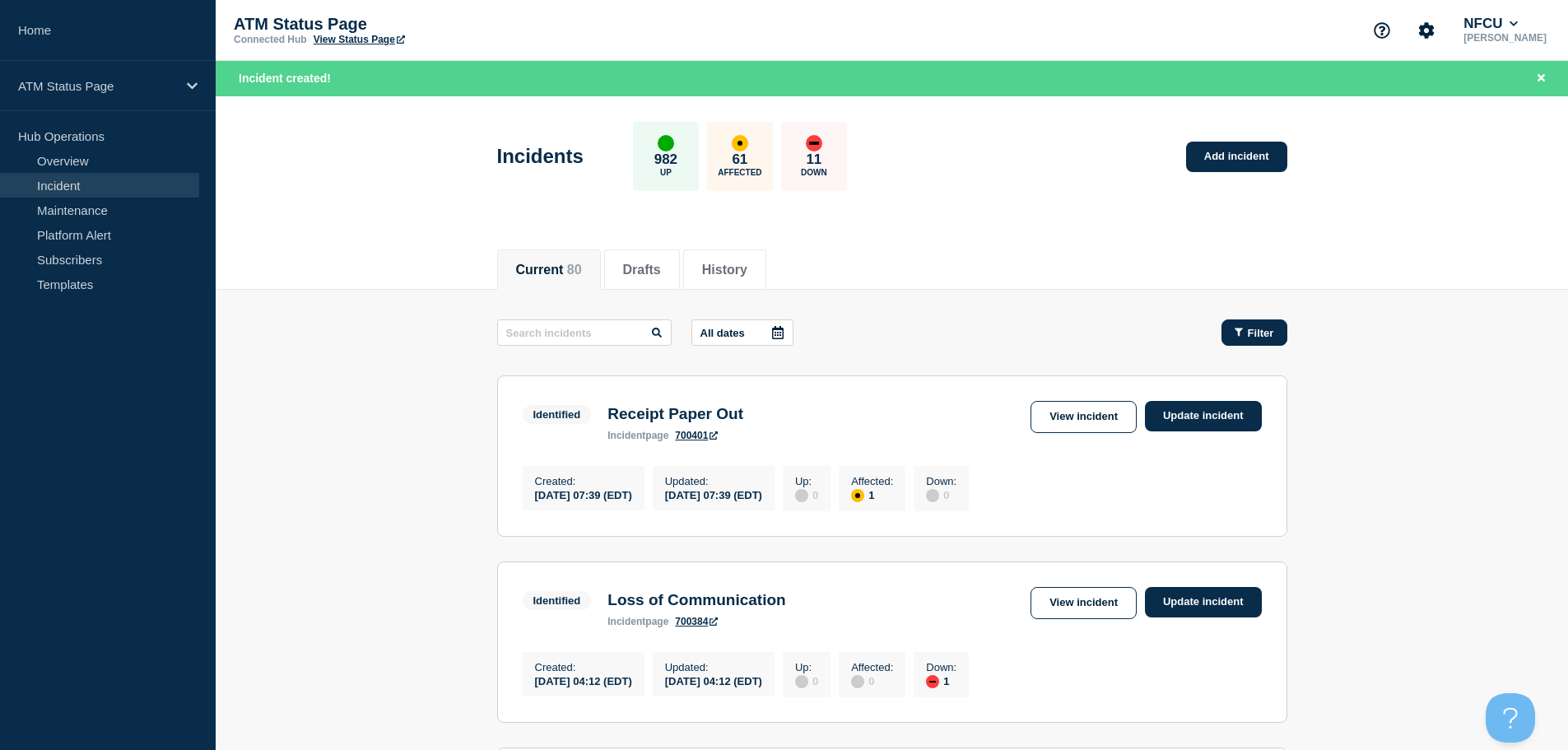
click at [1271, 334] on span "Filter" at bounding box center [1261, 333] width 27 height 12
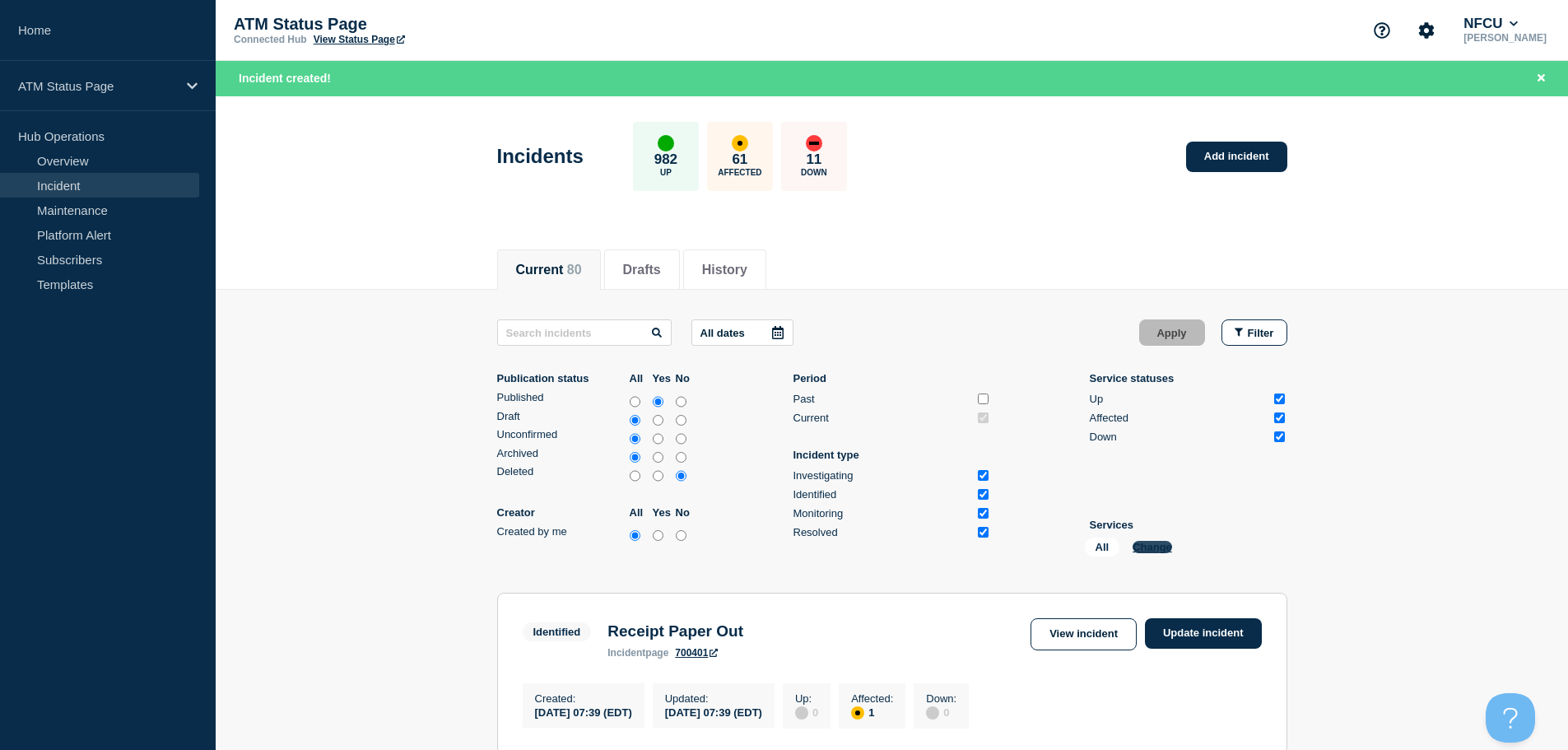
click at [1154, 545] on button "Change" at bounding box center [1153, 546] width 40 height 12
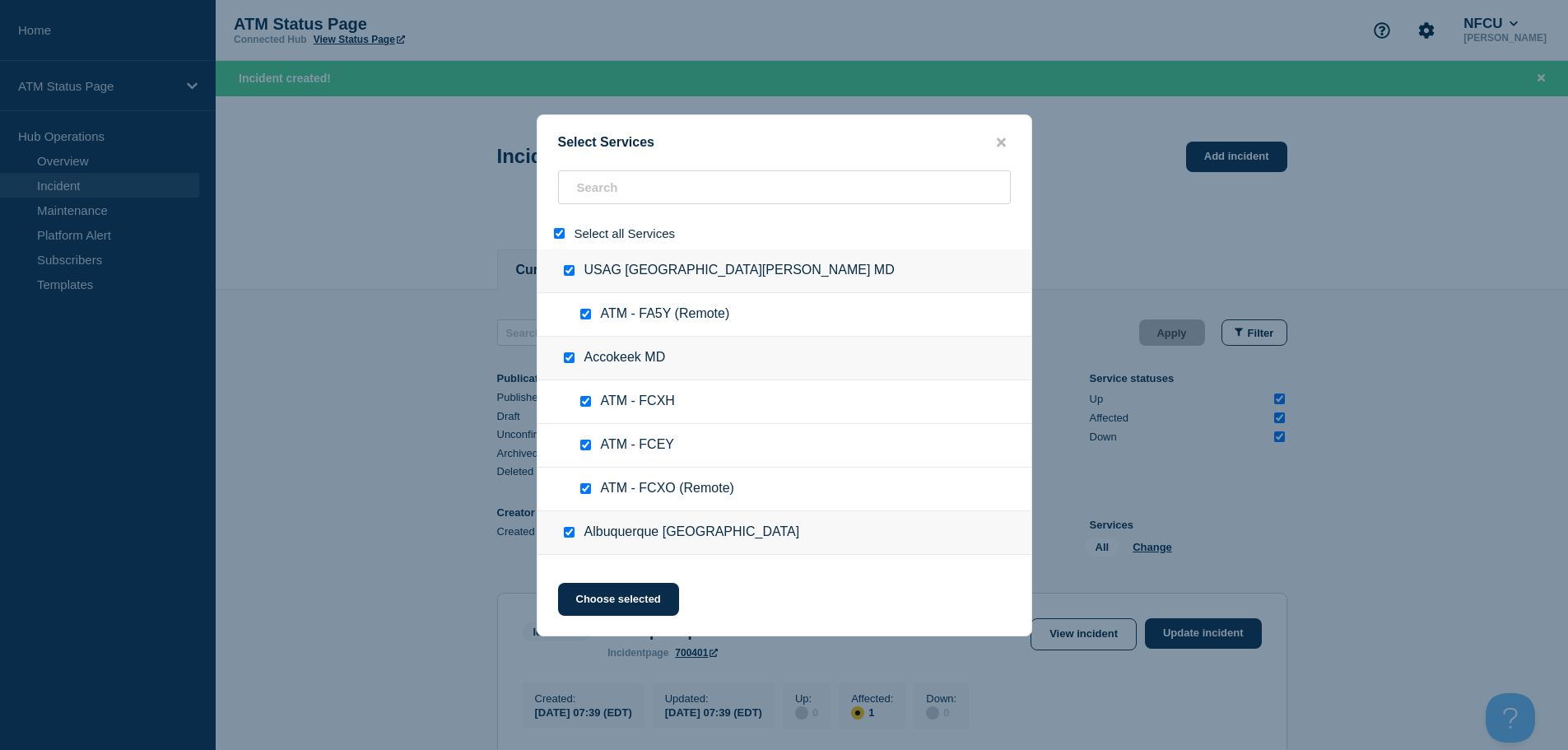
click at [559, 232] on input "select all" at bounding box center [559, 234] width 11 height 11
click at [600, 180] on input "search" at bounding box center [785, 187] width 453 height 34
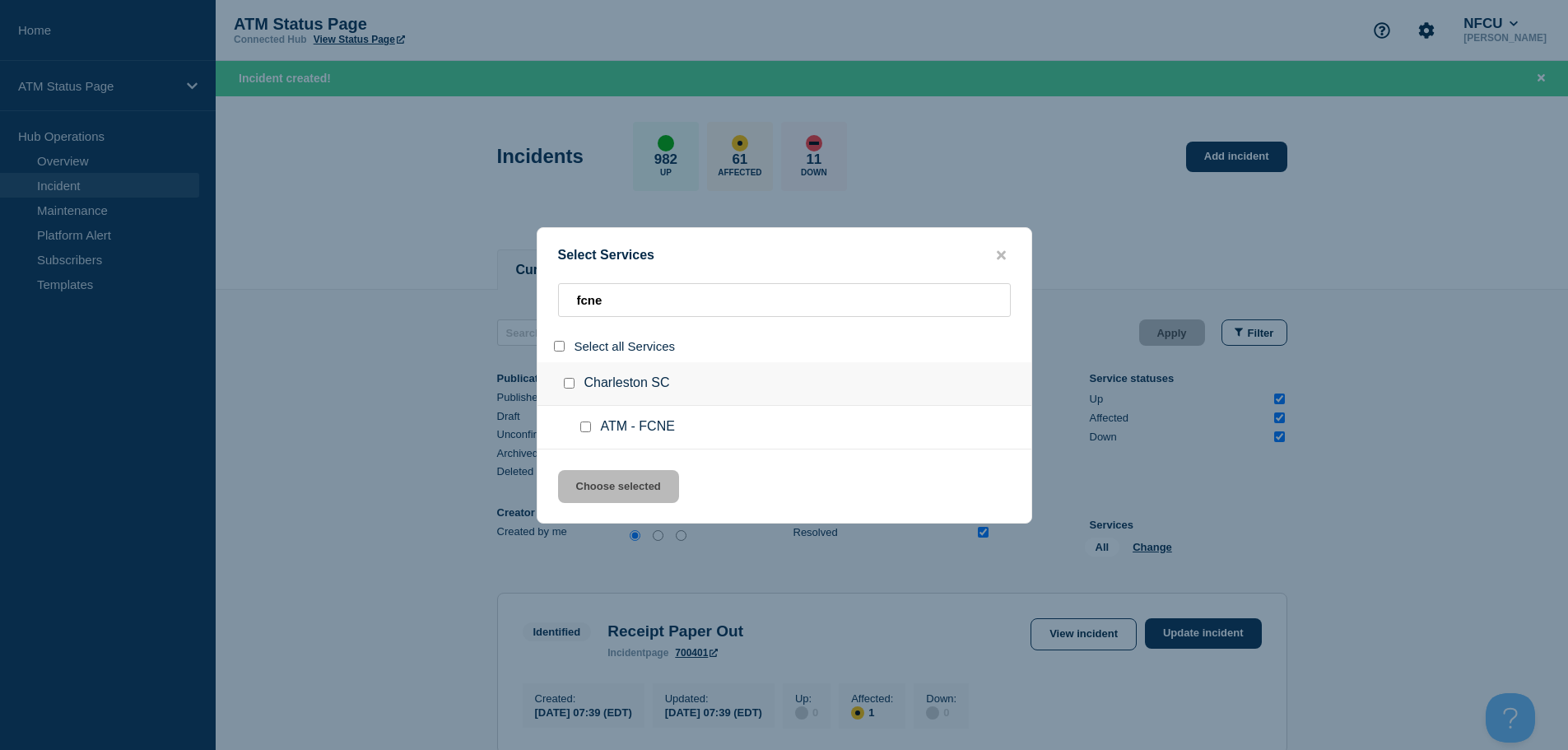
click at [588, 429] on input "service: ATM - FCNE" at bounding box center [586, 428] width 11 height 11
click at [608, 486] on button "Choose selected" at bounding box center [618, 486] width 121 height 33
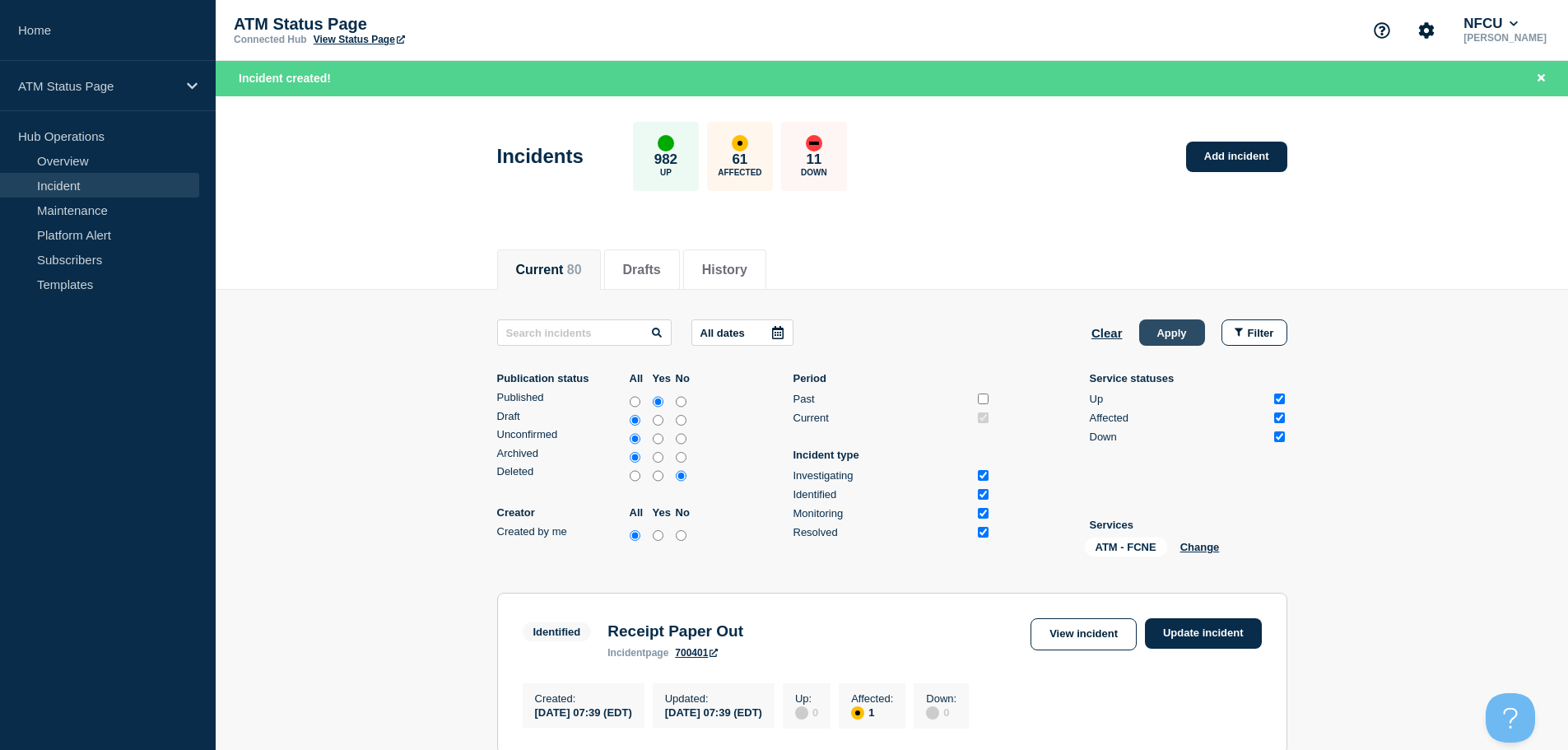
click at [1182, 321] on button "Apply" at bounding box center [1172, 333] width 65 height 27
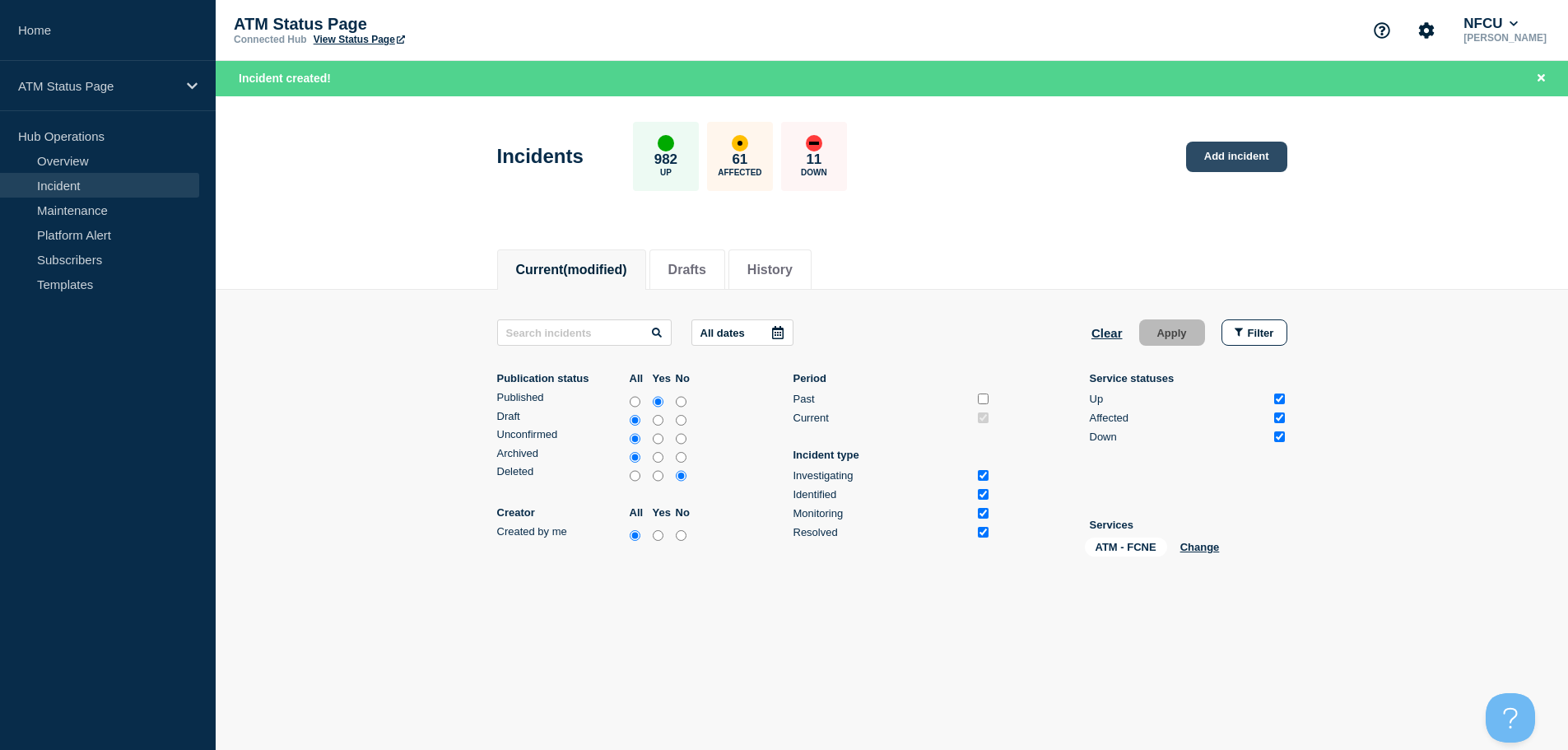
click at [1211, 169] on link "Add incident" at bounding box center [1237, 157] width 101 height 30
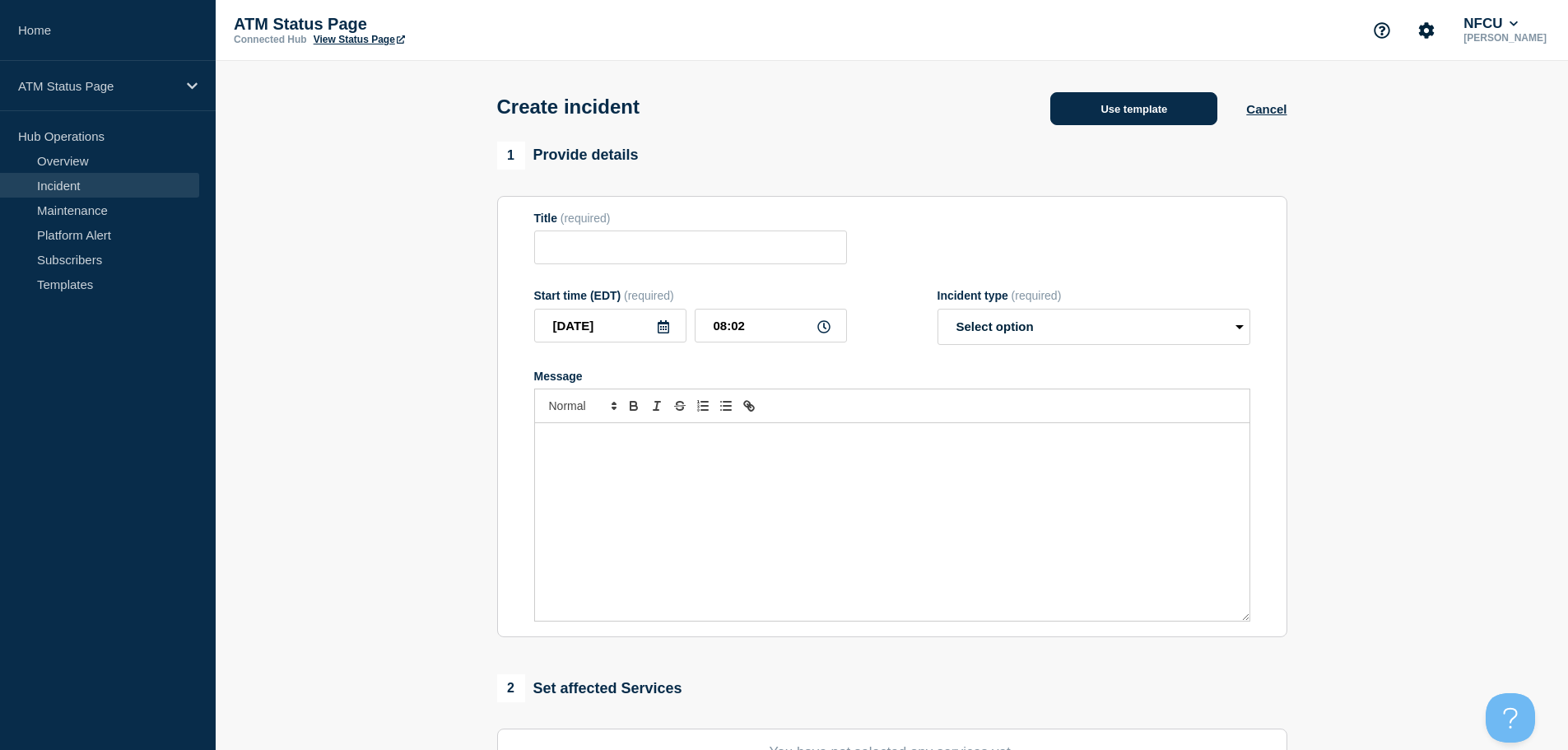
click at [1142, 110] on button "Use template" at bounding box center [1133, 109] width 167 height 33
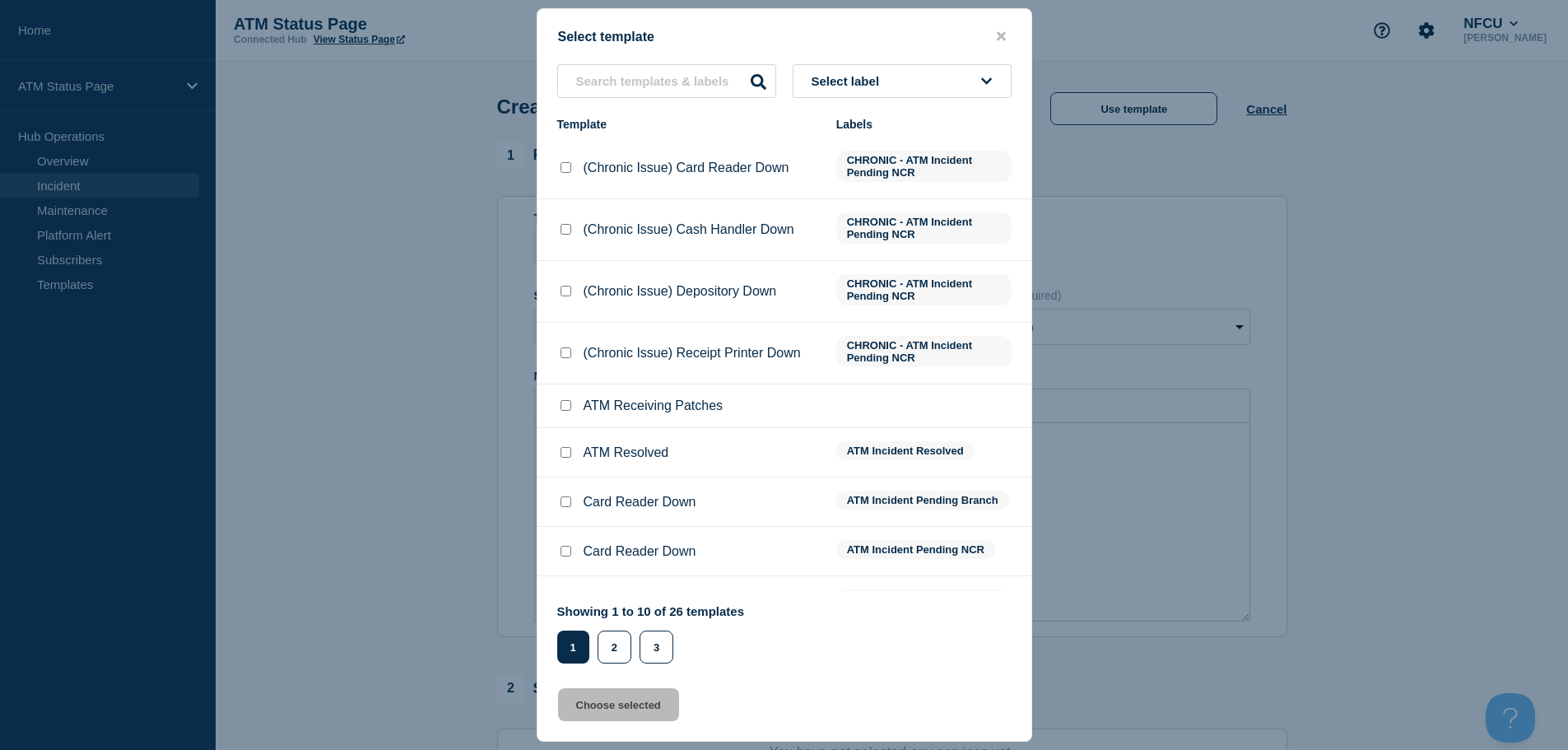
click at [925, 83] on button "Select label" at bounding box center [903, 81] width 219 height 34
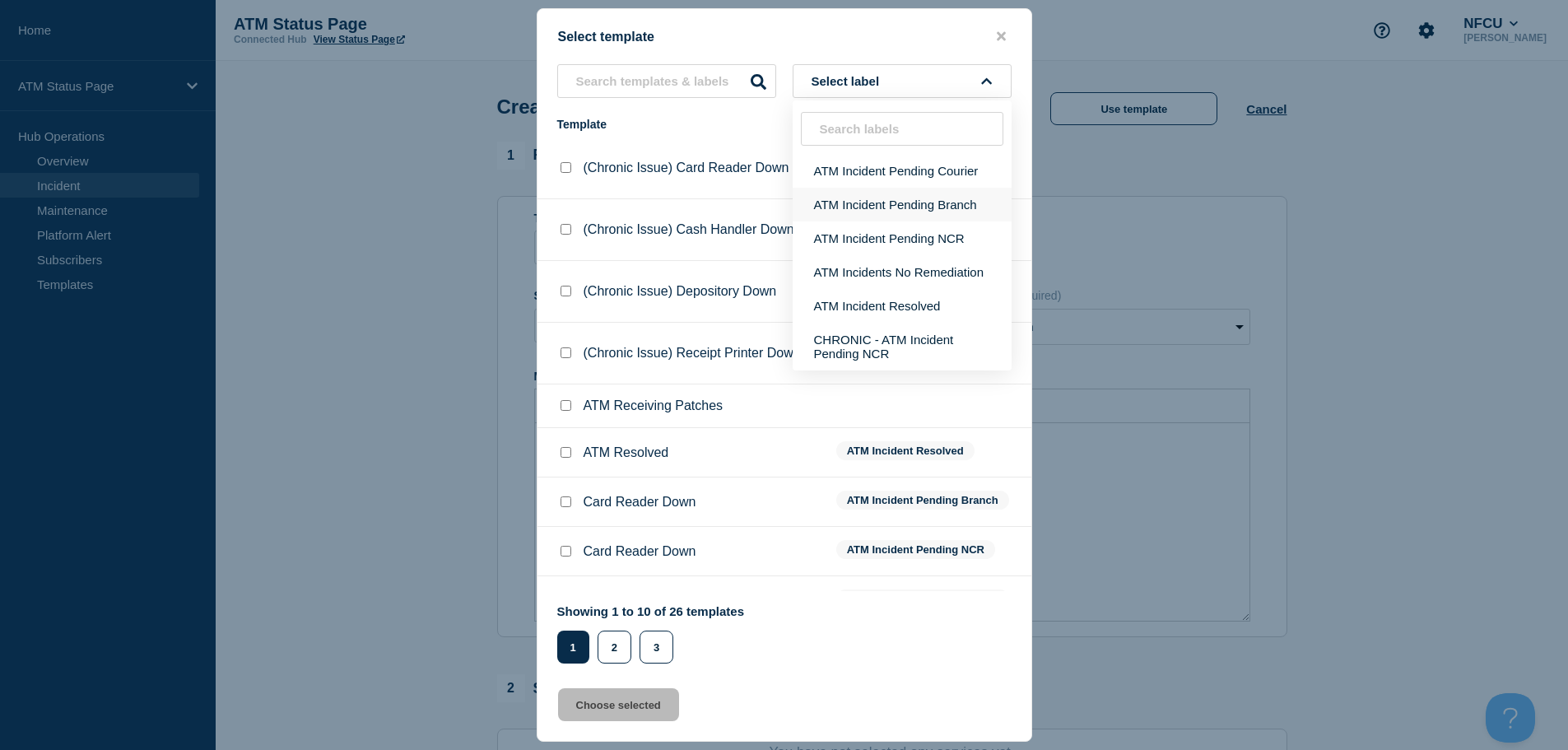
click at [891, 216] on button "ATM Incident Pending Branch" at bounding box center [903, 205] width 219 height 34
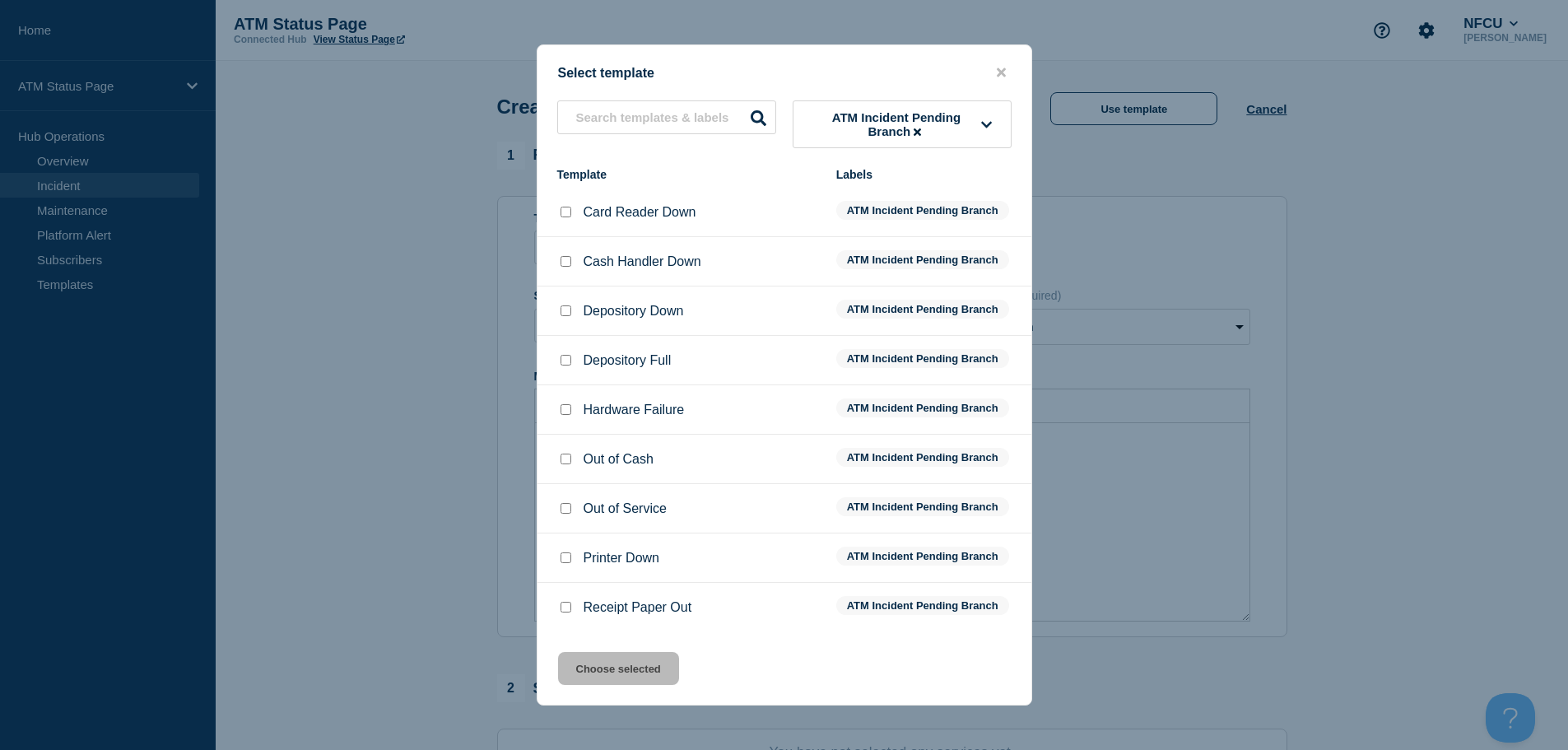
click at [569, 313] on input "Depository Down checkbox" at bounding box center [567, 311] width 11 height 11
click at [613, 674] on button "Choose selected" at bounding box center [618, 669] width 121 height 33
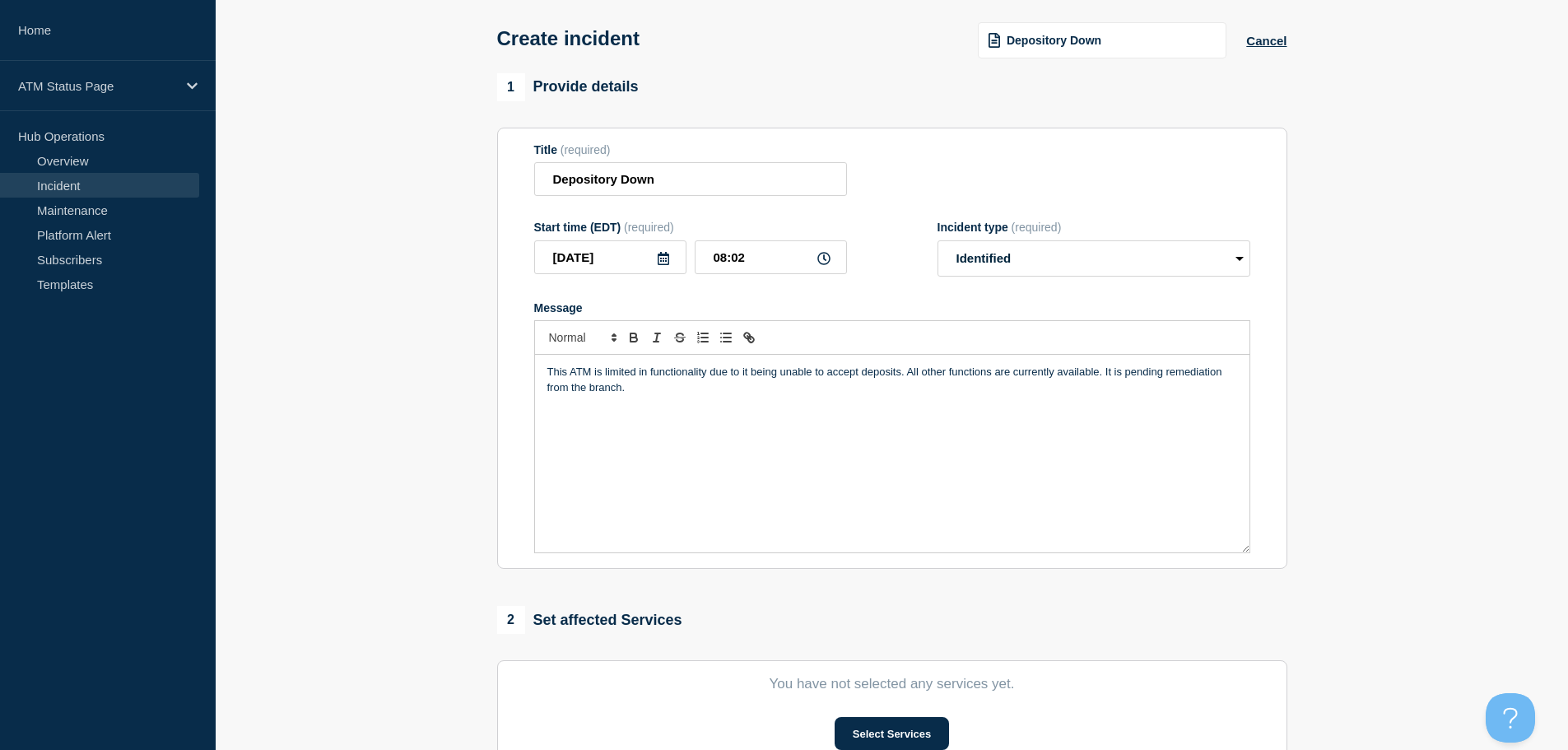
scroll to position [329, 0]
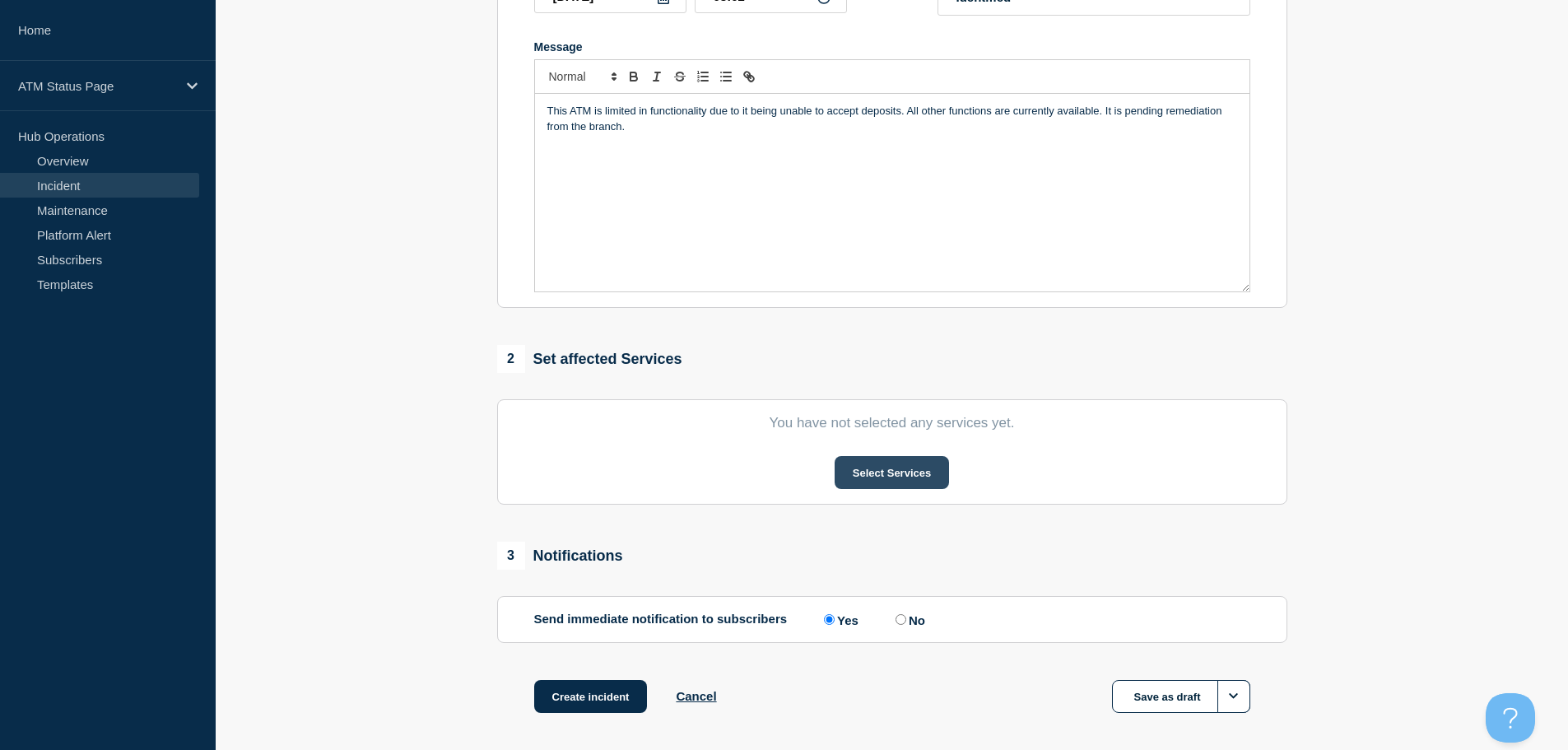
click at [874, 480] on button "Select Services" at bounding box center [892, 473] width 114 height 33
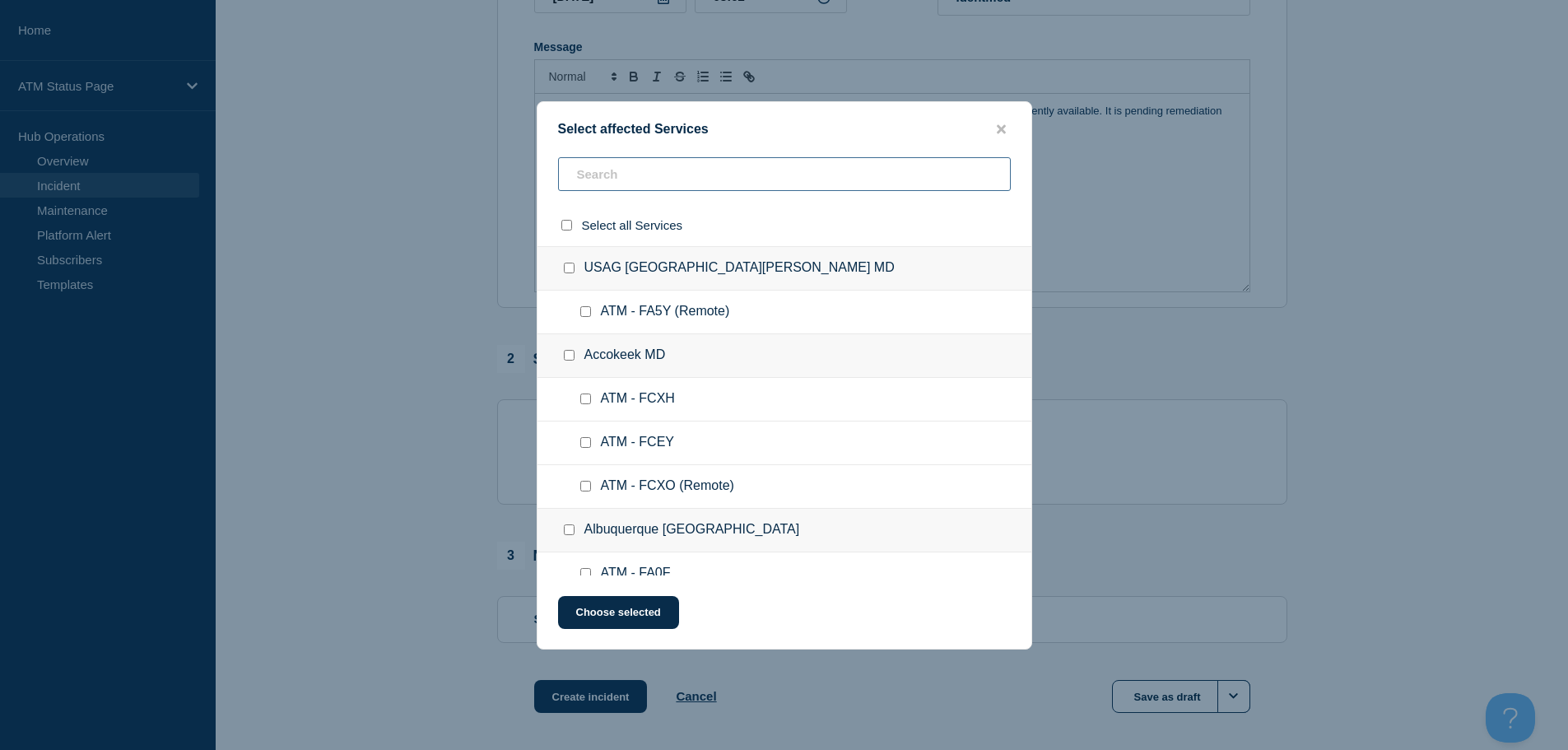
click at [781, 173] on input "text" at bounding box center [785, 174] width 453 height 34
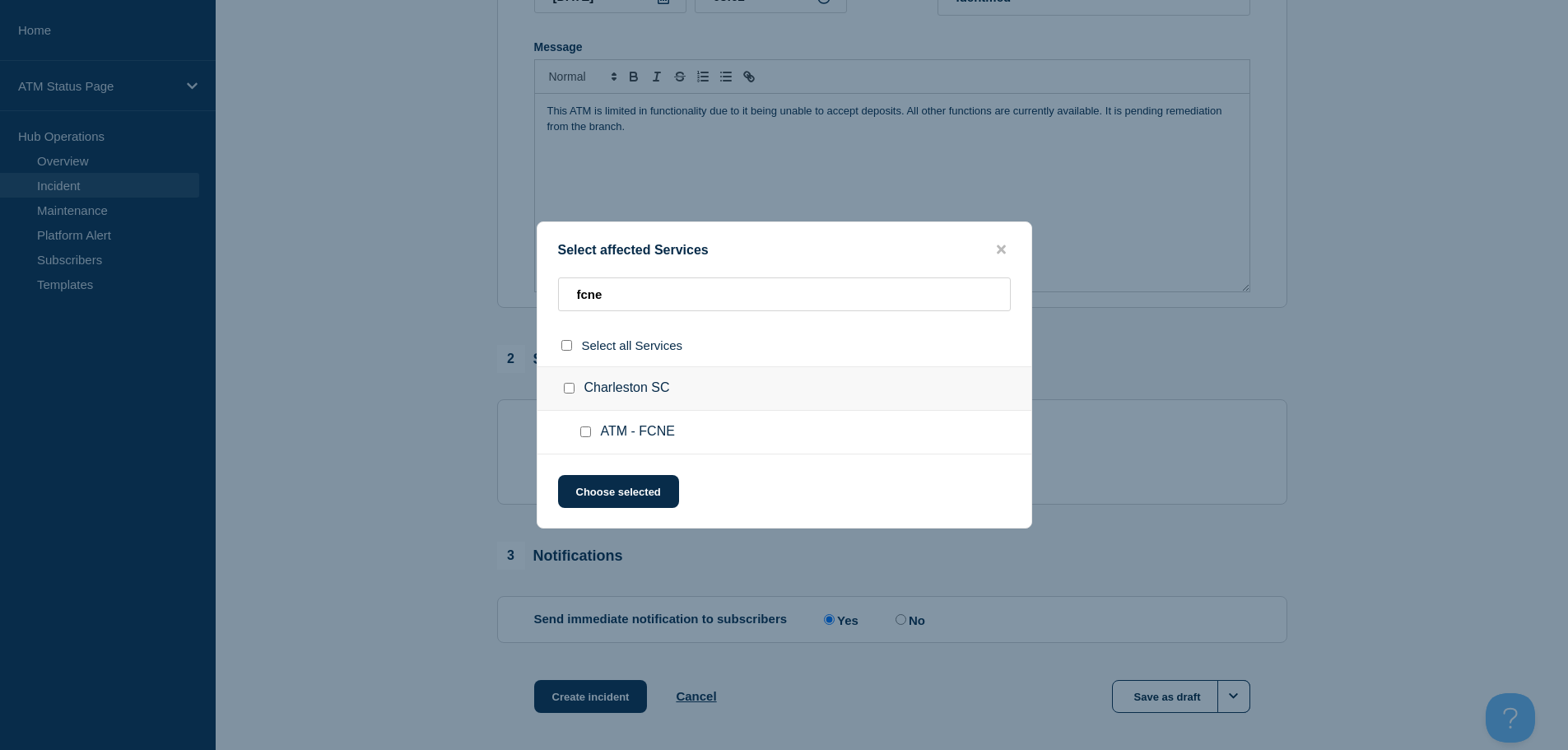
click at [583, 435] on input "ATM - FCNE checkbox" at bounding box center [586, 432] width 11 height 11
click at [617, 491] on button "Choose selected" at bounding box center [618, 492] width 121 height 33
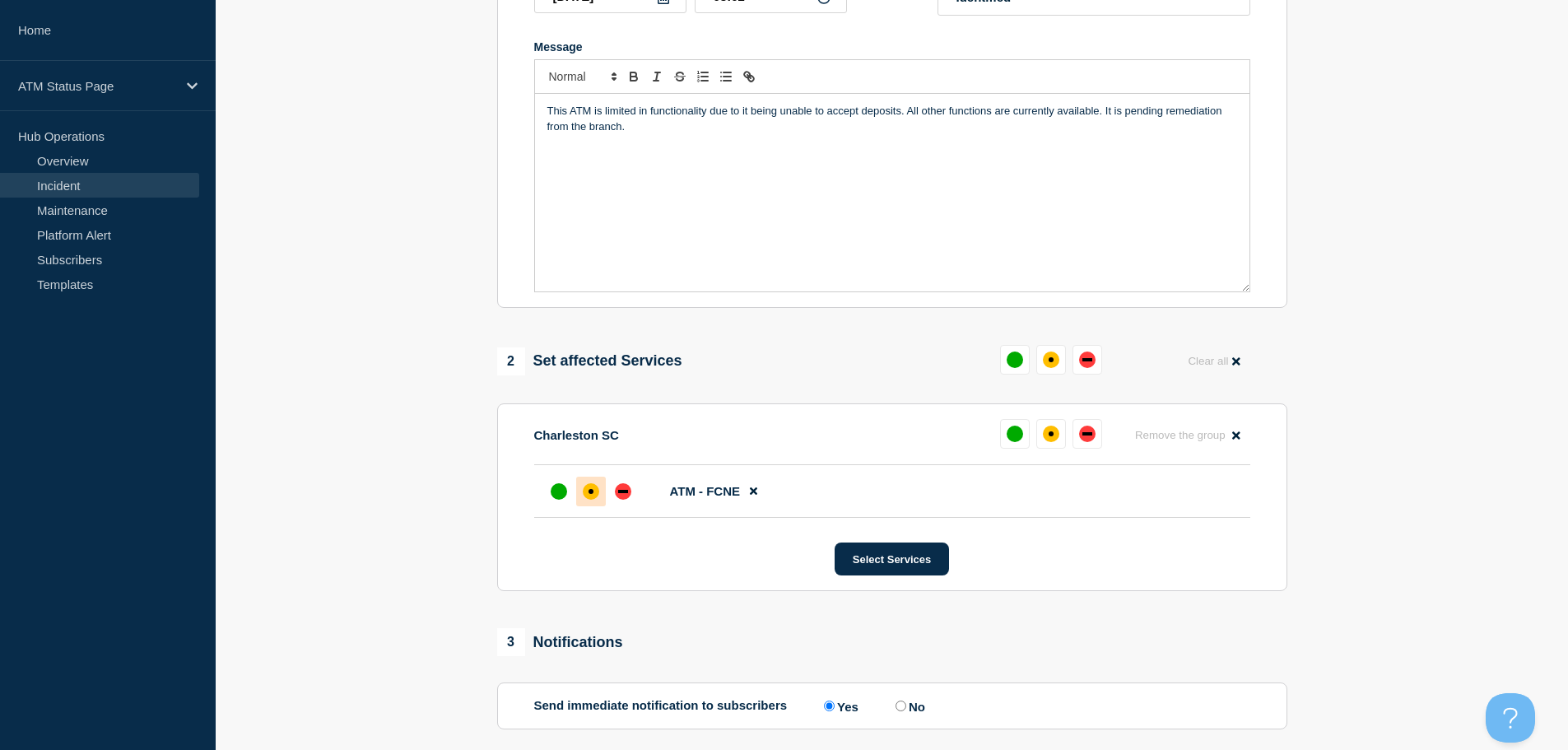
click at [595, 493] on div "affected" at bounding box center [591, 492] width 17 height 17
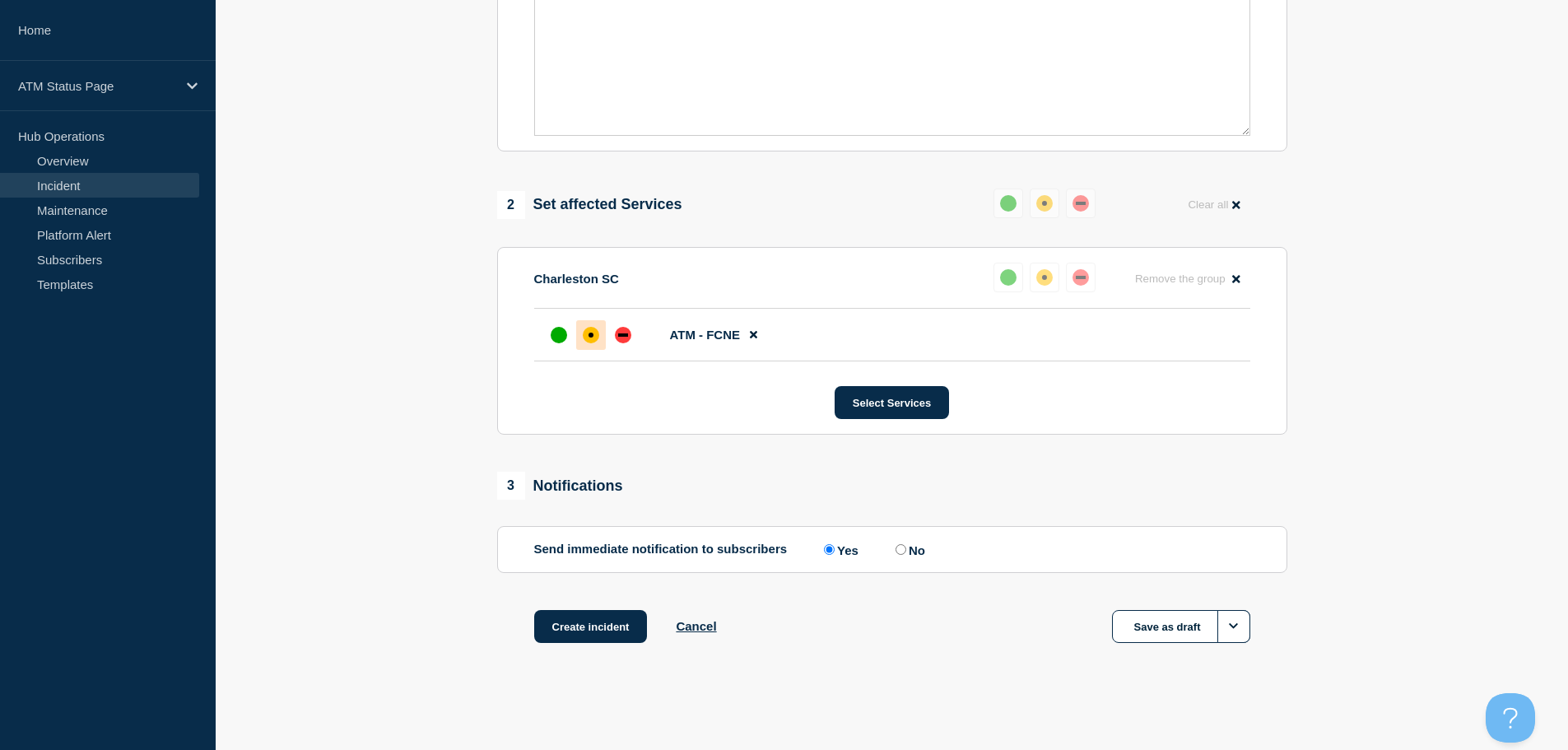
scroll to position [490, 0]
click at [608, 628] on button "Create incident" at bounding box center [591, 627] width 113 height 33
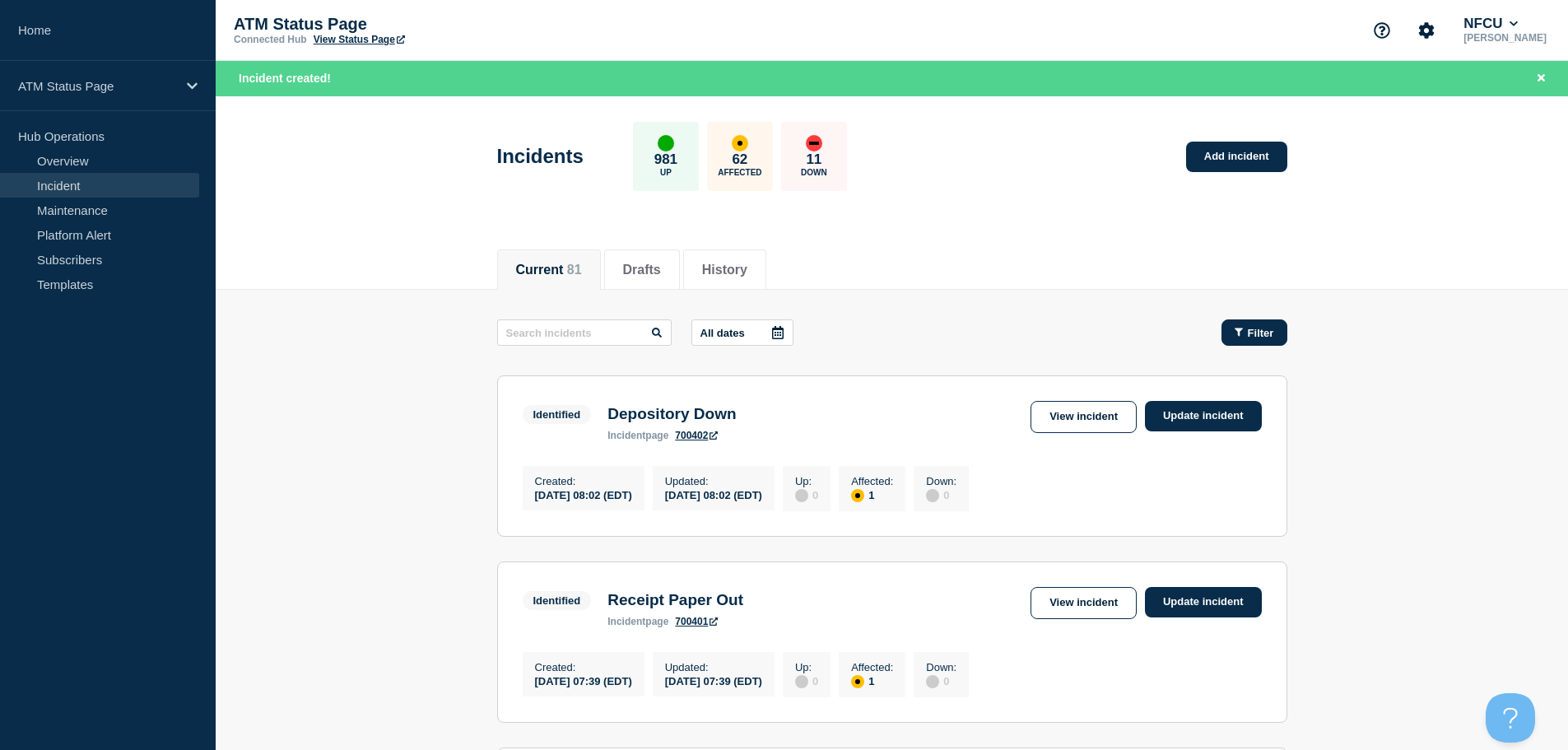
click at [1238, 337] on icon "button" at bounding box center [1239, 333] width 8 height 11
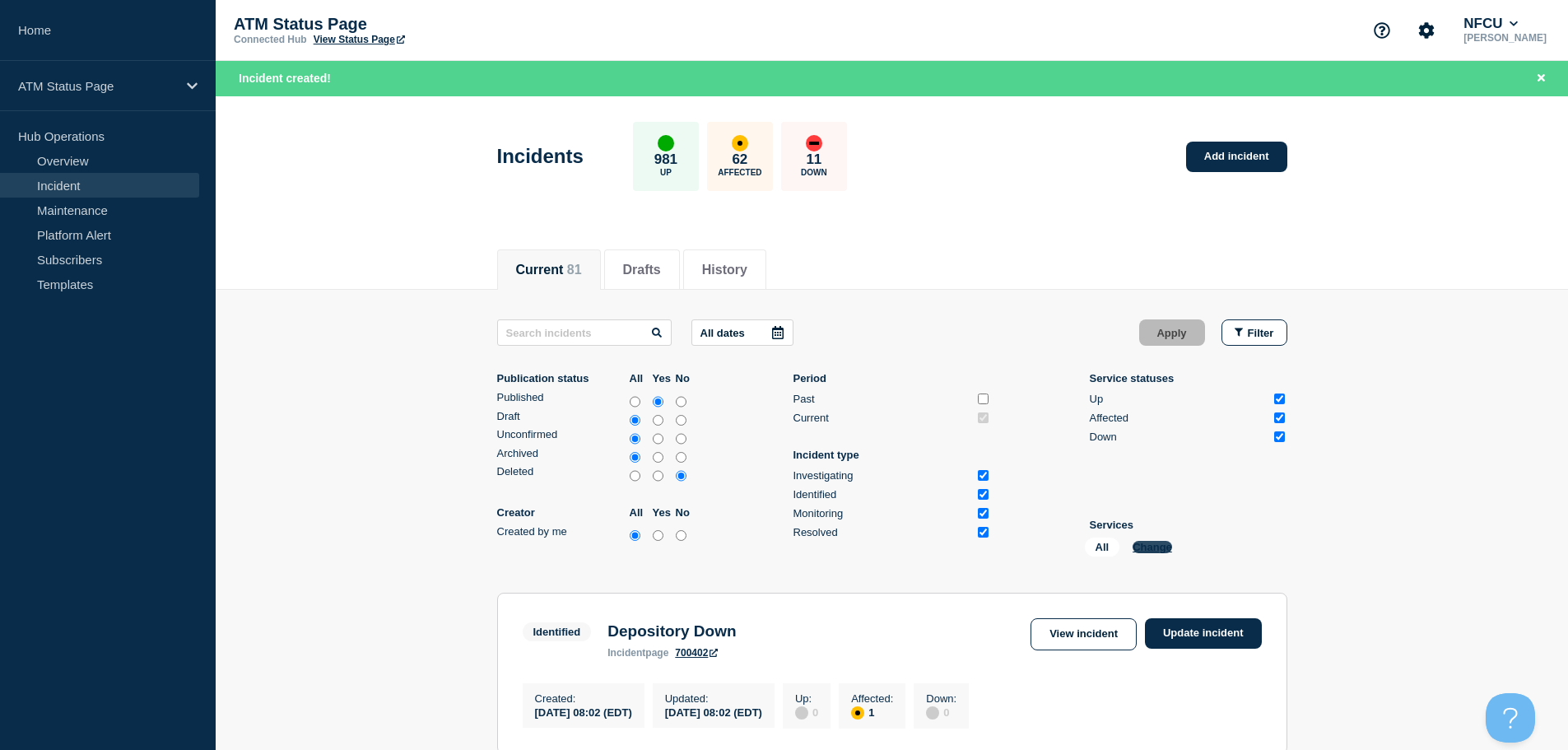
click at [1144, 546] on button "Change" at bounding box center [1153, 546] width 40 height 12
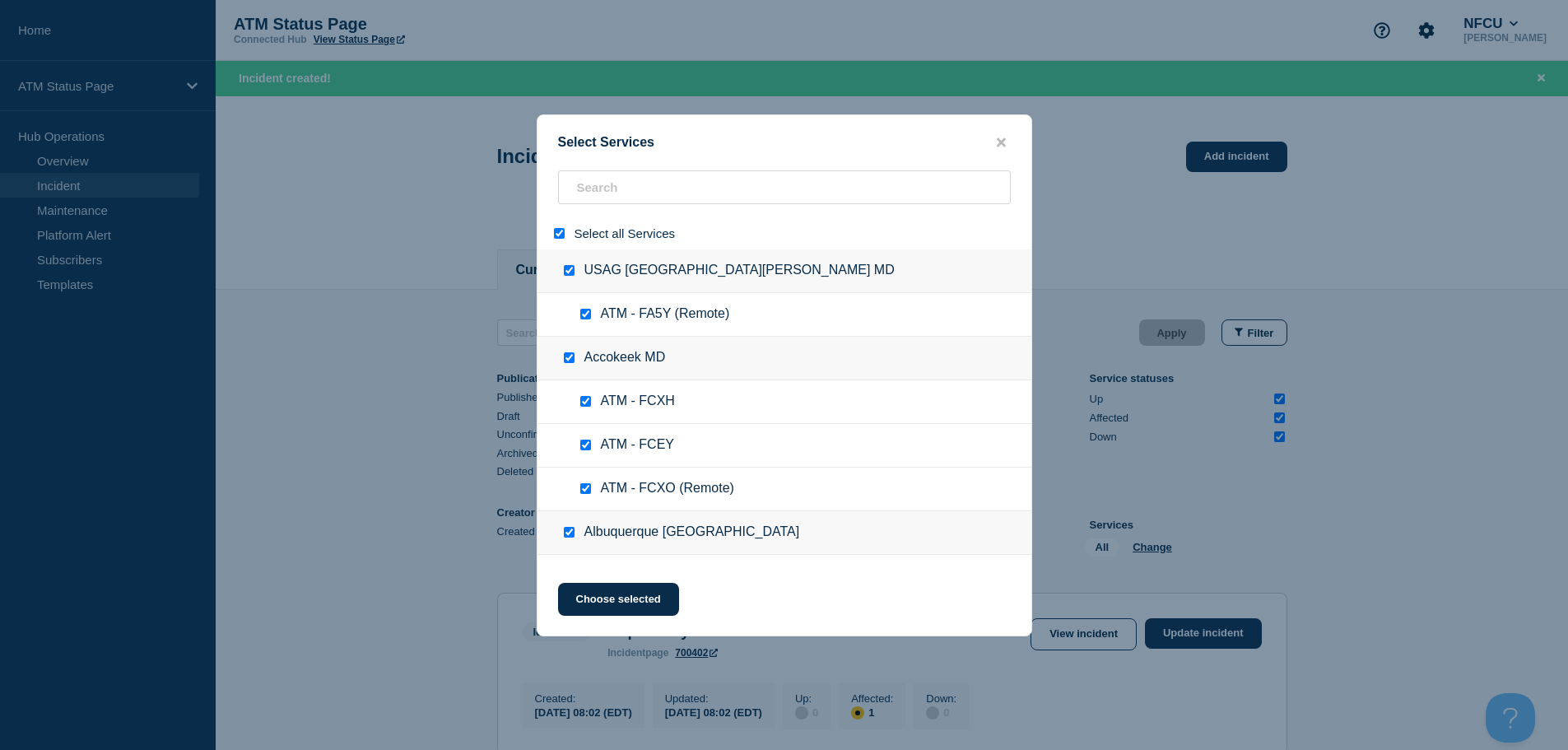
click at [561, 230] on input "select all" at bounding box center [559, 234] width 11 height 11
click at [685, 188] on input "search" at bounding box center [785, 187] width 453 height 34
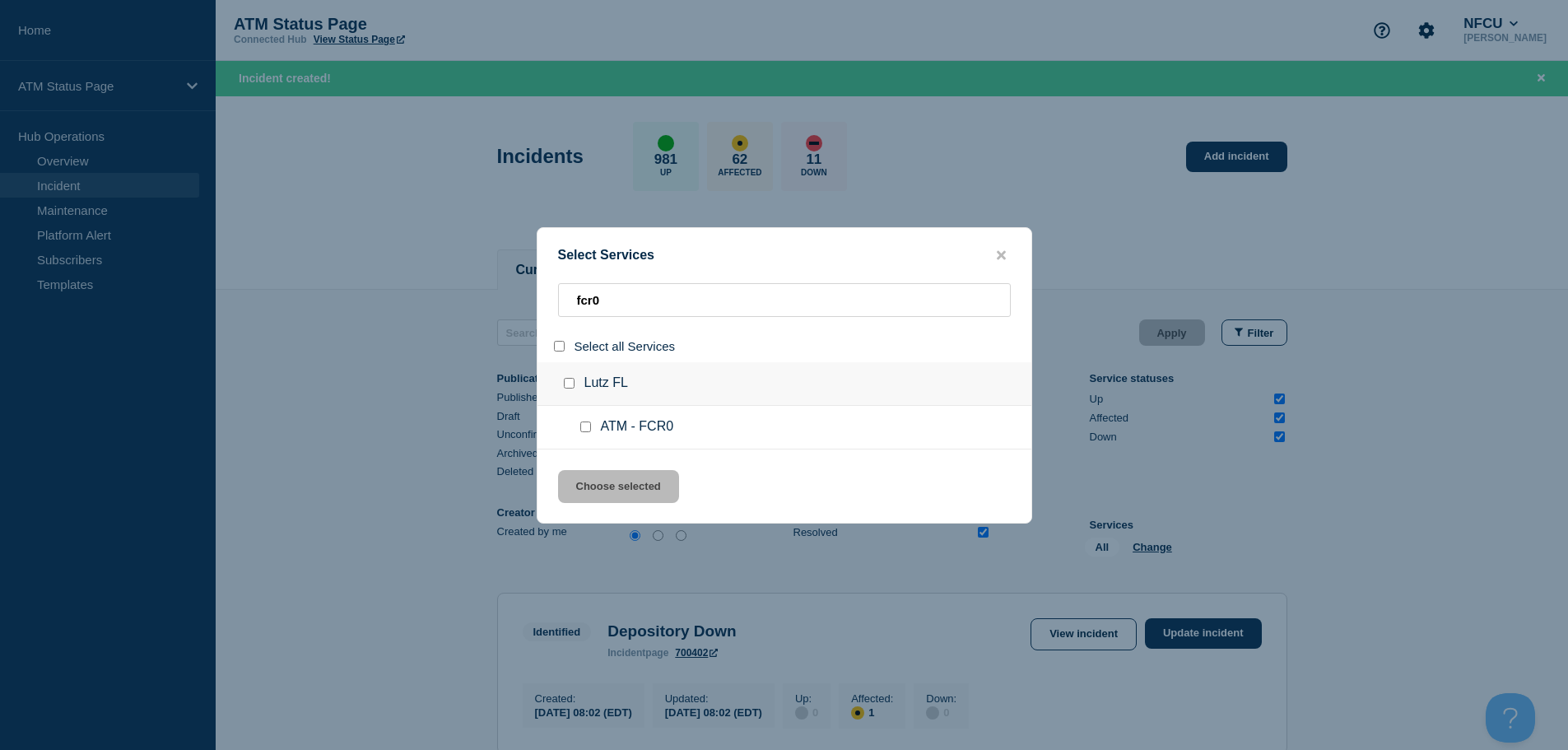
click at [591, 432] on input "service: ATM - FCR0" at bounding box center [586, 428] width 11 height 11
click at [622, 488] on button "Choose selected" at bounding box center [618, 486] width 121 height 33
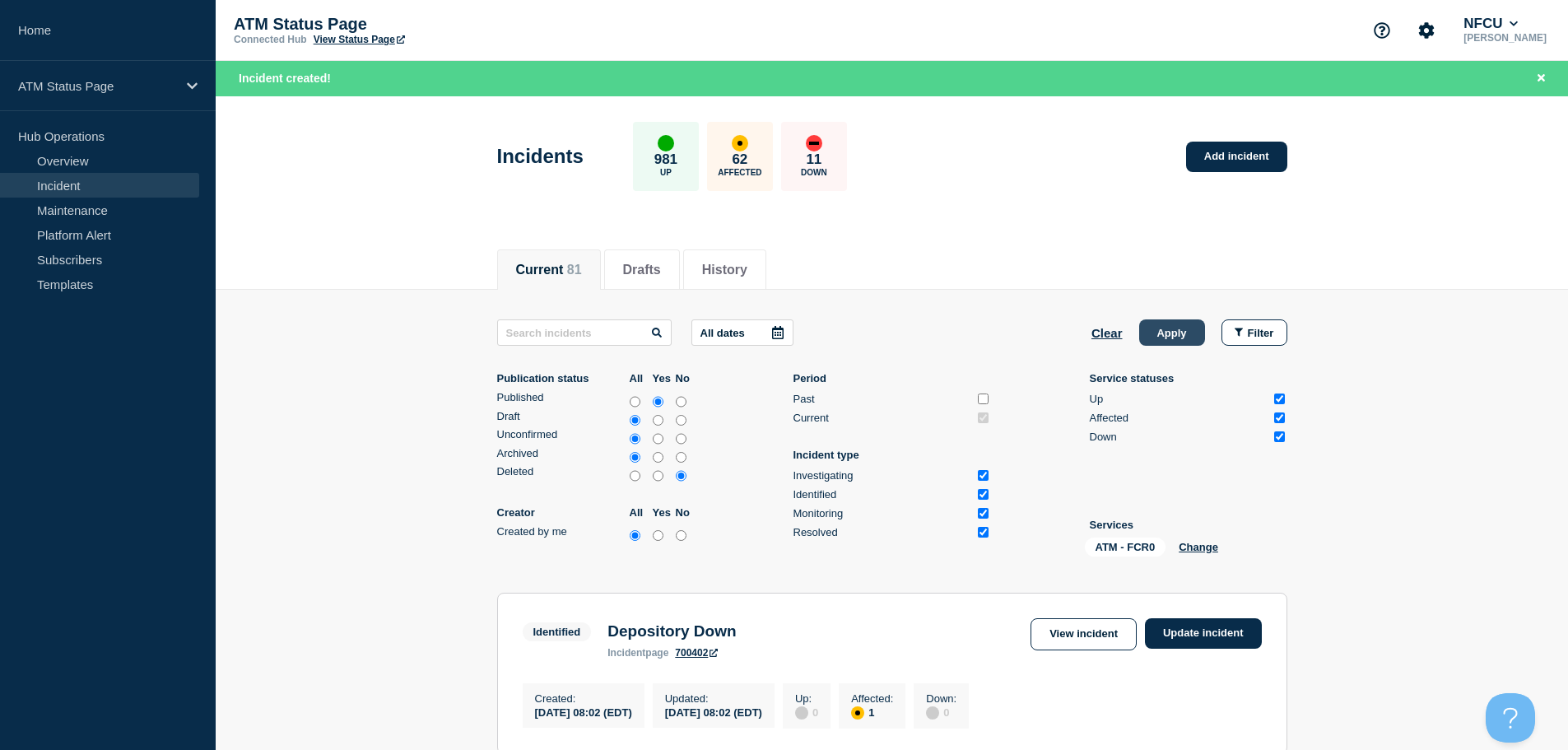
click at [1181, 324] on button "Apply" at bounding box center [1172, 333] width 65 height 27
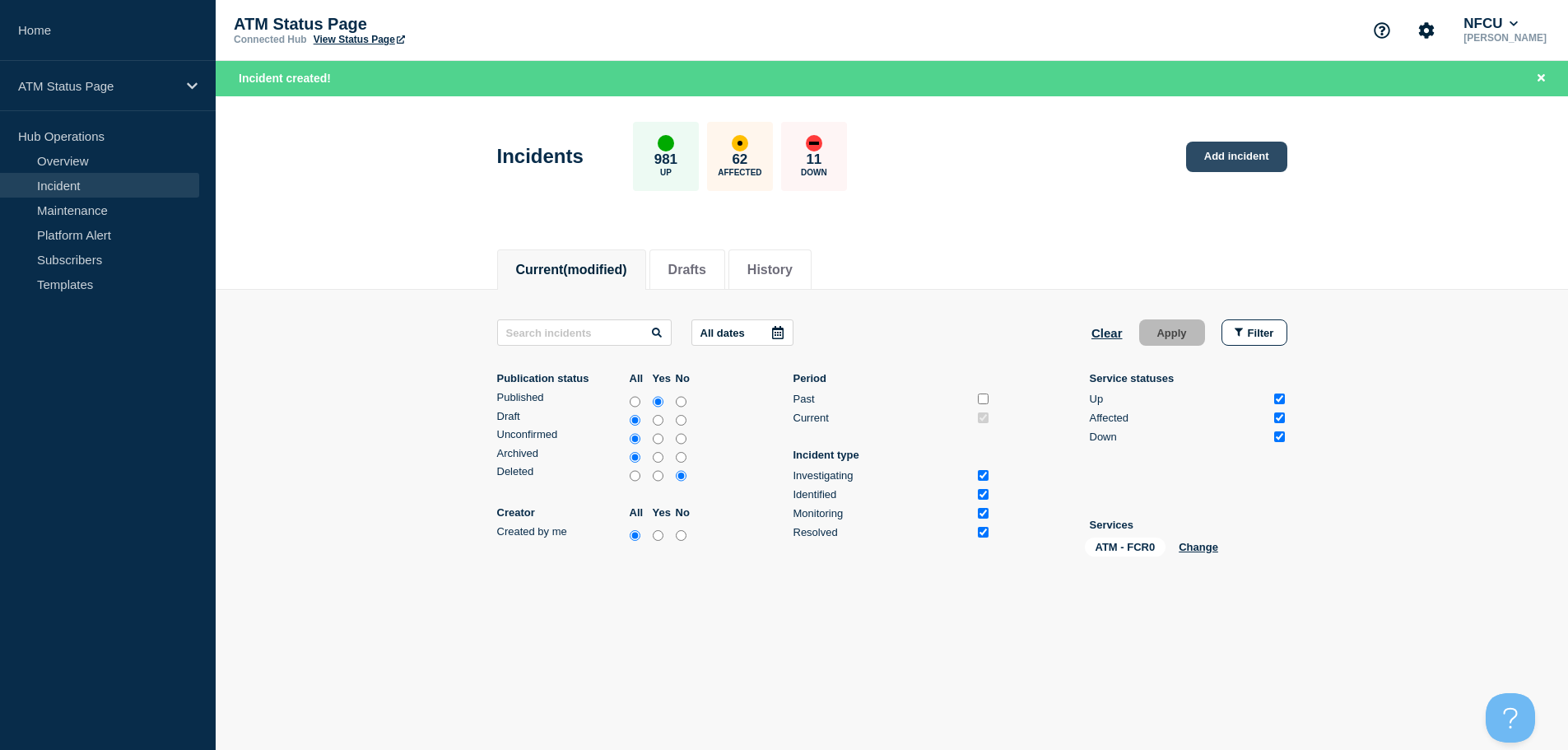
click at [1235, 151] on link "Add incident" at bounding box center [1237, 157] width 101 height 30
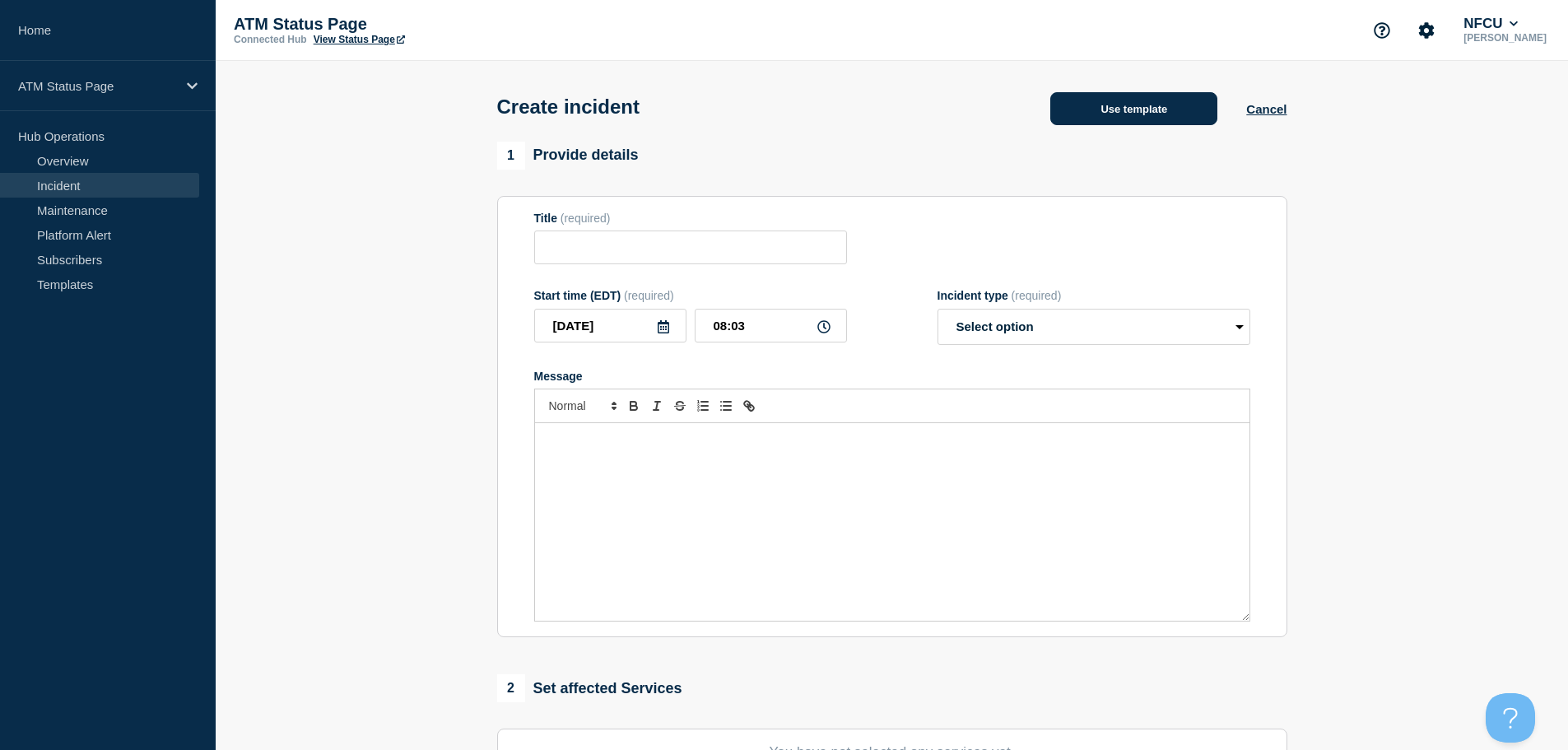
click at [1119, 103] on button "Use template" at bounding box center [1133, 109] width 167 height 33
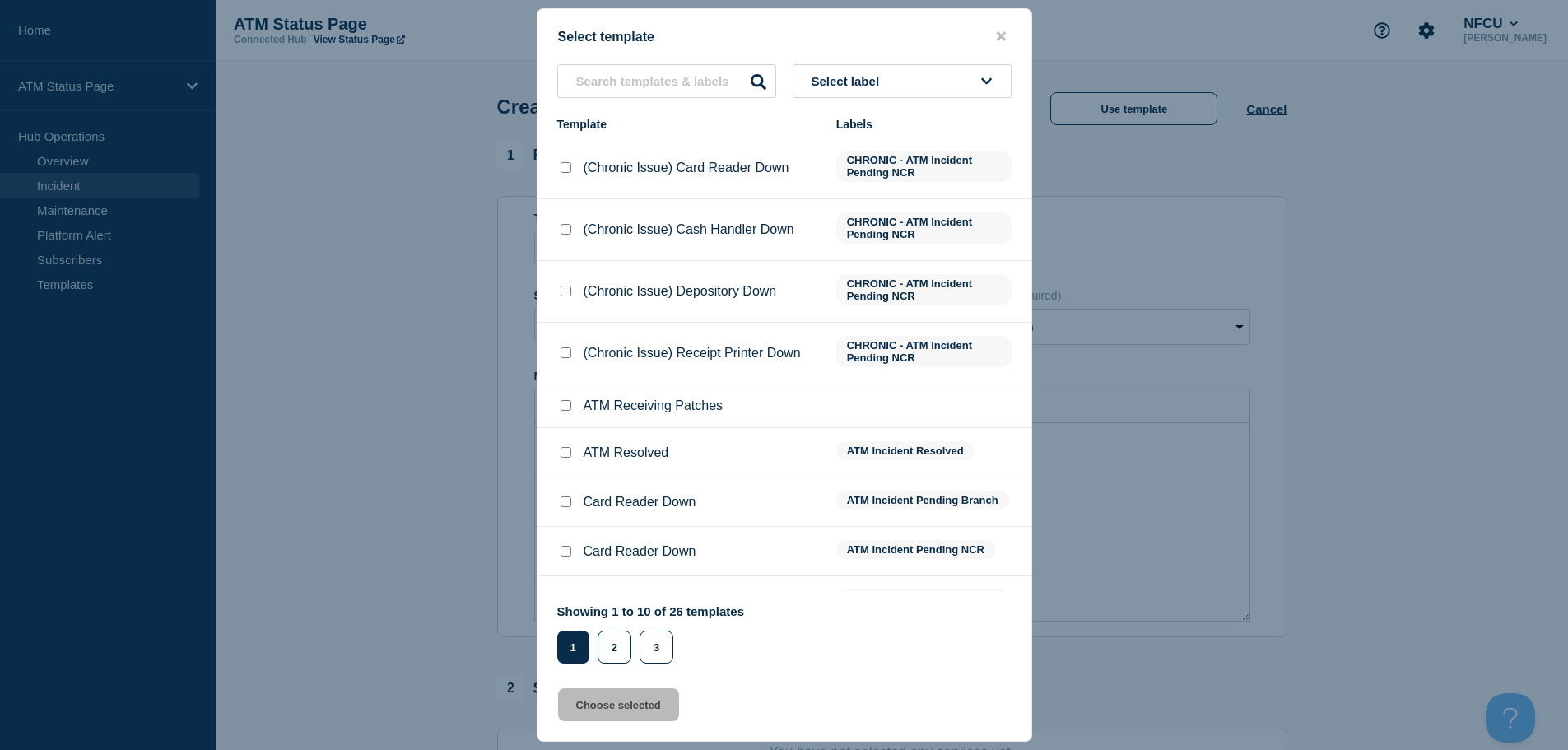
click at [902, 88] on button "Select label" at bounding box center [903, 81] width 219 height 34
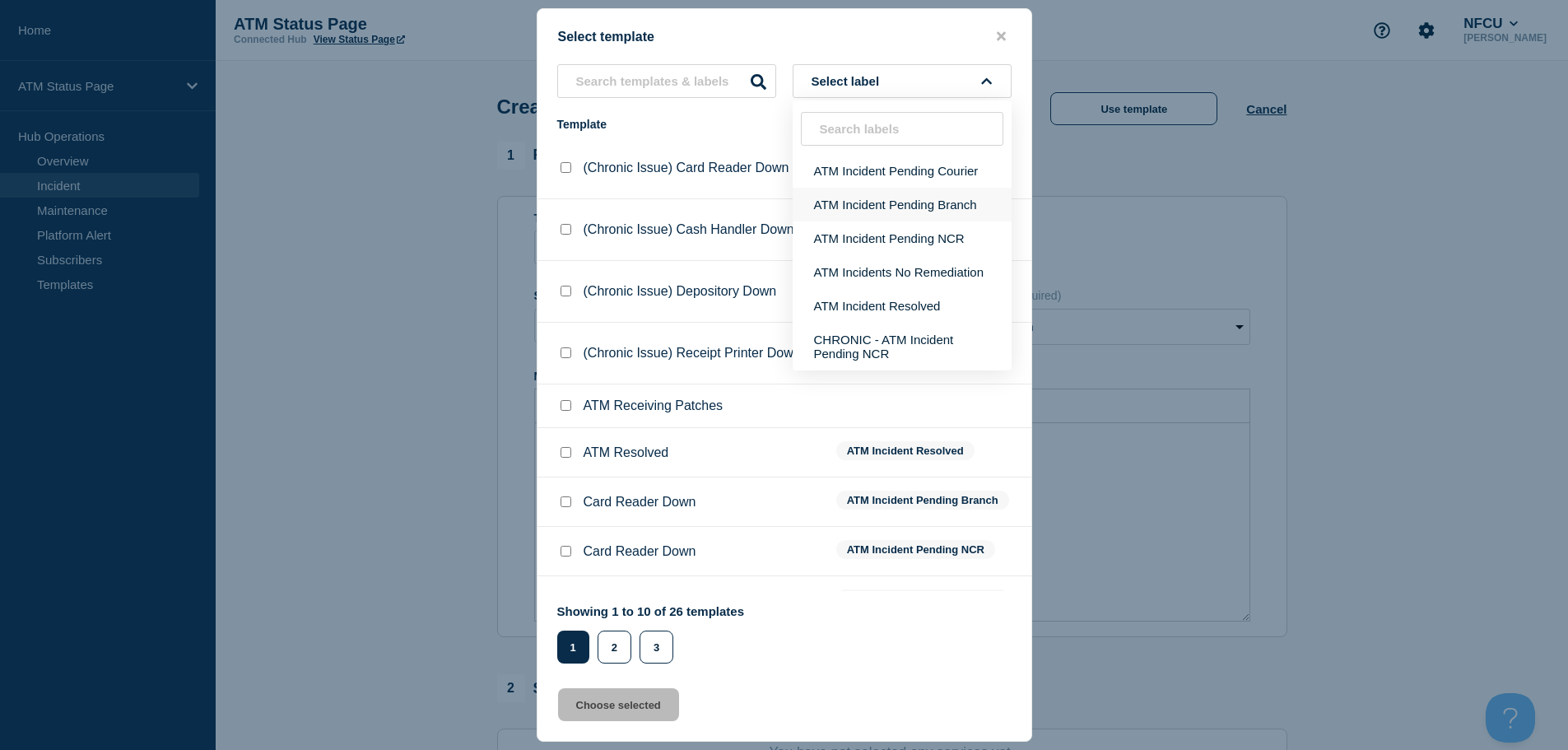
click at [953, 205] on button "ATM Incident Pending Branch" at bounding box center [903, 205] width 219 height 34
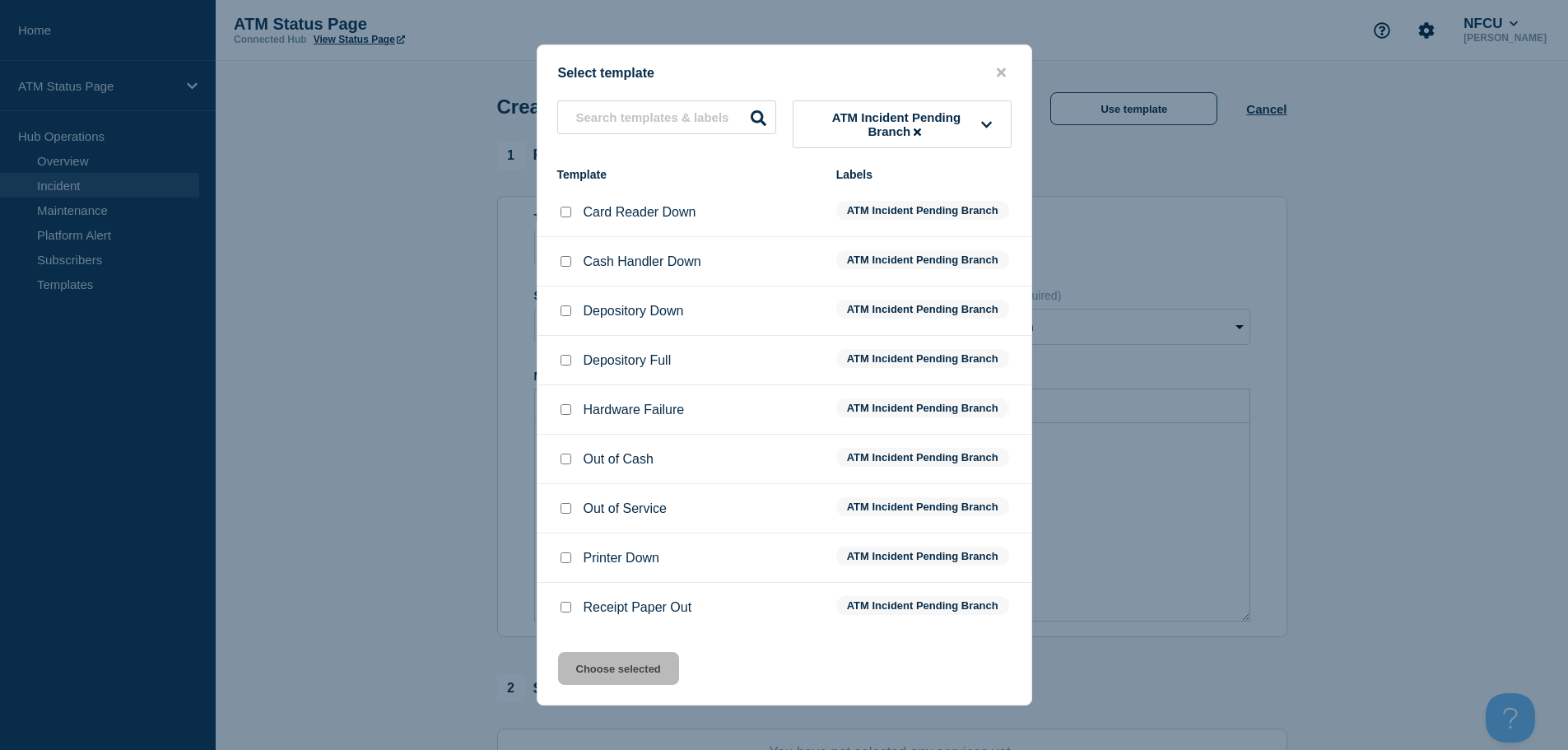
click at [566, 563] on input "Printer Down checkbox" at bounding box center [567, 558] width 11 height 11
click at [640, 670] on button "Choose selected" at bounding box center [618, 669] width 121 height 33
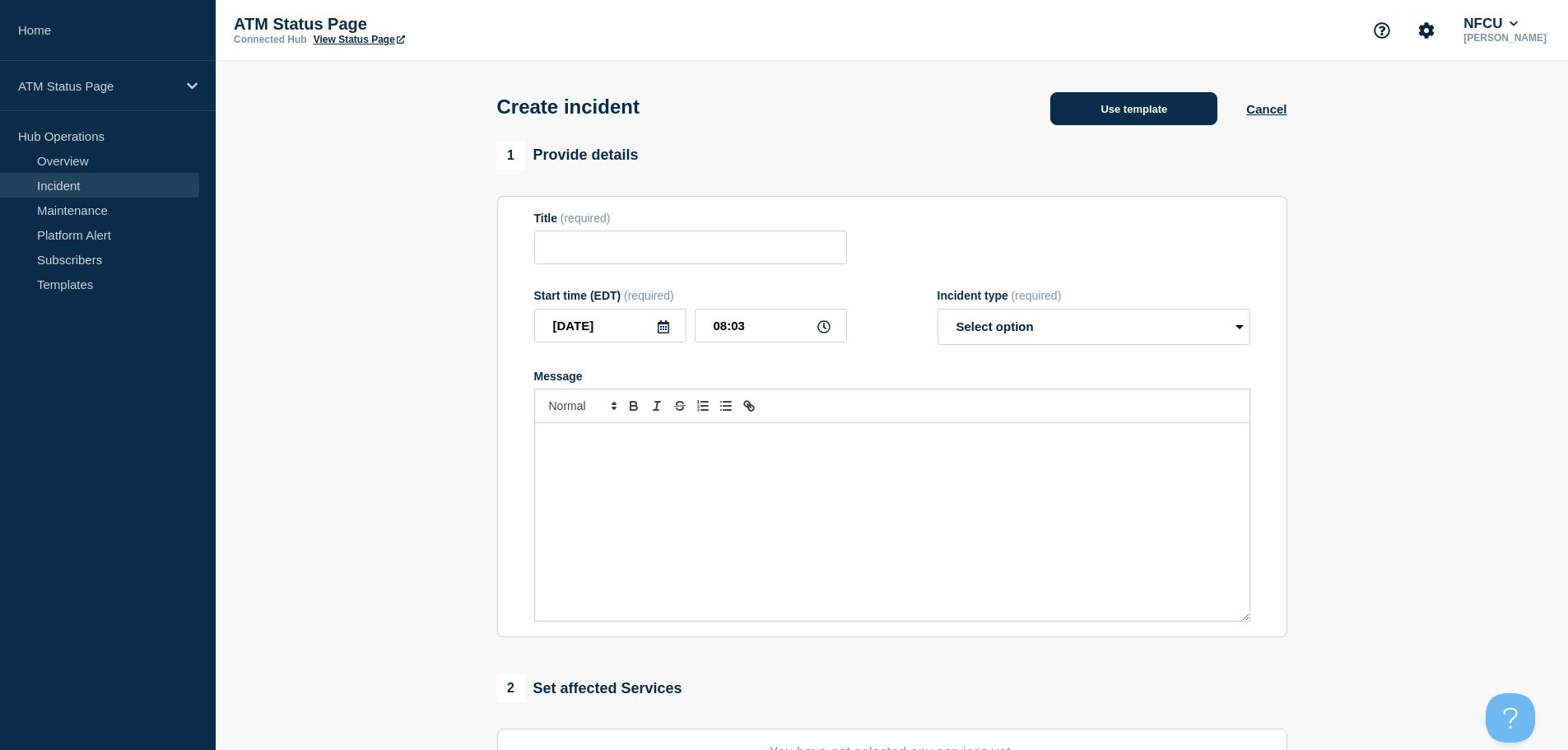
click at [1179, 111] on button "Use template" at bounding box center [1133, 109] width 167 height 33
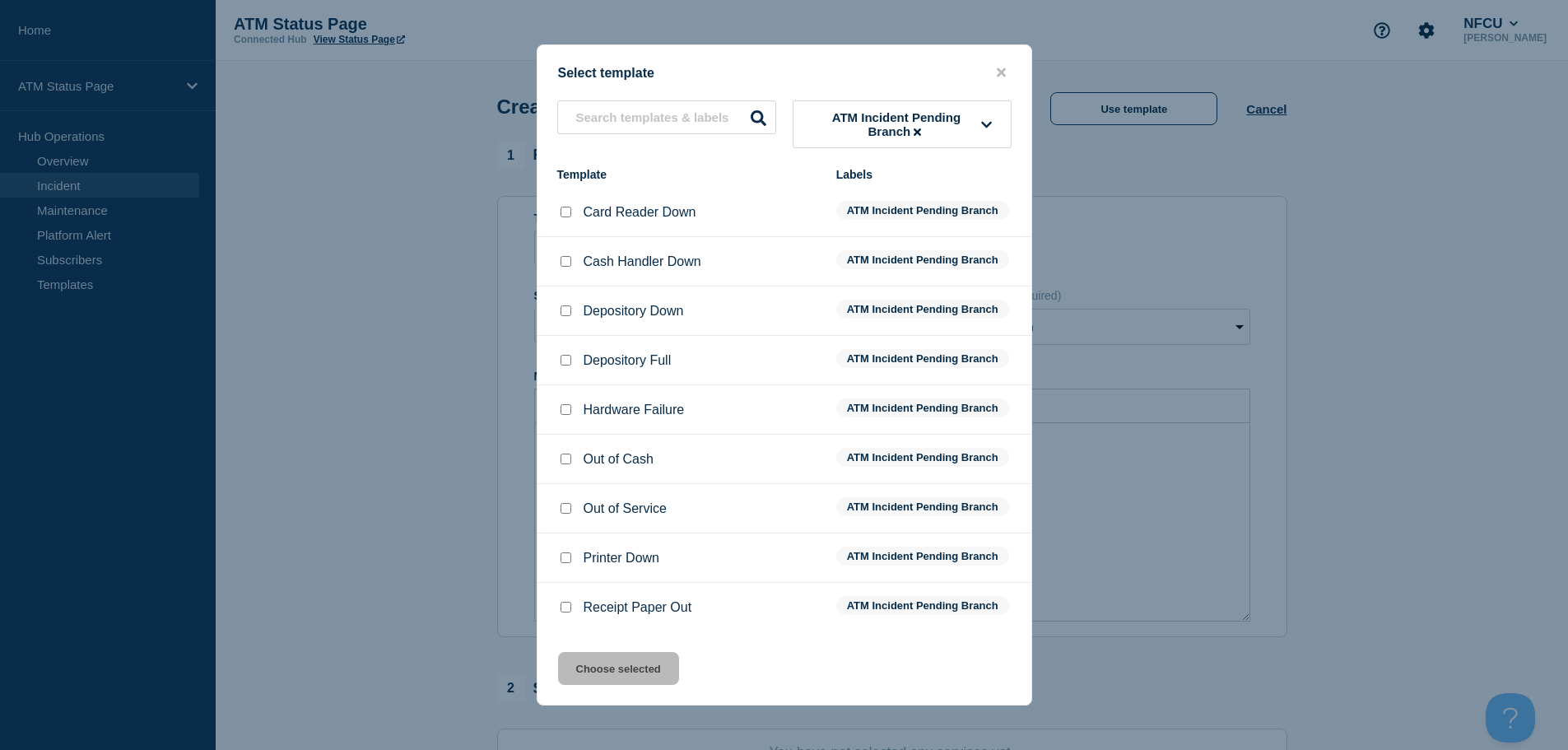
click at [561, 561] on input "Printer Down checkbox" at bounding box center [567, 558] width 11 height 11
click at [614, 670] on button "Choose selected" at bounding box center [618, 669] width 121 height 33
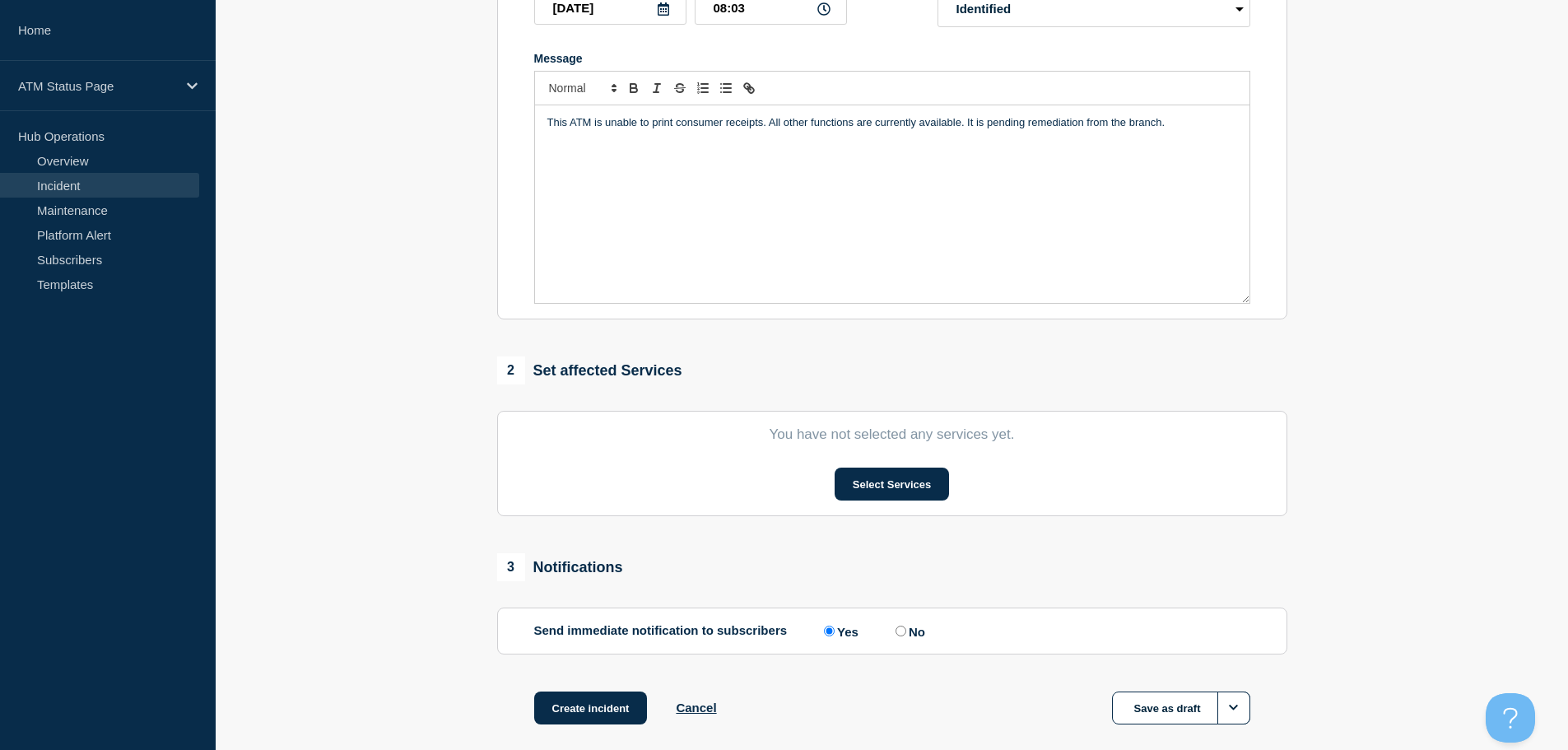
scroll to position [404, 0]
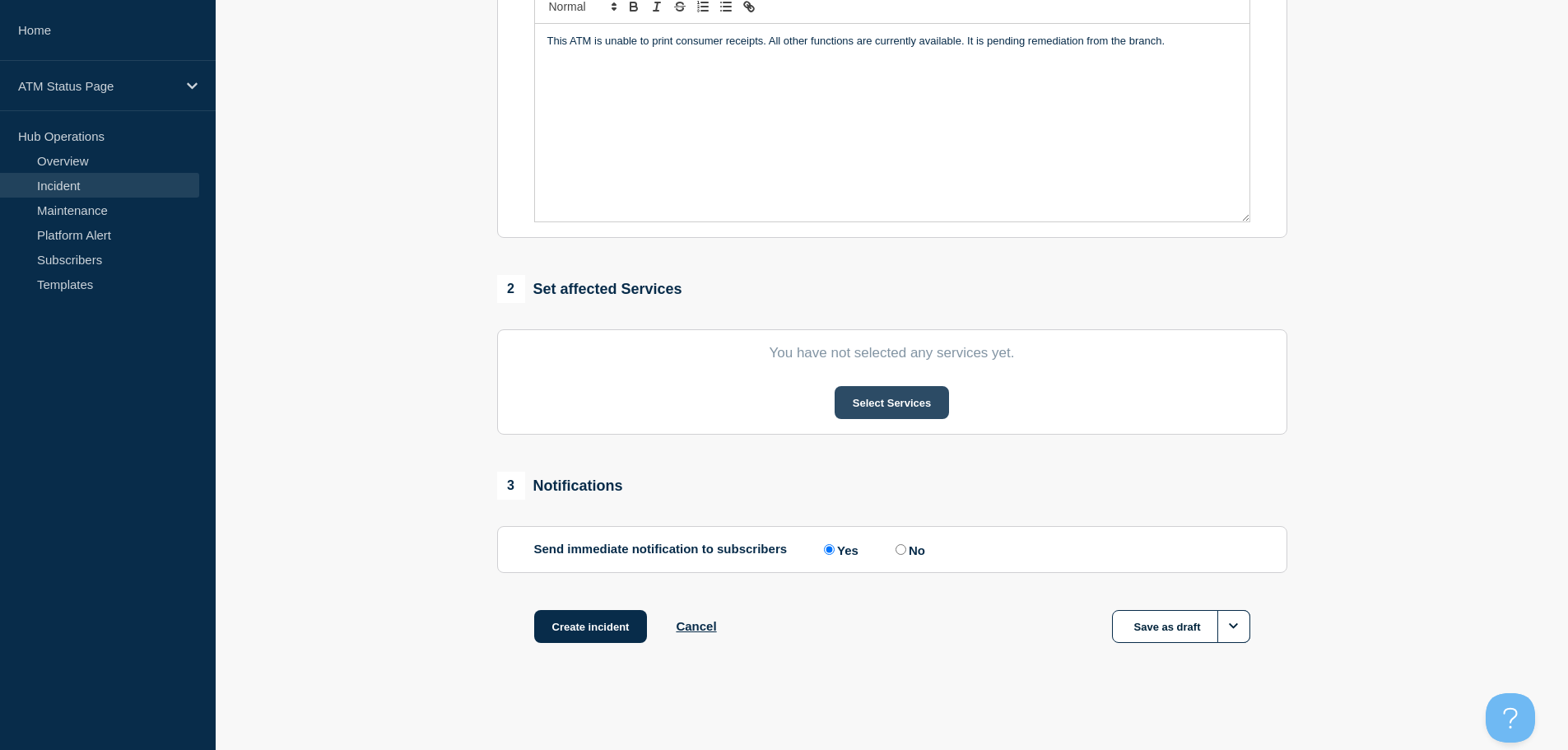
click at [885, 404] on button "Select Services" at bounding box center [892, 403] width 114 height 33
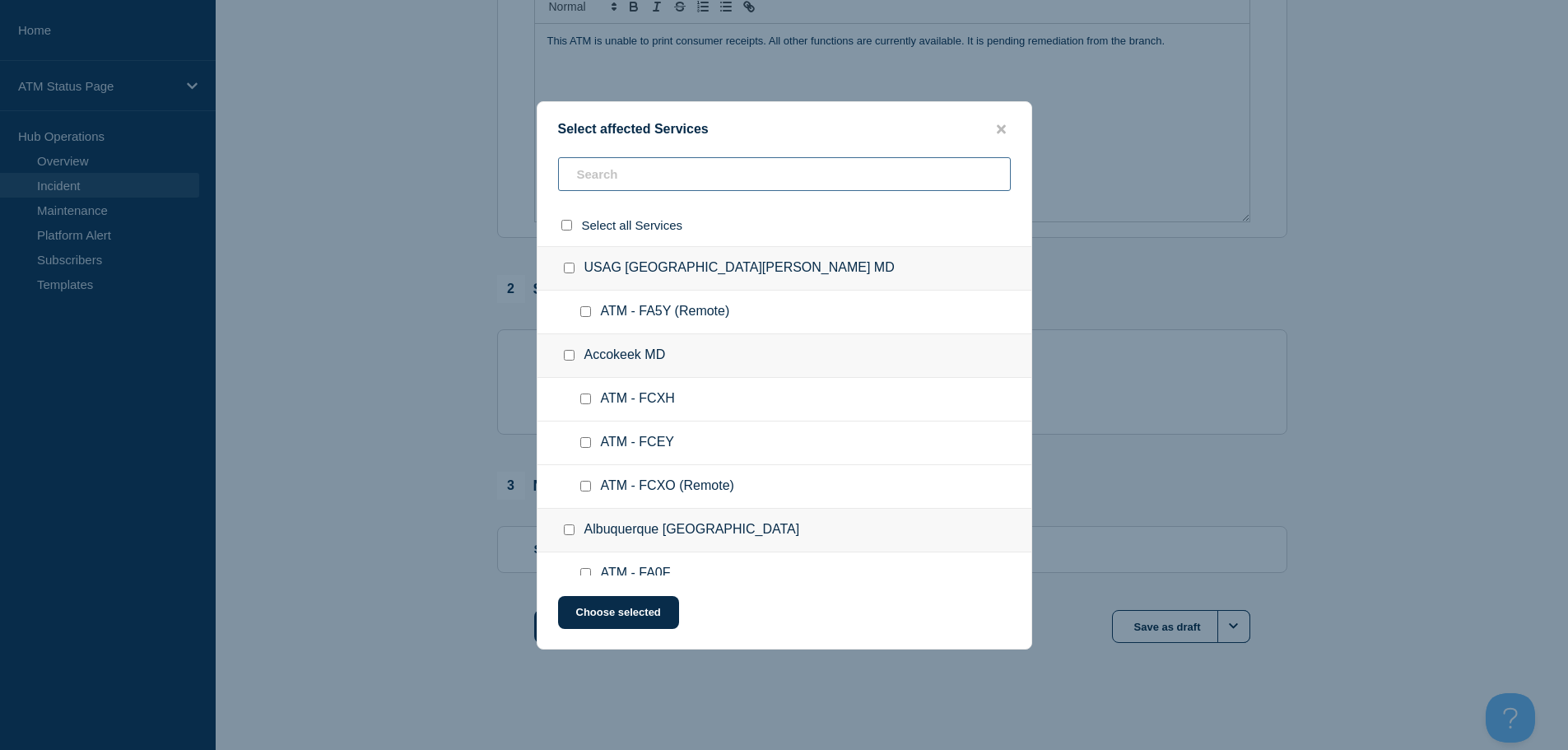
click at [671, 167] on input "text" at bounding box center [785, 174] width 453 height 34
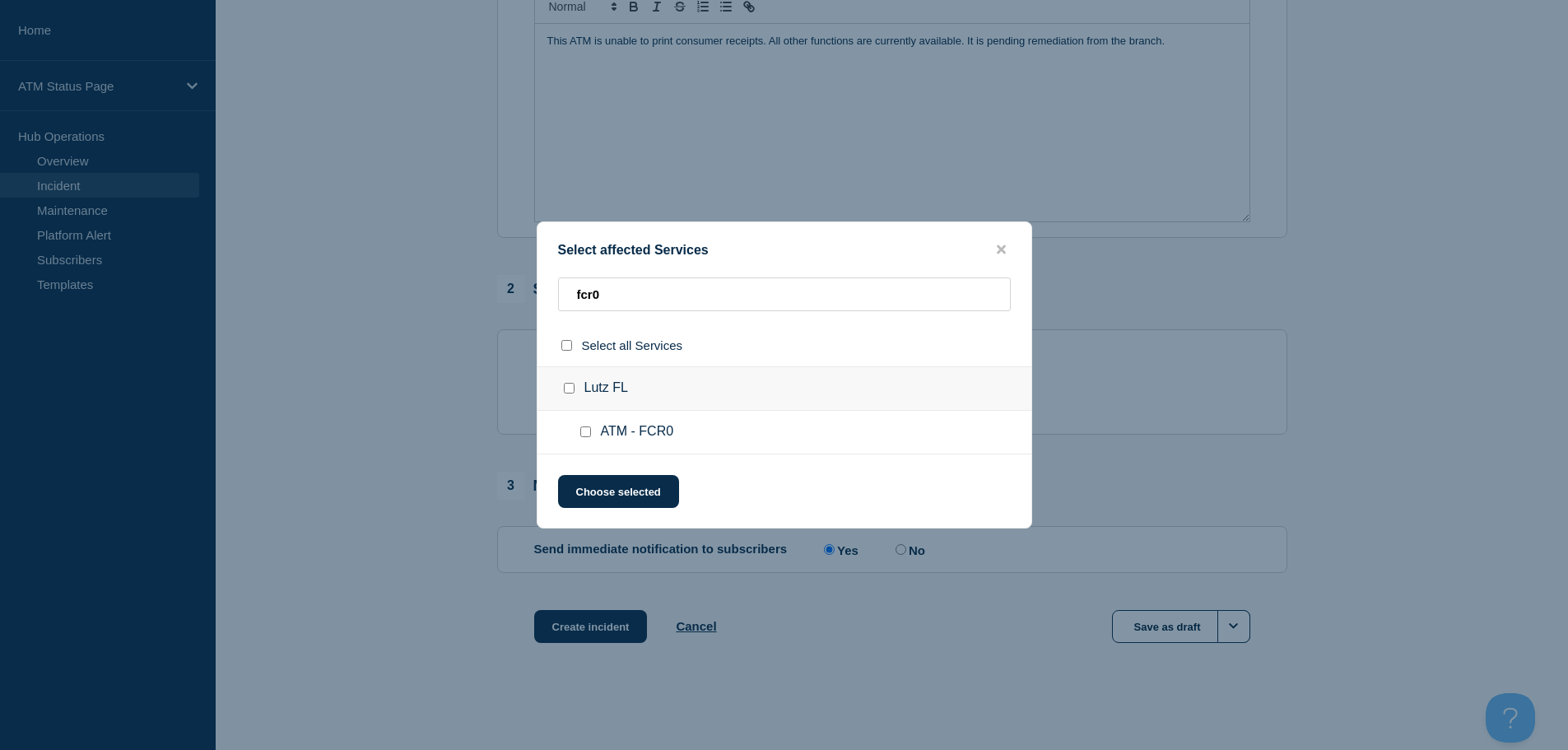
click at [584, 430] on input "ATM - FCR0 checkbox" at bounding box center [586, 432] width 11 height 11
click at [615, 491] on button "Choose selected" at bounding box center [618, 492] width 121 height 33
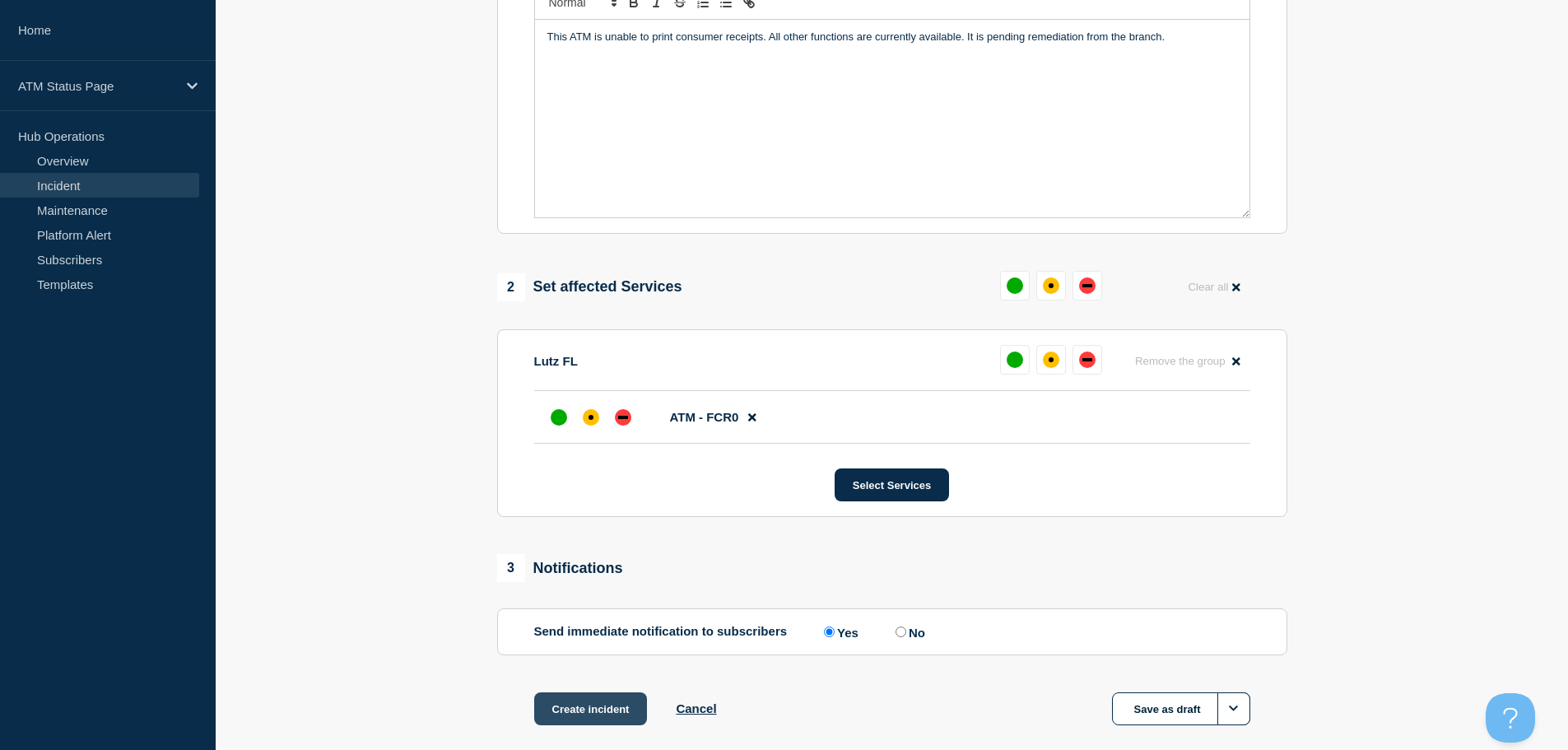
click at [604, 707] on button "Create incident" at bounding box center [591, 709] width 113 height 33
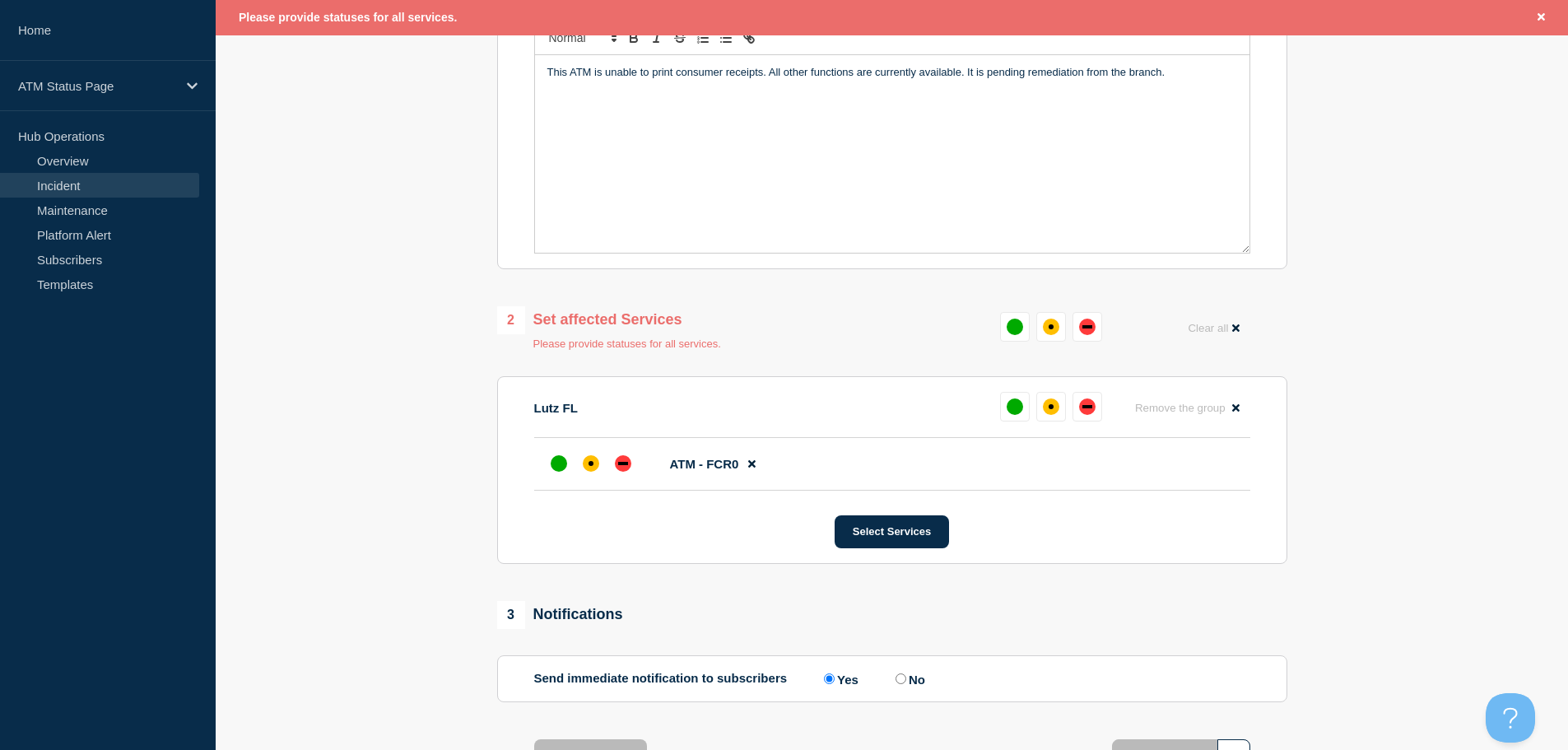
scroll to position [439, 0]
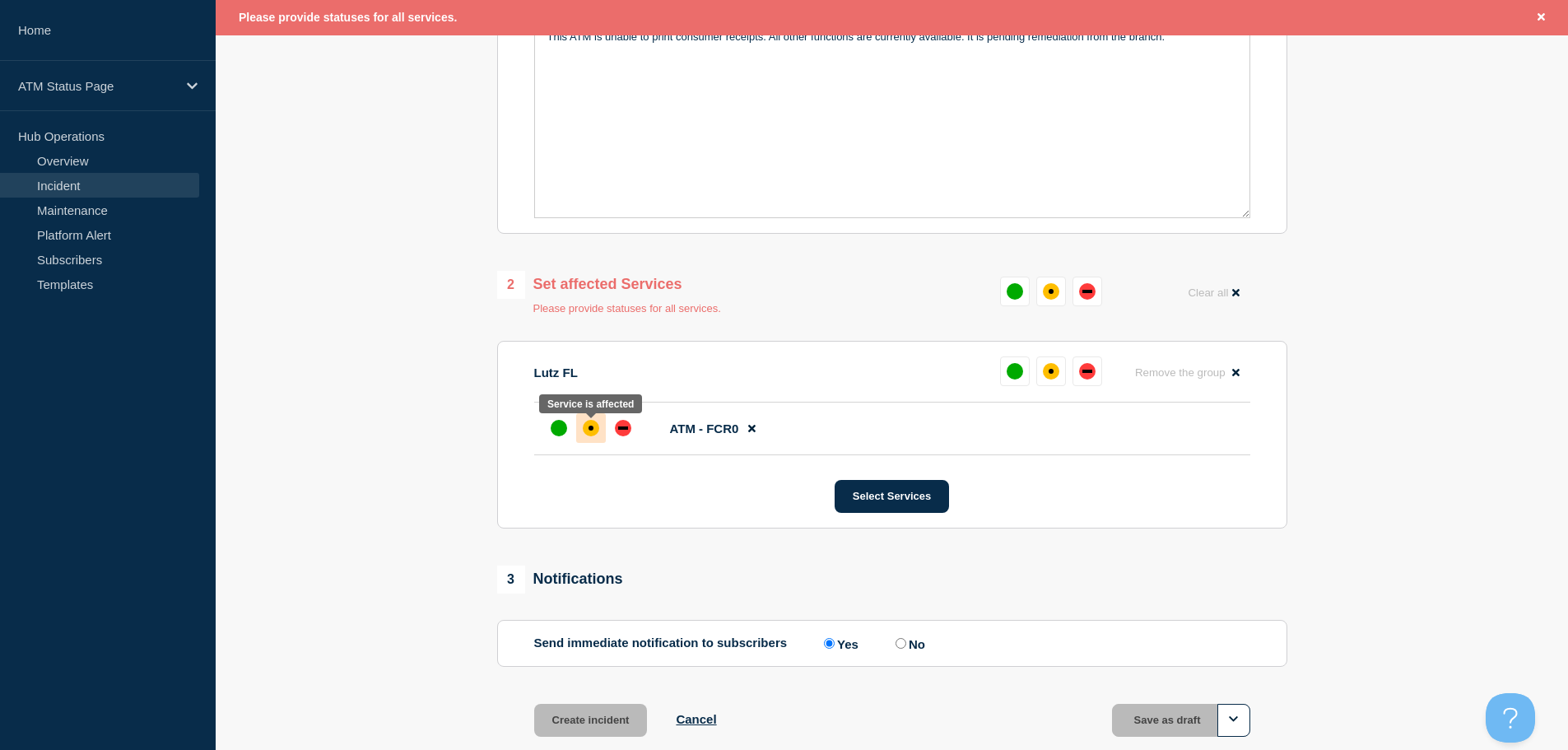
click at [598, 438] on div at bounding box center [591, 428] width 29 height 29
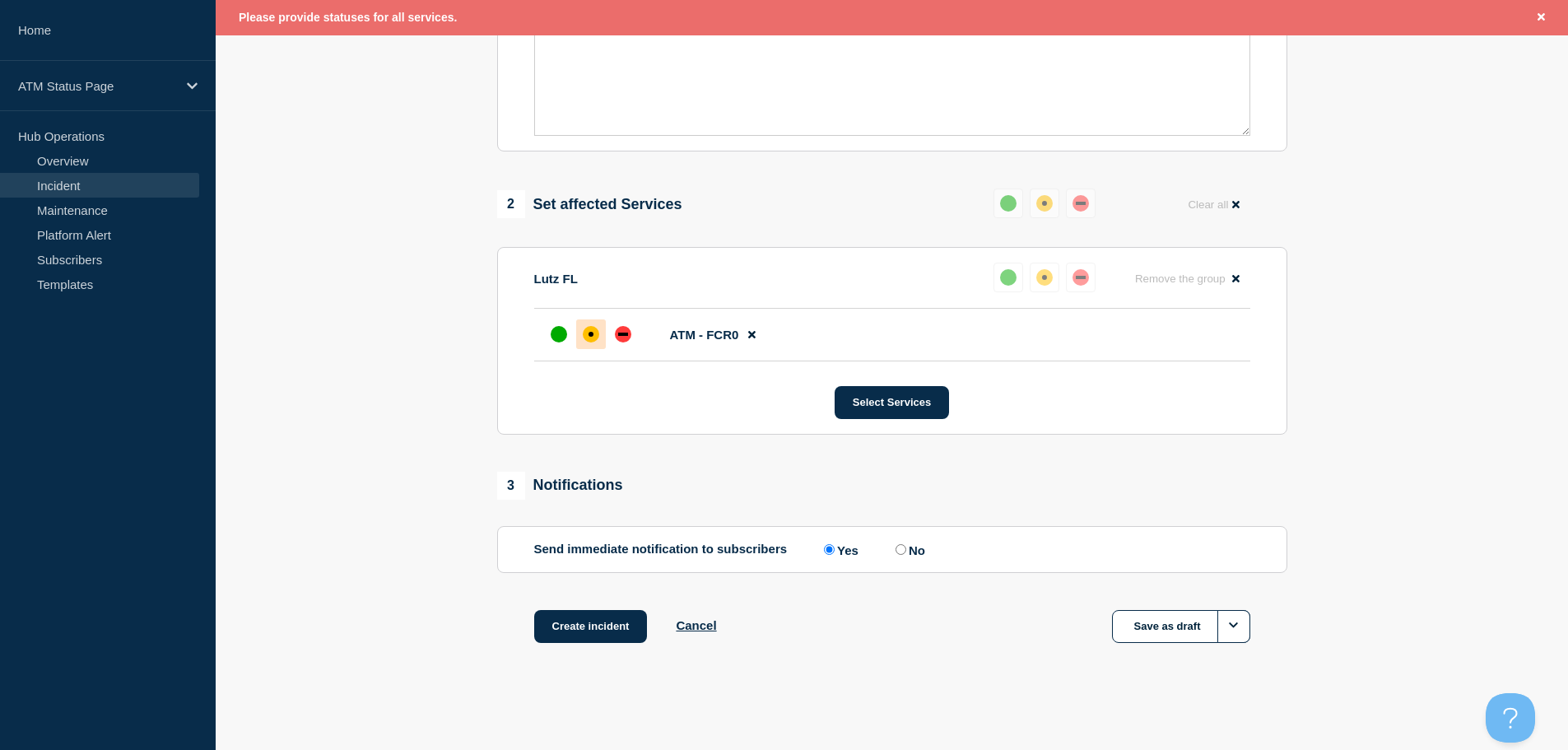
scroll to position [525, 0]
click at [593, 620] on button "Create incident" at bounding box center [591, 627] width 113 height 33
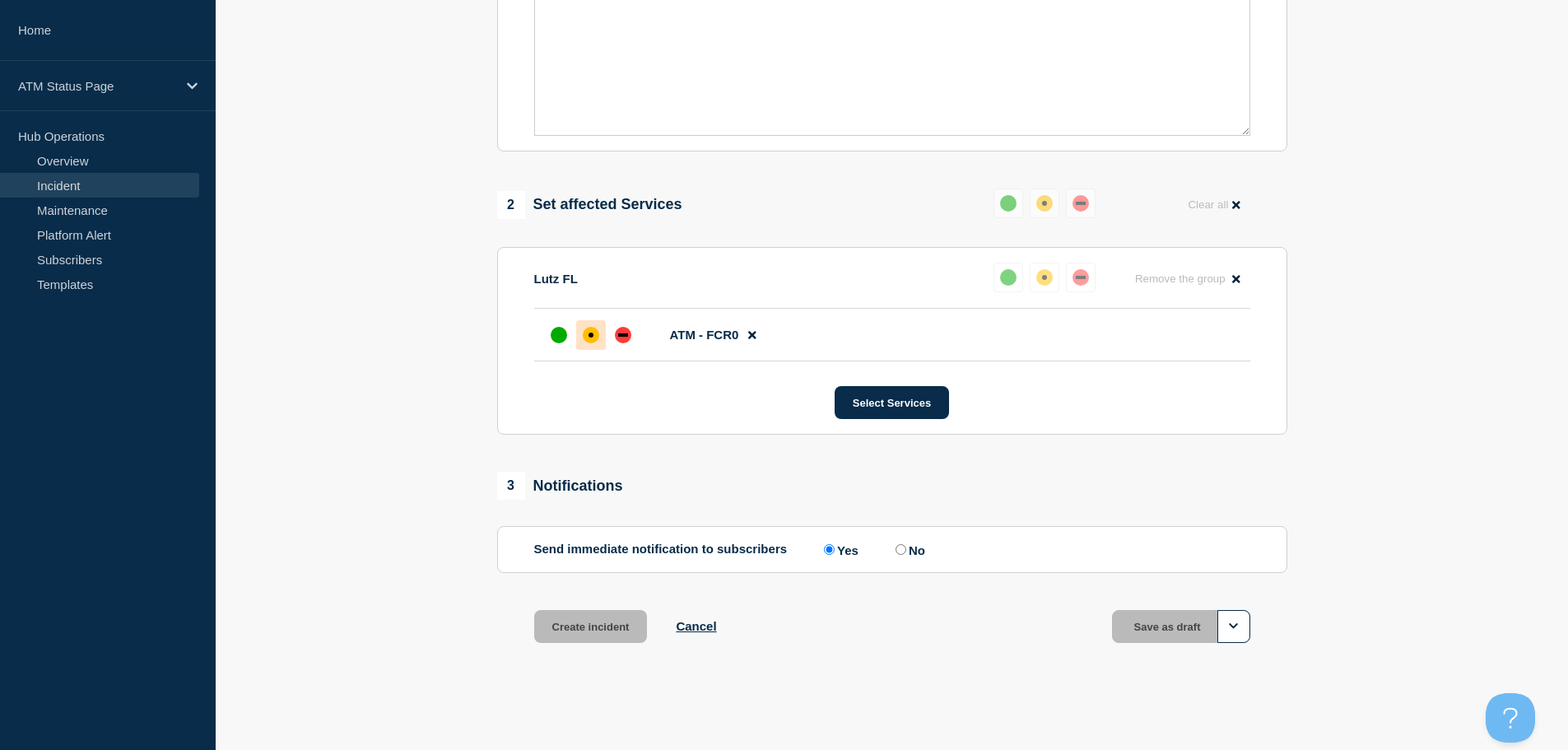
scroll to position [490, 0]
